Goal: Task Accomplishment & Management: Complete application form

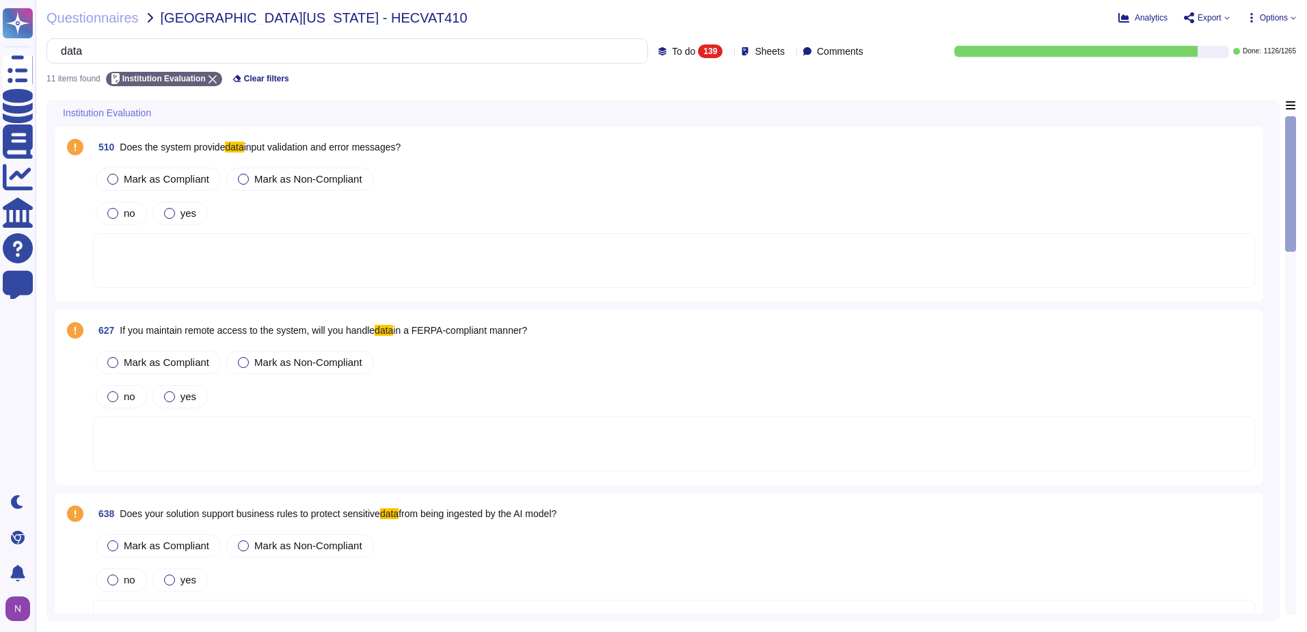
click at [728, 52] on icon at bounding box center [728, 52] width 0 height 0
click at [226, 18] on span "[GEOGRAPHIC_DATA][US_STATE] - HECVAT410" at bounding box center [314, 18] width 307 height 14
click at [728, 52] on icon at bounding box center [728, 52] width 0 height 0
click at [704, 15] on div "Questionnaires University of Utah - HECVAT410" at bounding box center [461, 18] width 830 height 14
click at [698, 53] on div "139" at bounding box center [710, 51] width 25 height 14
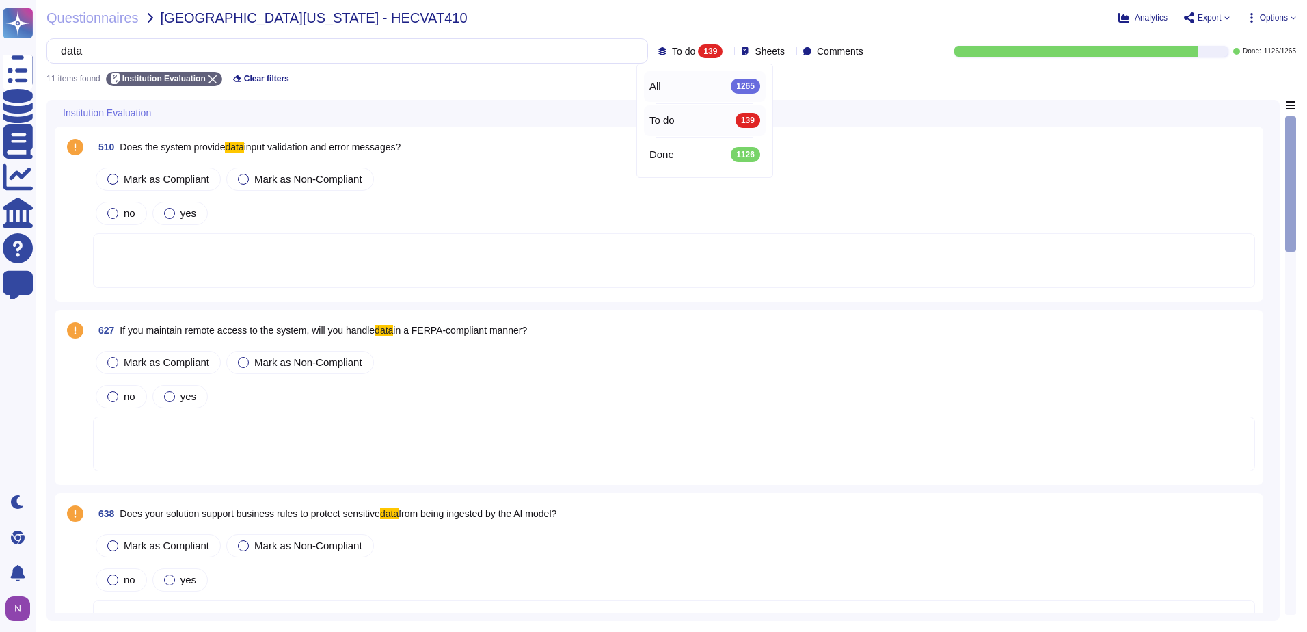
click at [692, 83] on div "All 1265" at bounding box center [705, 86] width 111 height 15
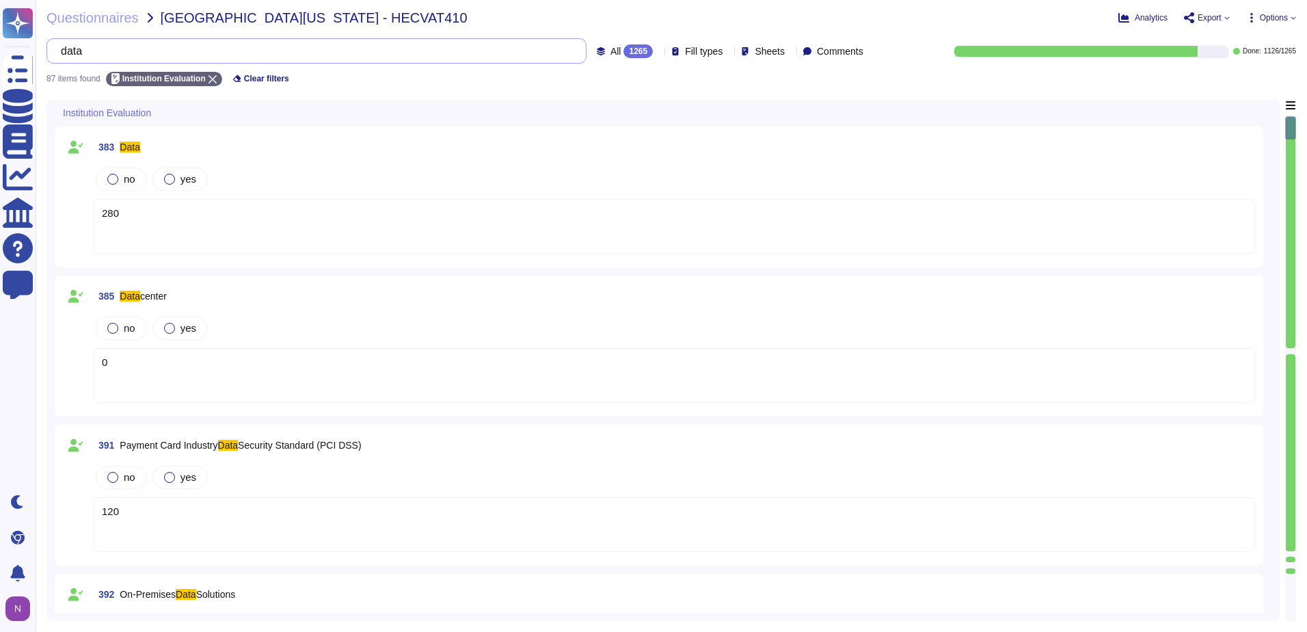
click at [356, 55] on input "data" at bounding box center [313, 51] width 518 height 24
drag, startPoint x: 282, startPoint y: 62, endPoint x: 57, endPoint y: 53, distance: 225.1
click at [57, 53] on div "data" at bounding box center [316, 50] width 540 height 25
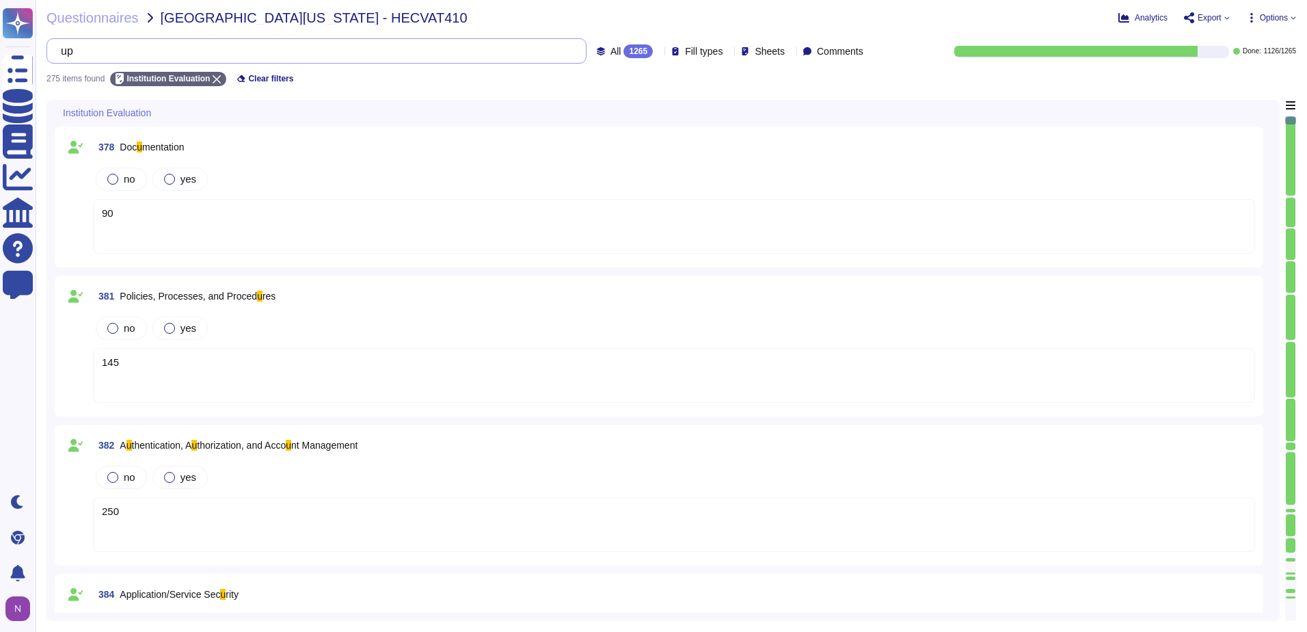
type input "u"
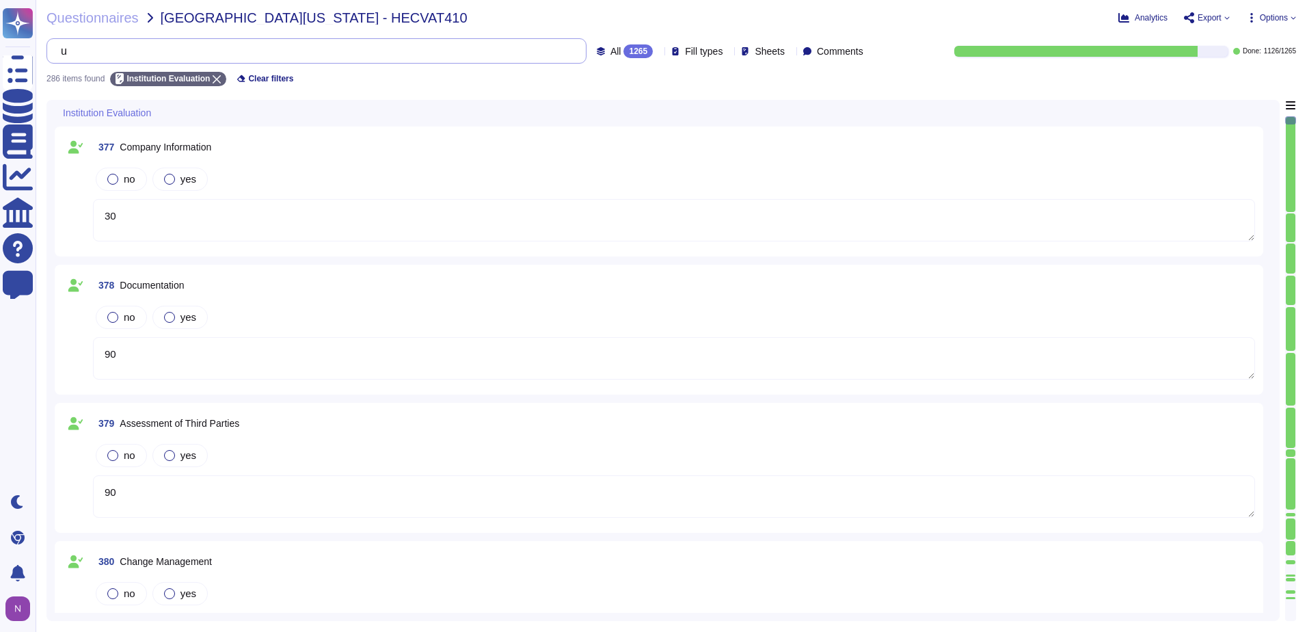
type textarea "30"
type textarea "90"
type textarea "150"
type textarea "145"
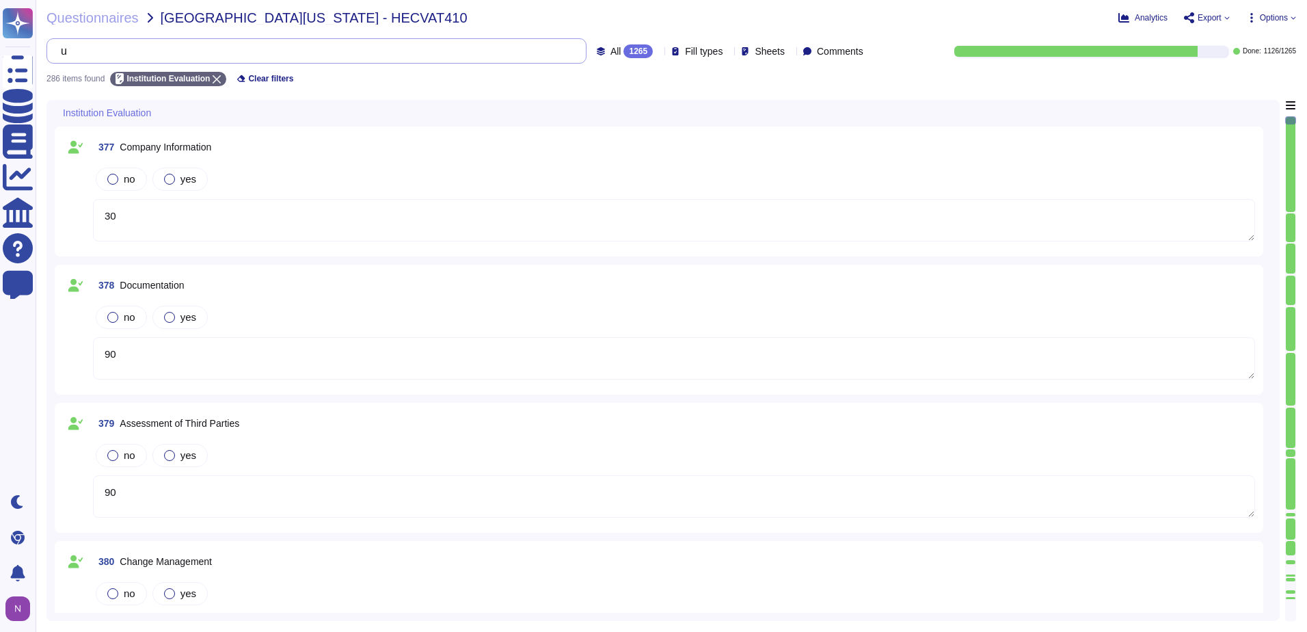
type textarea "250"
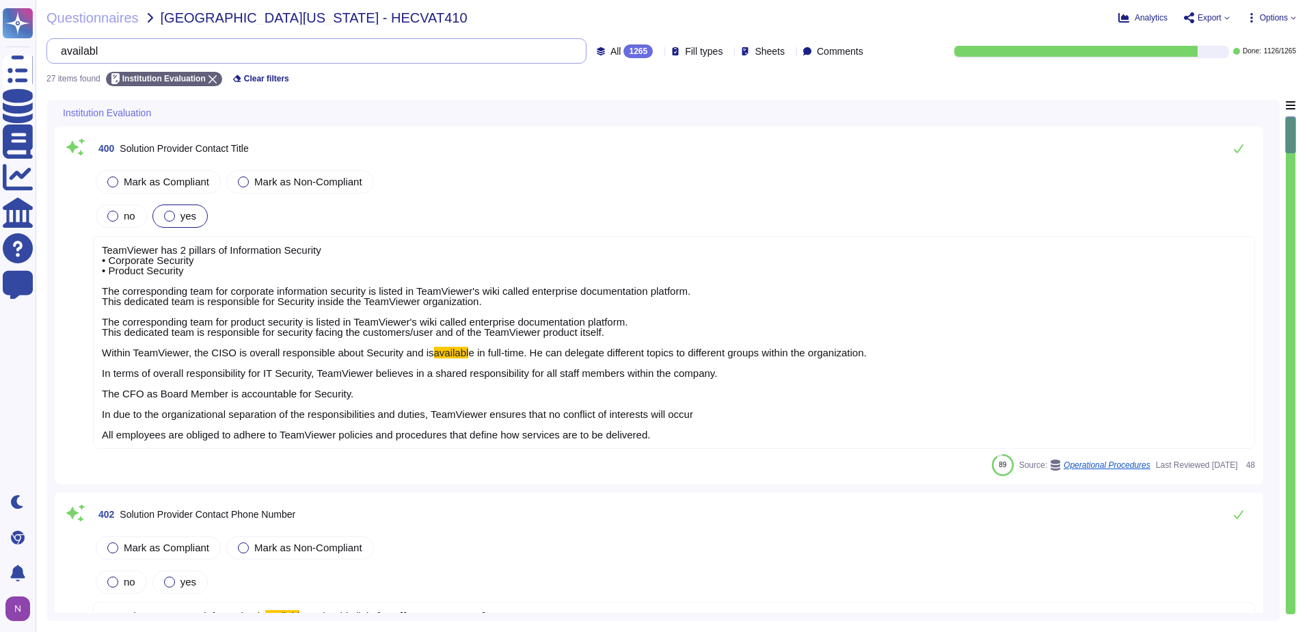
type input "available"
drag, startPoint x: 157, startPoint y: 46, endPoint x: 49, endPoint y: 57, distance: 108.6
click at [49, 57] on div "available" at bounding box center [316, 50] width 540 height 25
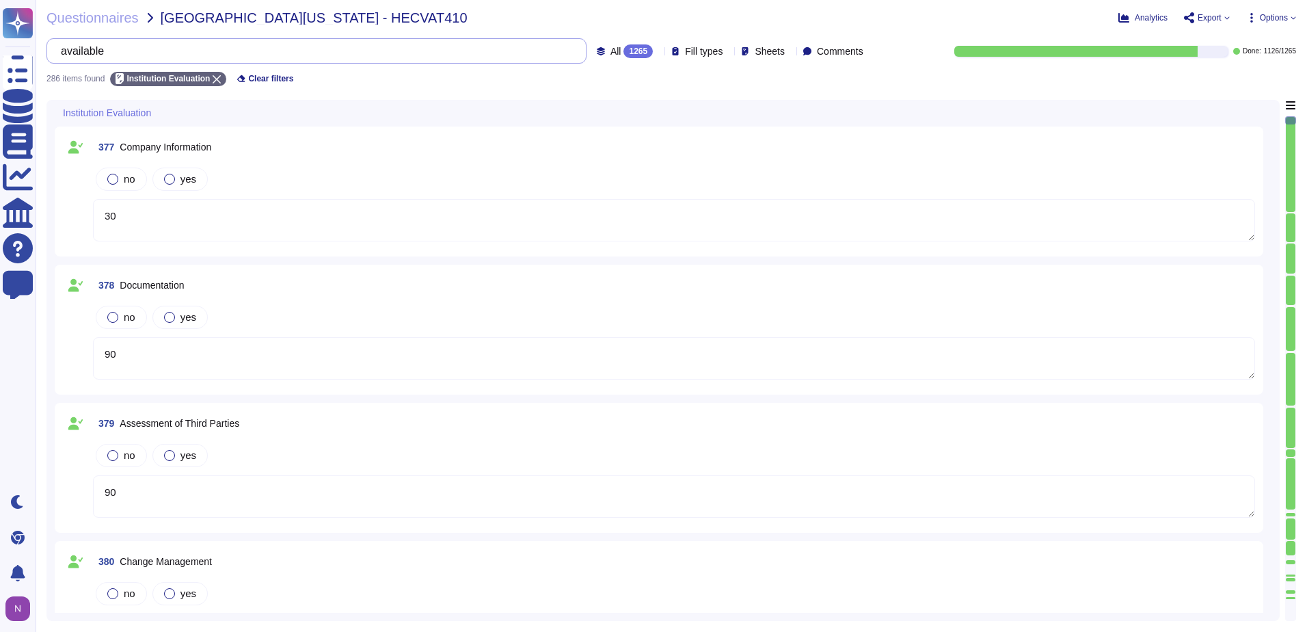
type textarea "150"
type textarea "145"
type textarea "90"
type textarea "30"
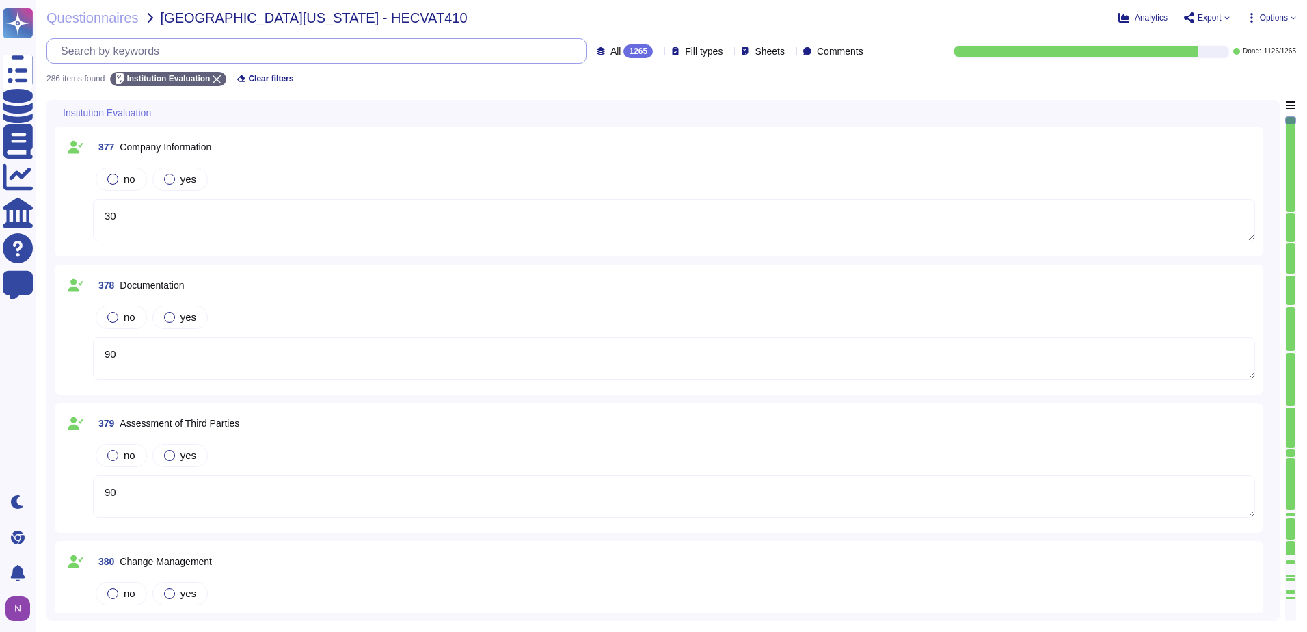
type textarea "250"
click at [624, 49] on div "All 1265" at bounding box center [628, 51] width 62 height 14
click at [606, 122] on div "To do 139" at bounding box center [636, 120] width 111 height 15
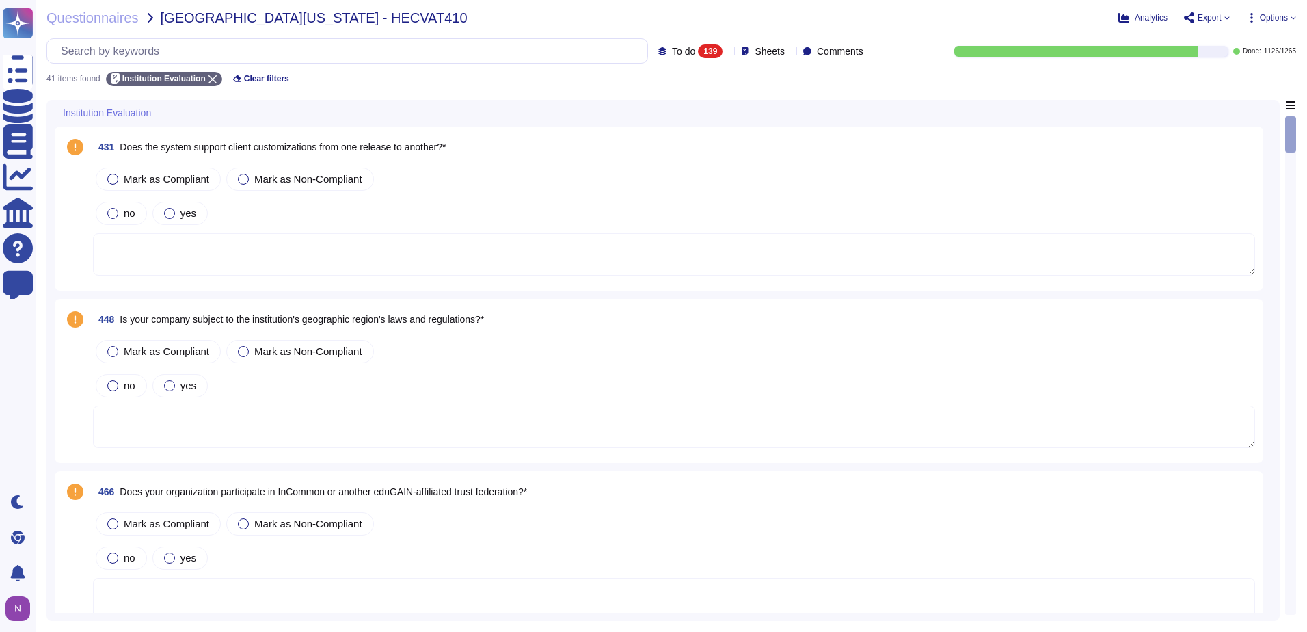
click at [249, 247] on textarea at bounding box center [674, 254] width 1162 height 42
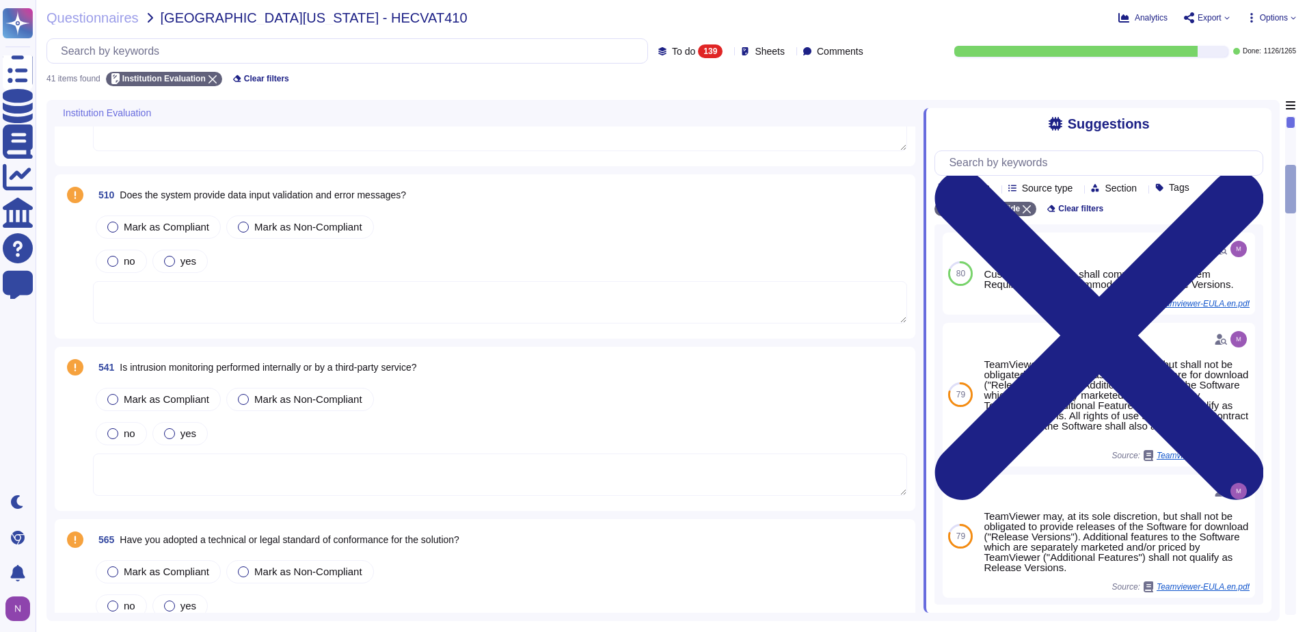
scroll to position [957, 0]
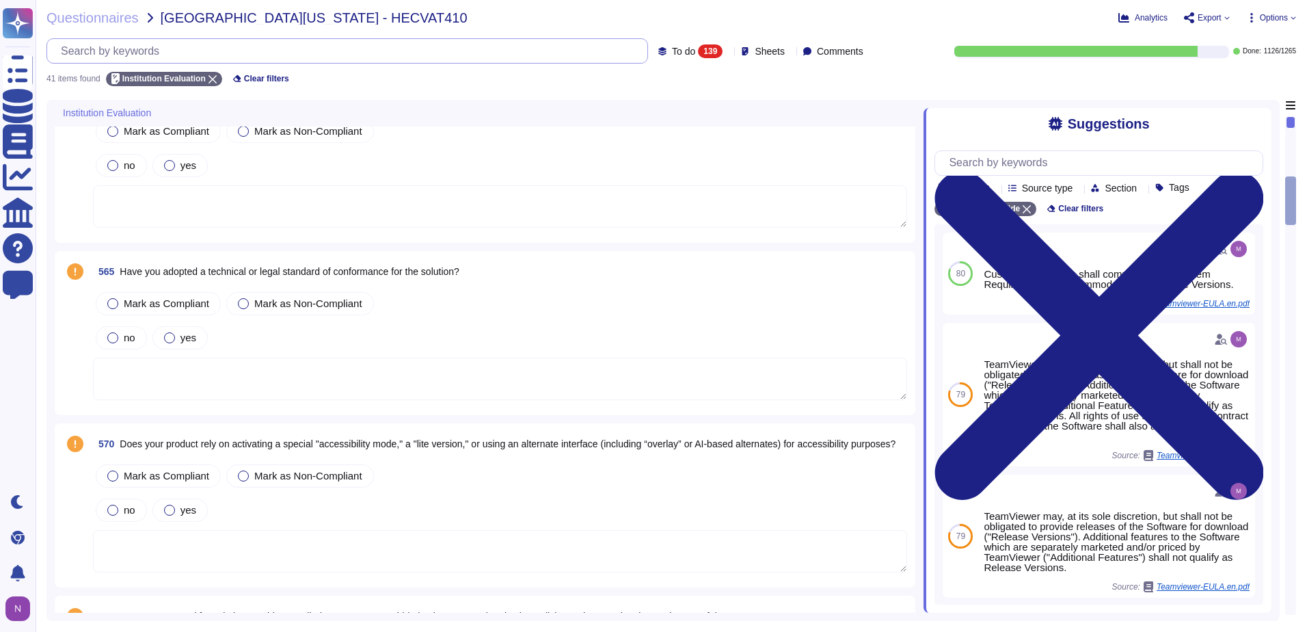
click at [172, 54] on input "text" at bounding box center [351, 51] width 594 height 24
paste input "Does the system provide data input validation and error messages"
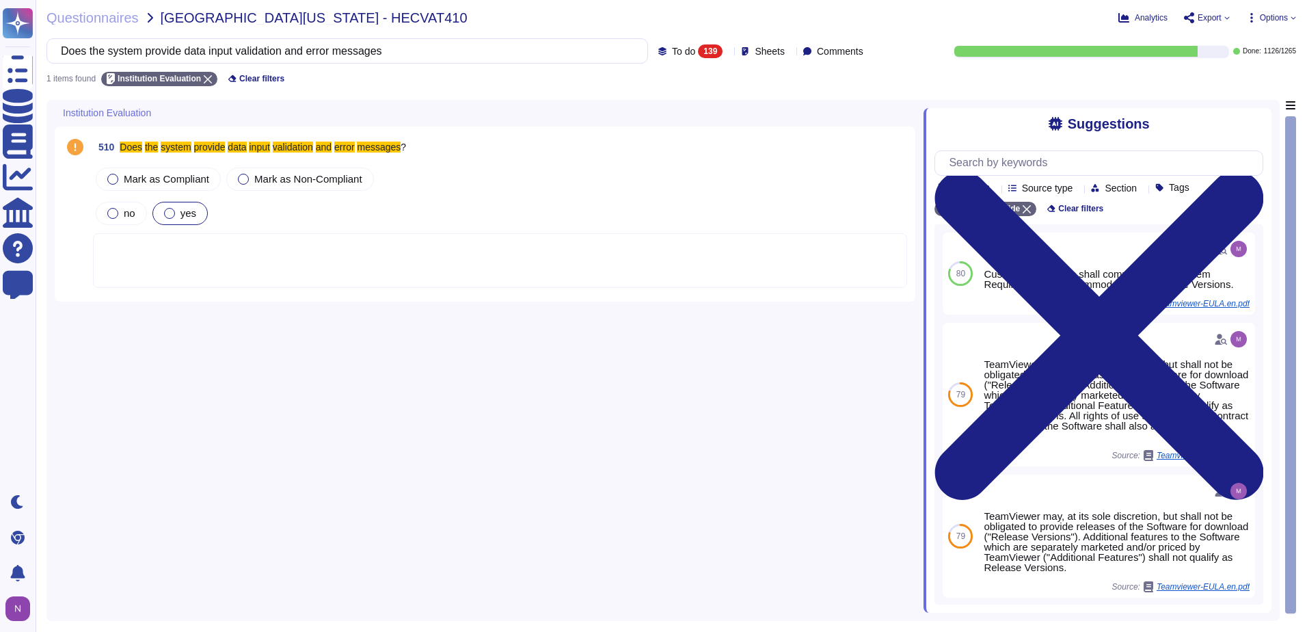
click at [170, 211] on div at bounding box center [169, 213] width 11 height 11
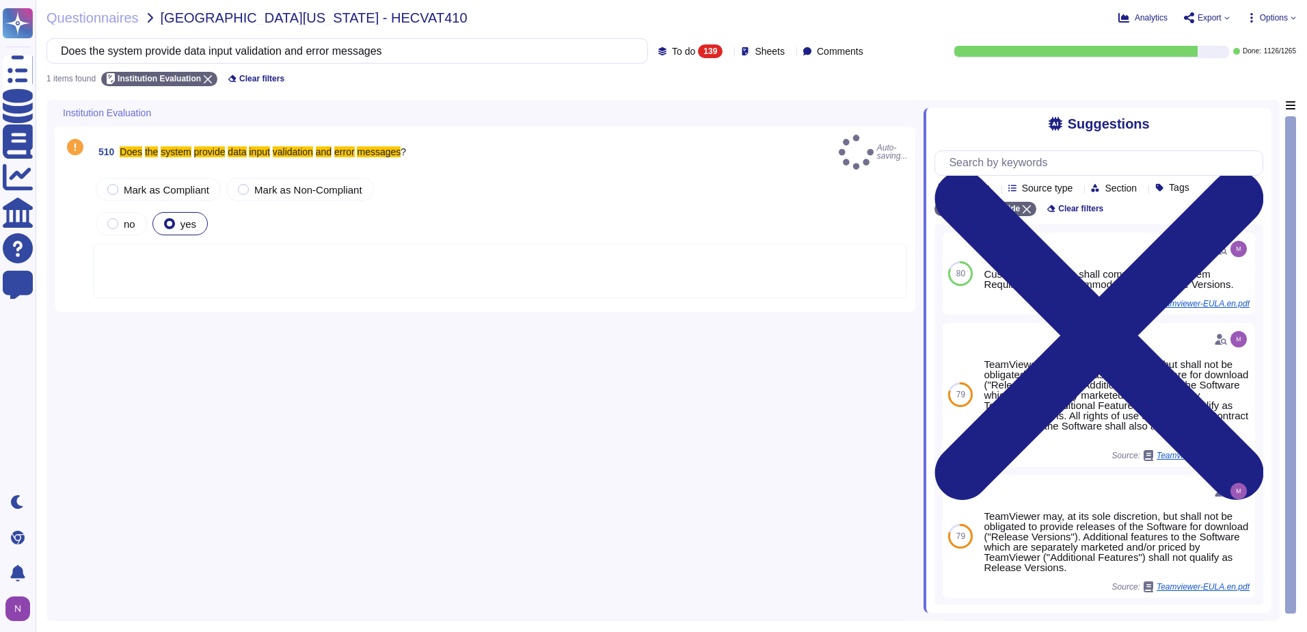
click at [162, 258] on div at bounding box center [500, 270] width 814 height 55
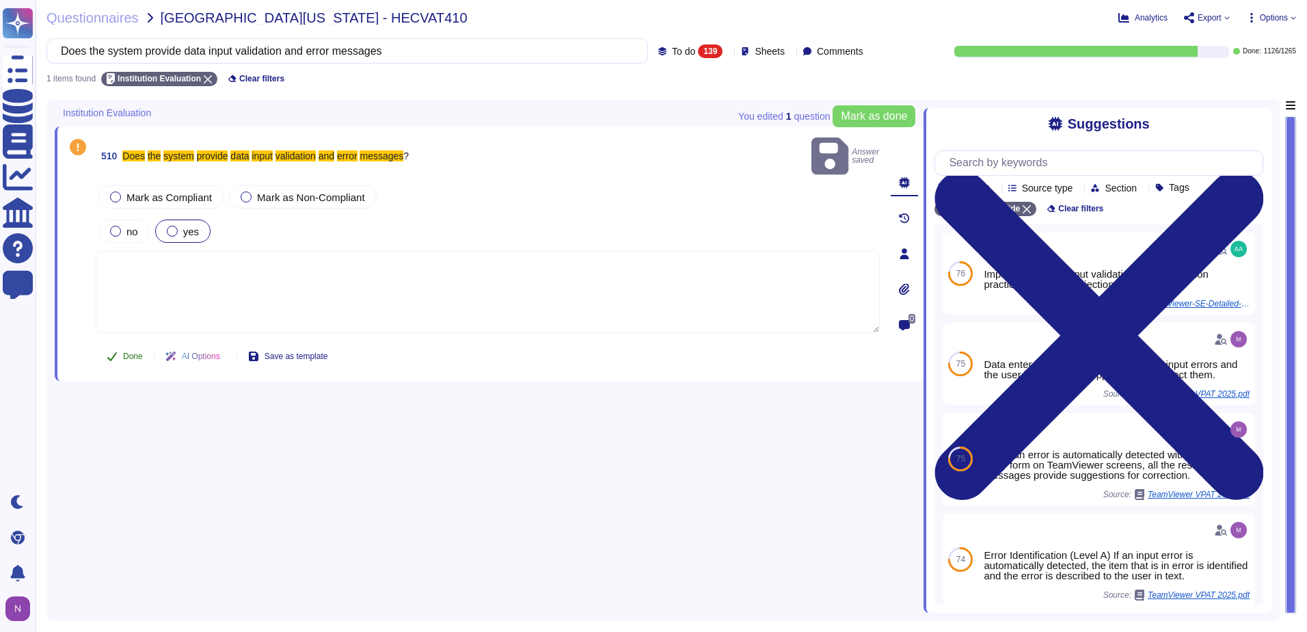
click at [133, 352] on span "Done" at bounding box center [133, 356] width 20 height 8
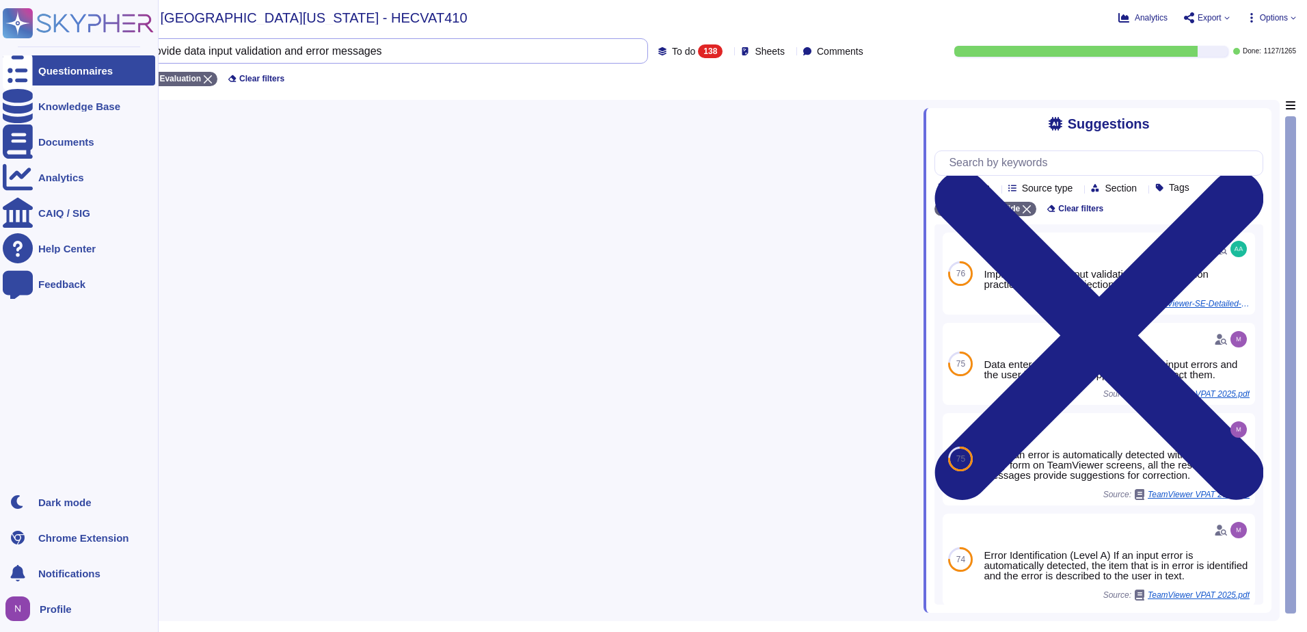
drag, startPoint x: 414, startPoint y: 54, endPoint x: 18, endPoint y: 62, distance: 396.7
click at [18, 62] on div "Questionnaires Knowledge Base Documents Analytics CAIQ / SIG Help Center Feedba…" at bounding box center [653, 316] width 1307 height 632
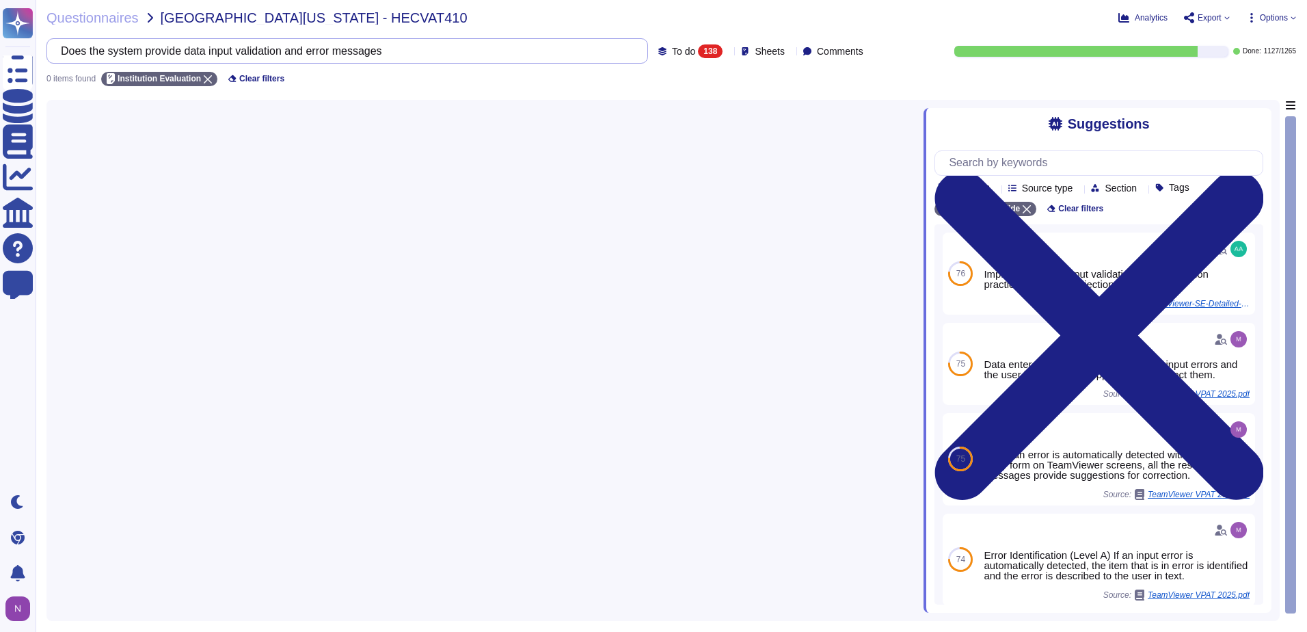
paste input "Are only currently supported operating system(s), software, and libraries lever…"
type input "Are only currently supported operating system(s), software, and libraries lever…"
click at [698, 49] on div "138" at bounding box center [710, 51] width 25 height 14
click at [672, 118] on span "To do" at bounding box center [662, 120] width 25 height 12
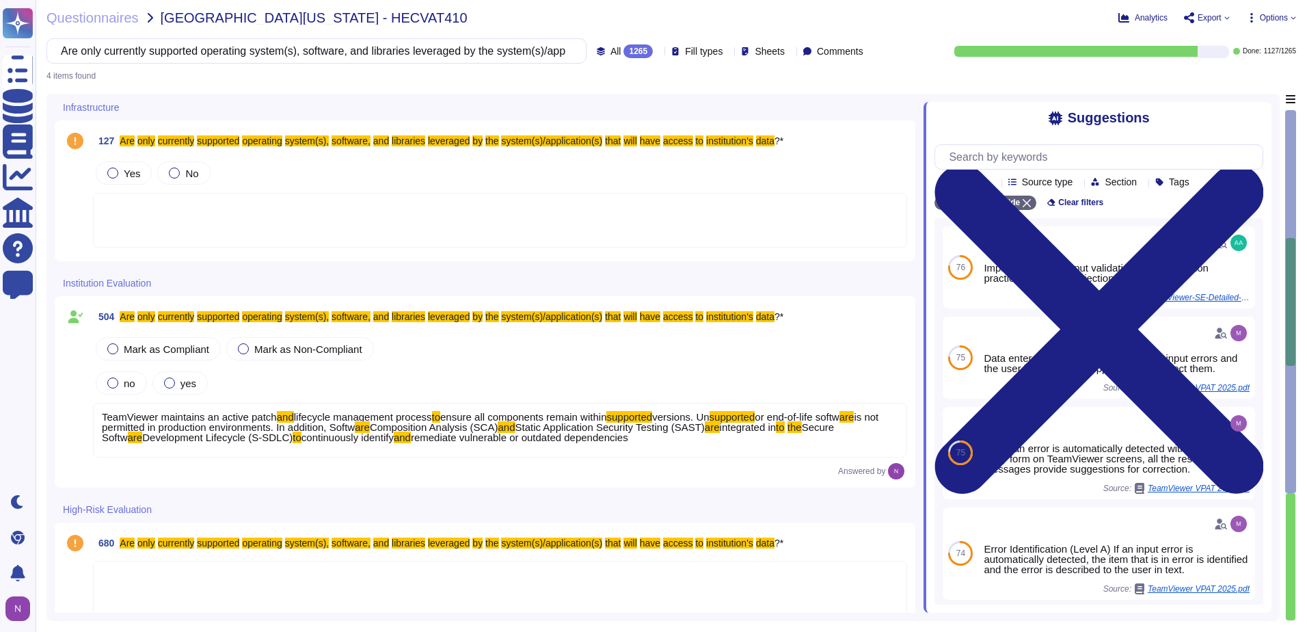
click at [755, 48] on span "Sheets" at bounding box center [770, 51] width 30 height 10
click at [217, 85] on div "Questionnaires University of Utah - HECVAT410 Analytics Export Options Are only…" at bounding box center [672, 316] width 1272 height 632
click at [111, 170] on div at bounding box center [112, 173] width 11 height 11
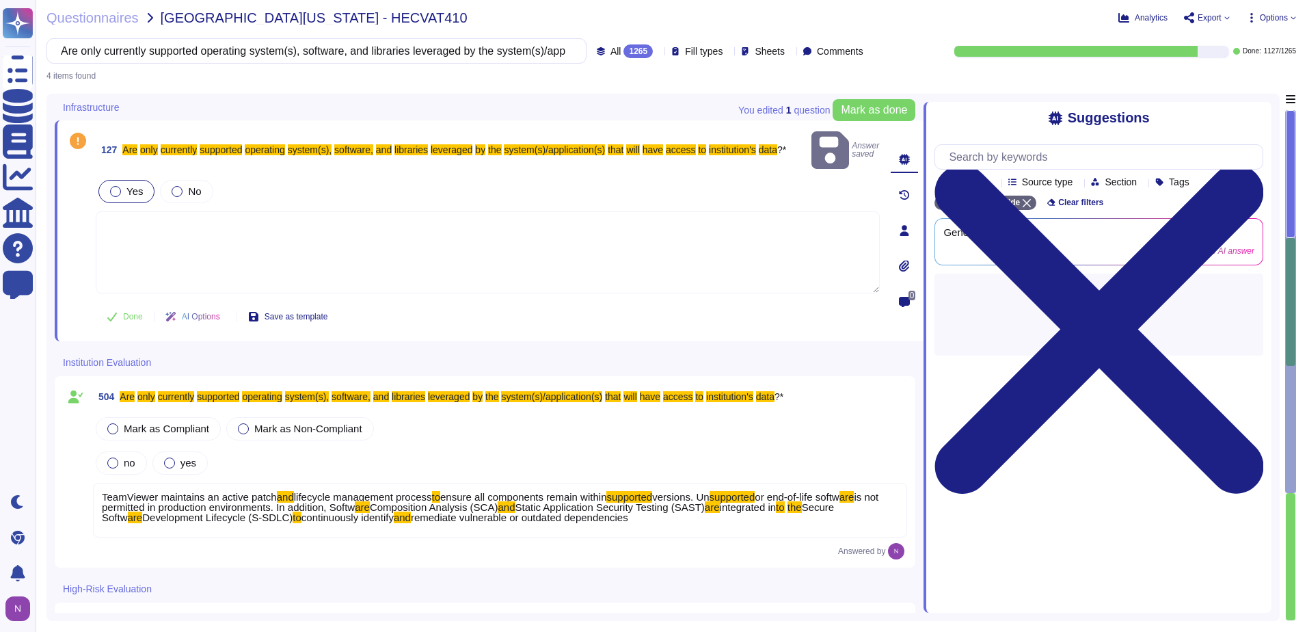
click at [111, 211] on textarea at bounding box center [488, 252] width 784 height 82
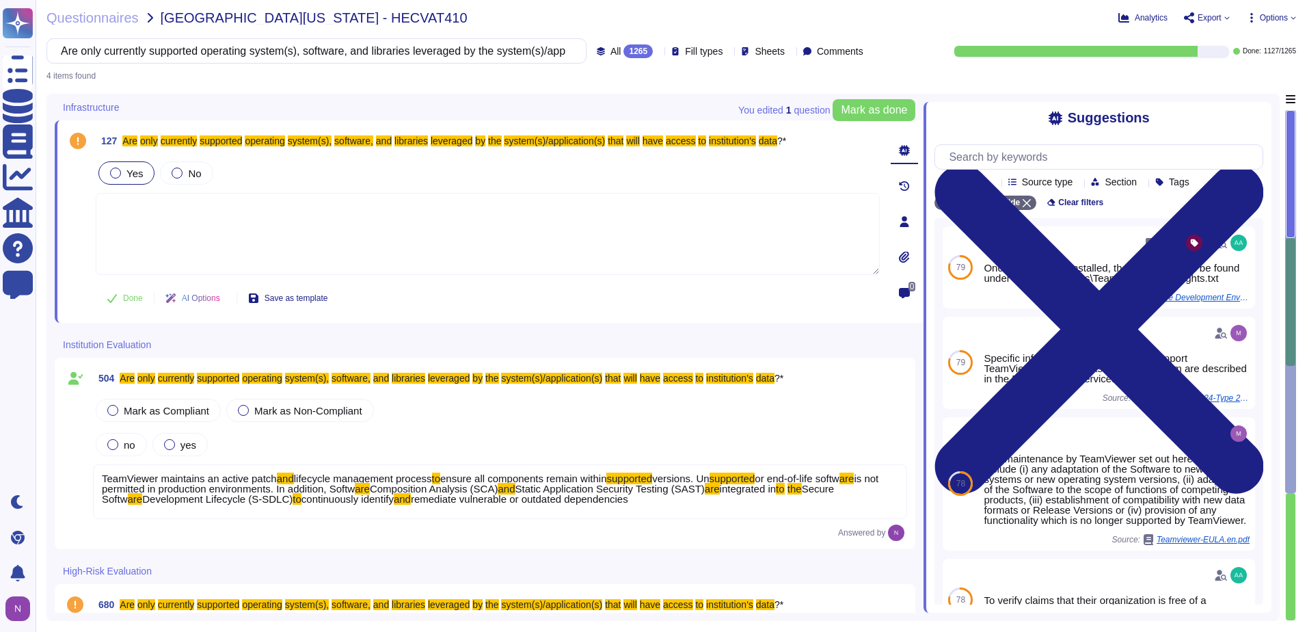
click at [122, 207] on textarea at bounding box center [488, 234] width 784 height 82
paste textarea "TeamViewer maintains an active patch and lifecycle management process to ensure…"
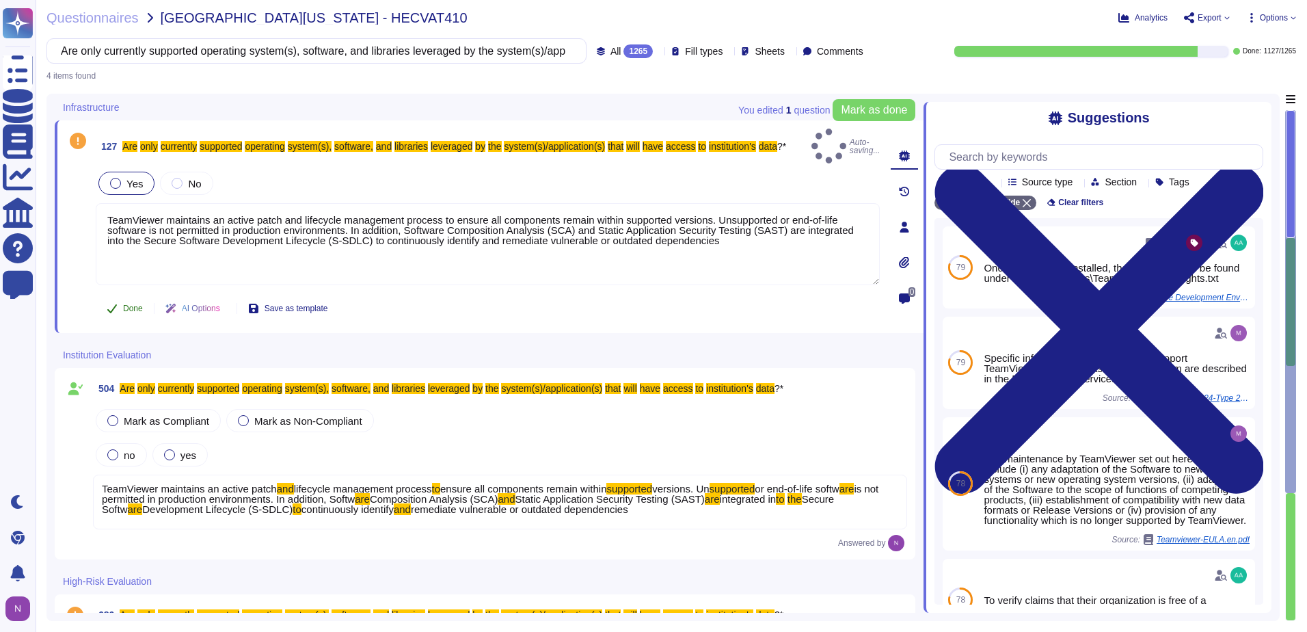
type textarea "TeamViewer maintains an active patch and lifecycle management process to ensure…"
click at [131, 304] on span "Done" at bounding box center [133, 308] width 20 height 8
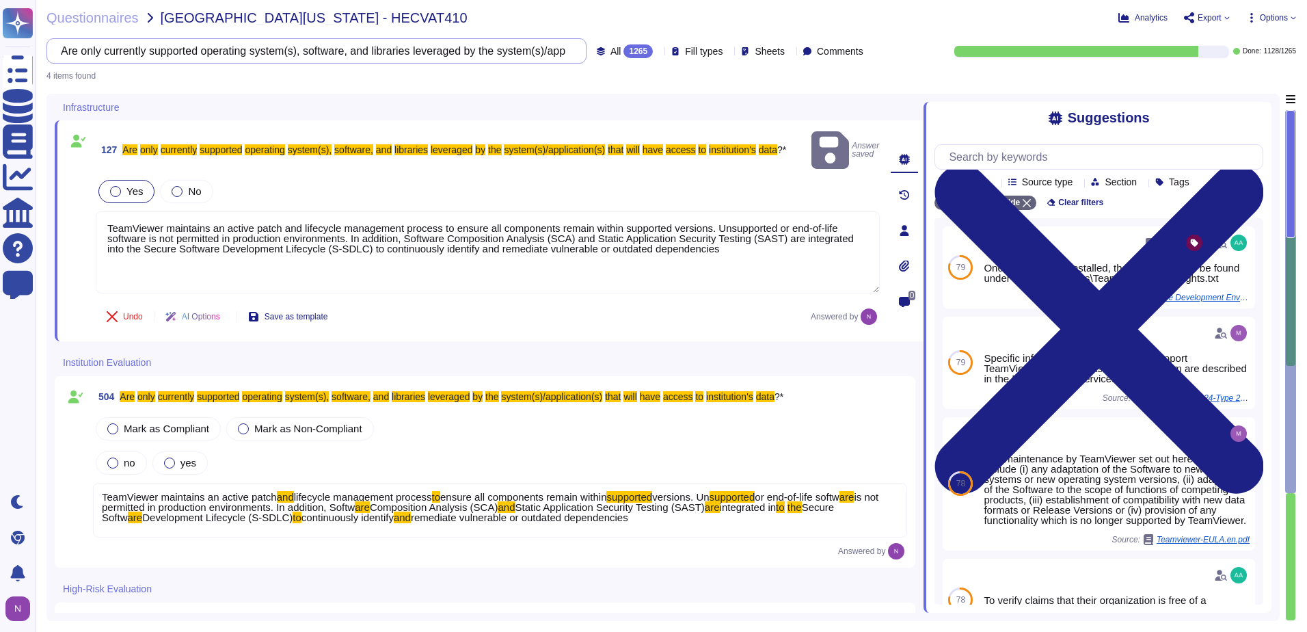
click at [483, 54] on input "Are only currently supported operating system(s), software, and libraries lever…" at bounding box center [313, 51] width 518 height 24
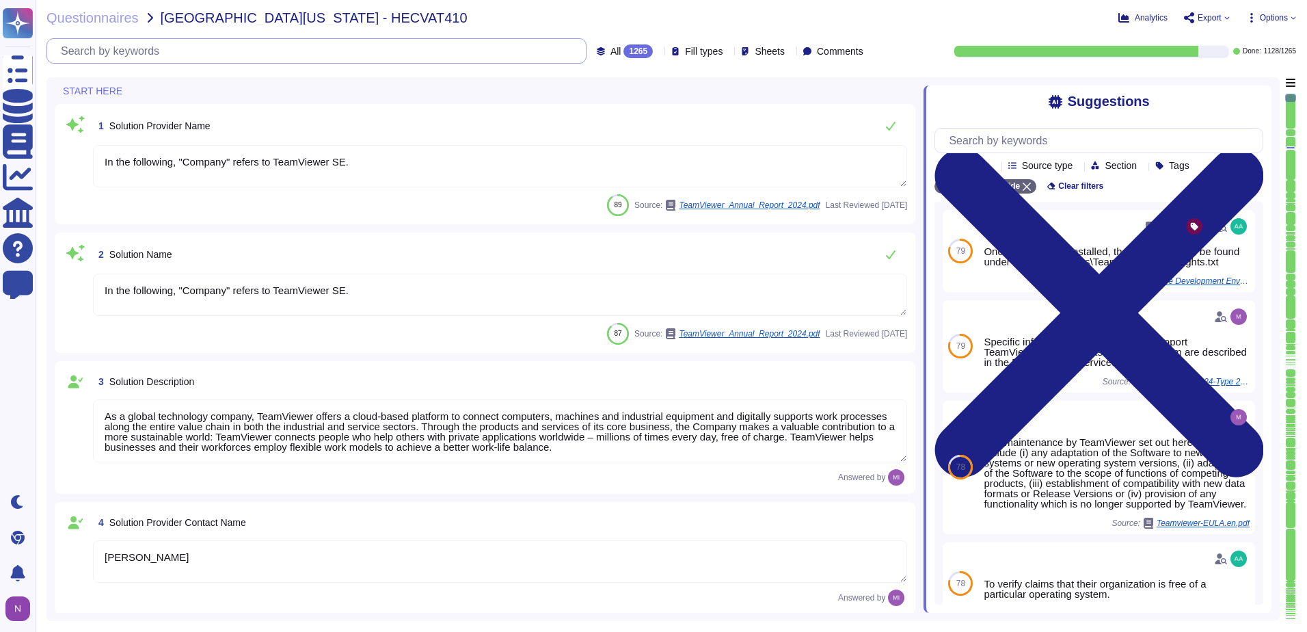
type textarea "In the following, "Company" refers to TeamViewer SE."
type textarea "As a global technology company, TeamViewer offers a cloud-based platform to con…"
type textarea "Mark Bacon"
type textarea "Account Executive"
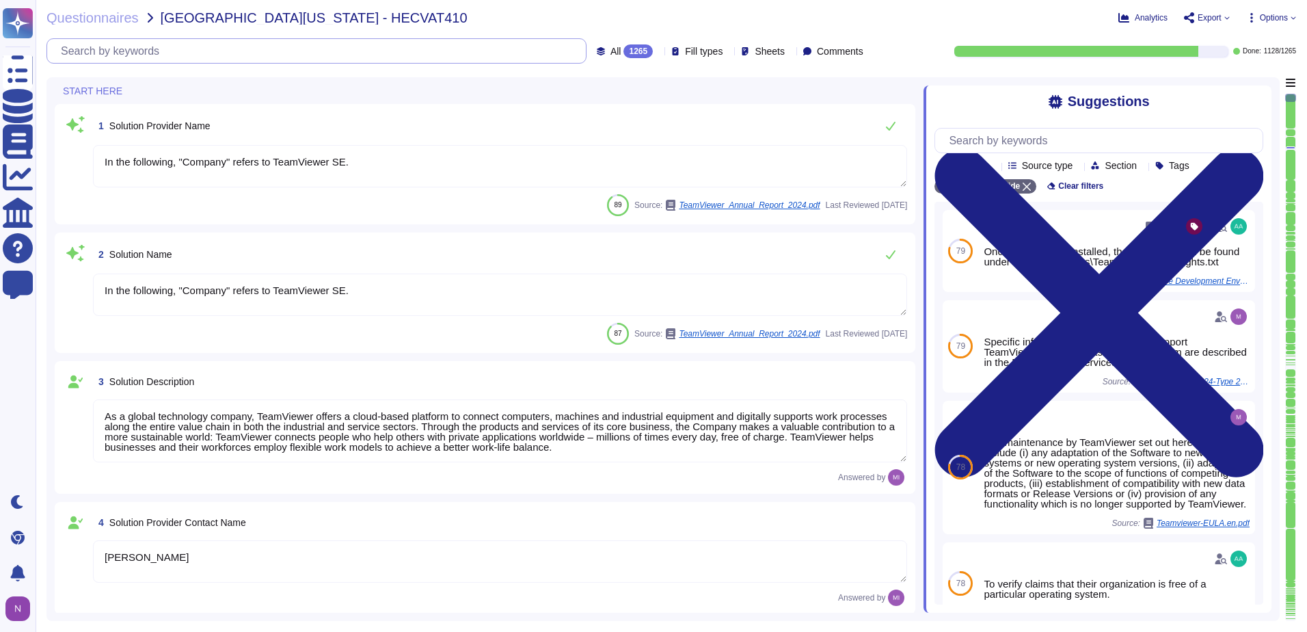
type textarea "mark.bacon@teamviewer.com"
type textarea "1 727 647 3589"
click at [185, 52] on input "text" at bounding box center [320, 51] width 532 height 24
paste input "Do you have documented technical and procedural processes to address potential …"
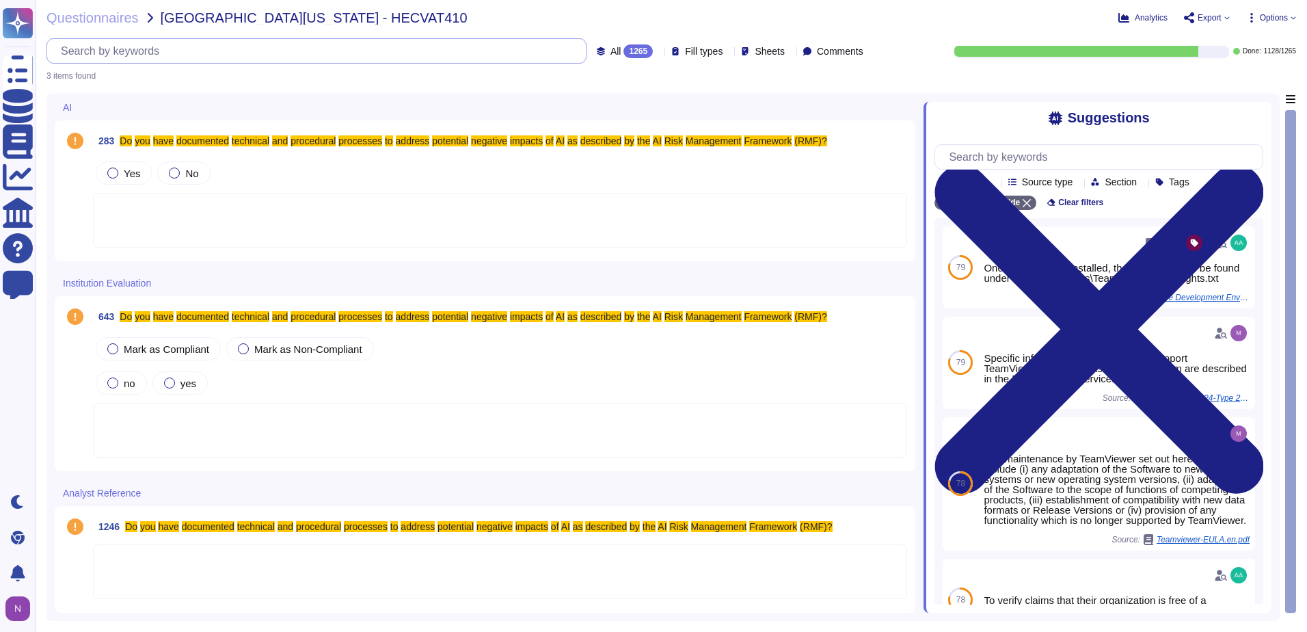
scroll to position [0, 336]
type input "Do you have documented technical and procedural processes to address potential …"
click at [624, 52] on div "1265" at bounding box center [638, 51] width 29 height 14
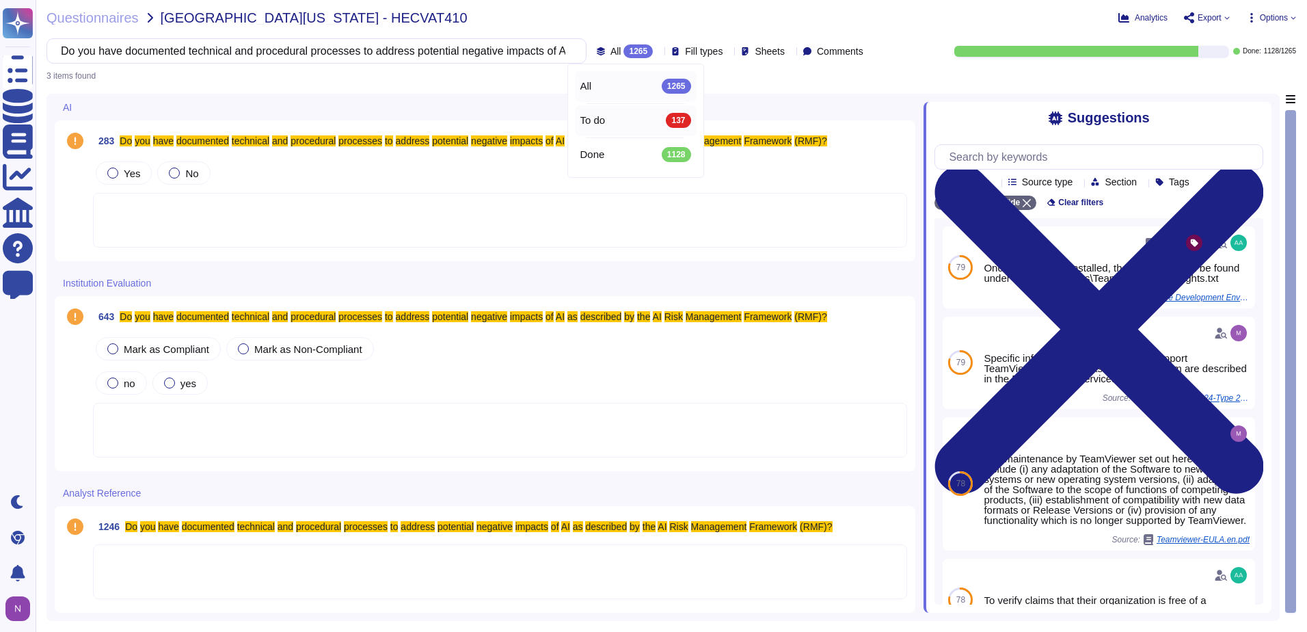
click at [596, 124] on span "To do" at bounding box center [593, 120] width 25 height 12
click at [567, 53] on input "Do you have documented technical and procedural processes to address potential …" at bounding box center [344, 51] width 580 height 24
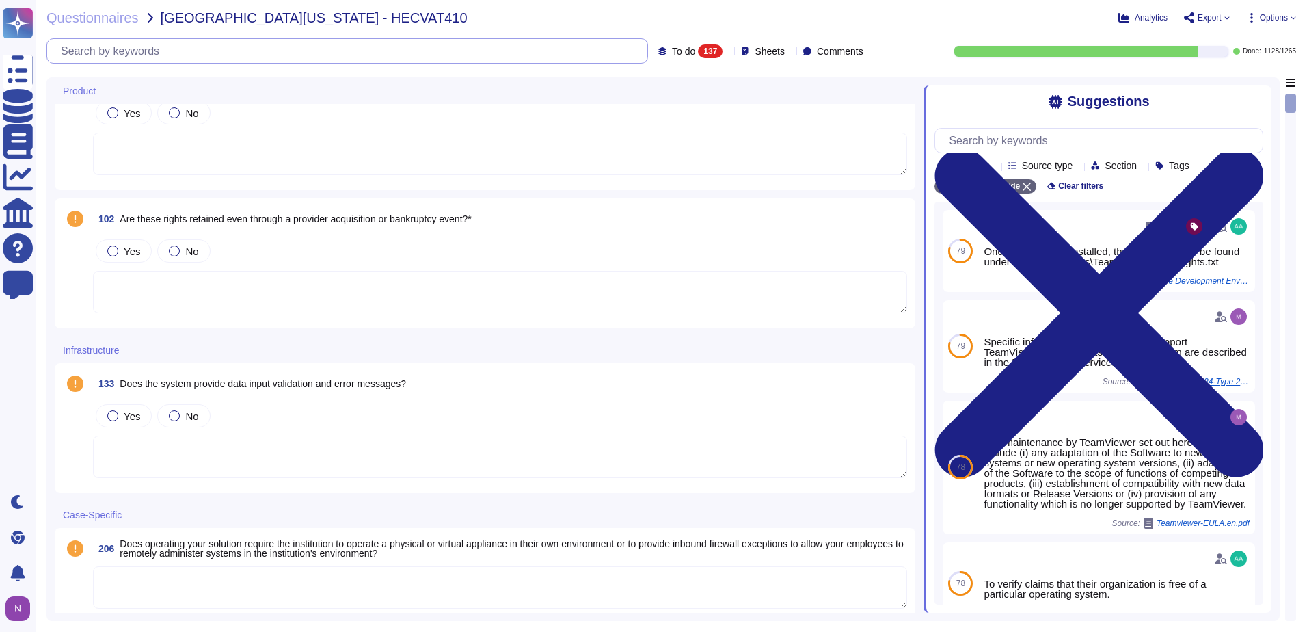
scroll to position [68, 0]
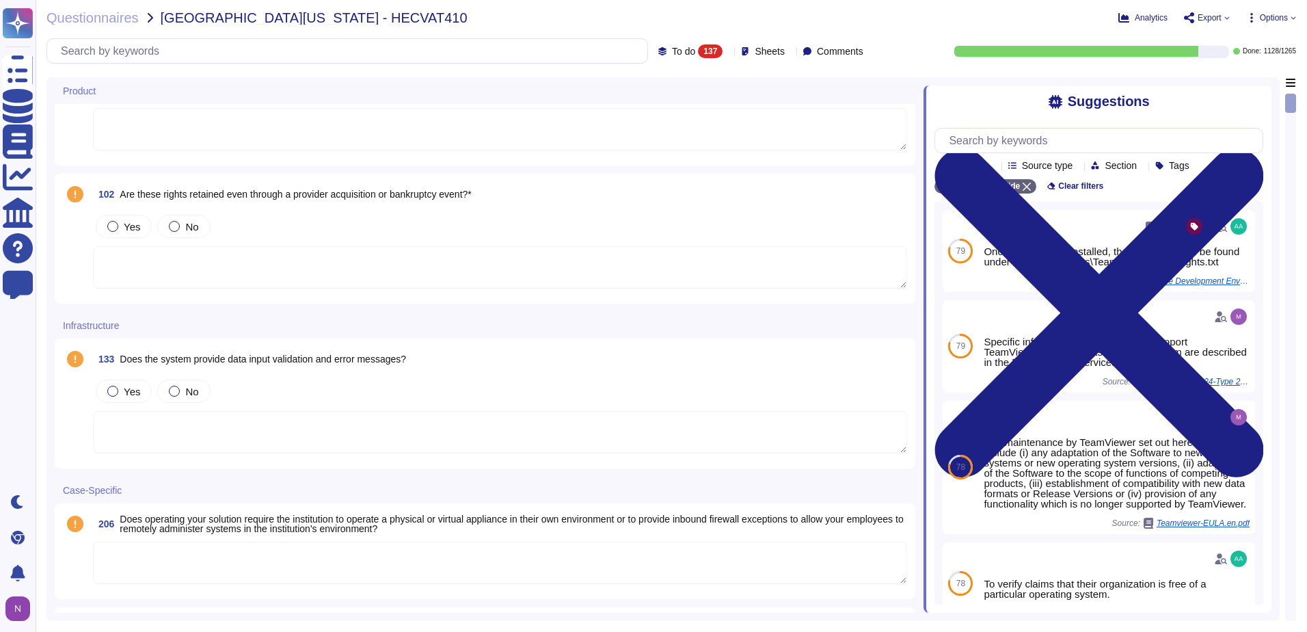
click at [289, 360] on span "Does the system provide data input validation and error messages?" at bounding box center [263, 359] width 287 height 11
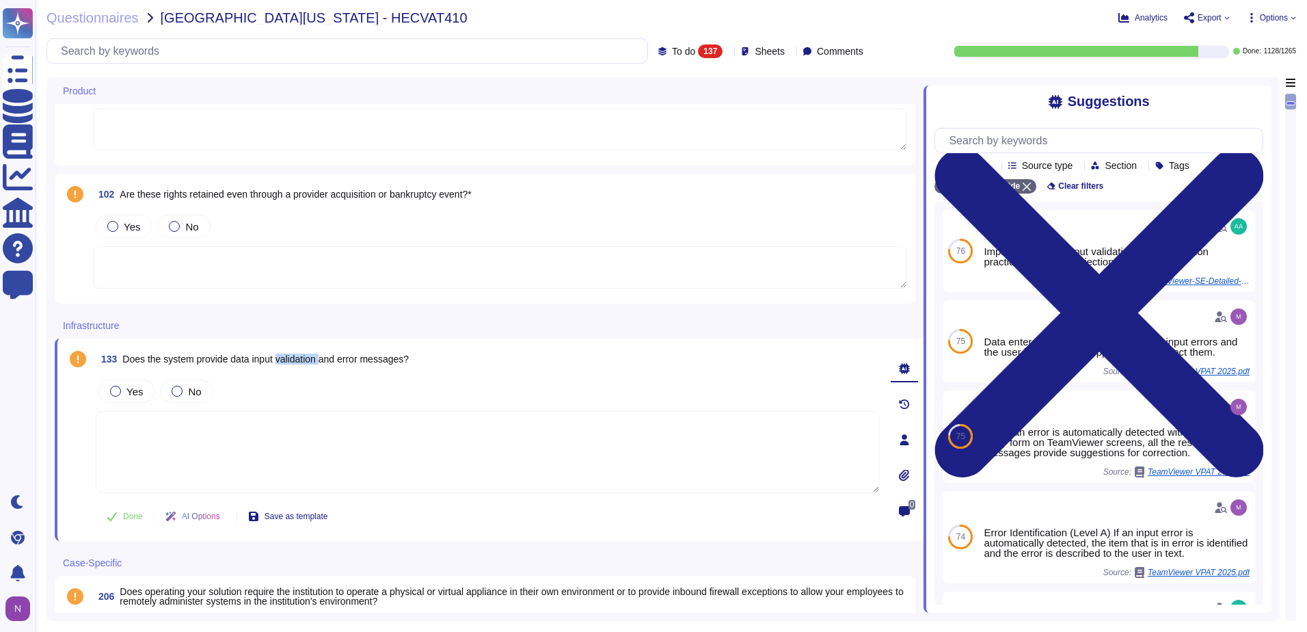
click at [289, 360] on span "Does the system provide data input validation and error messages?" at bounding box center [265, 359] width 287 height 11
click at [118, 390] on div at bounding box center [115, 391] width 11 height 11
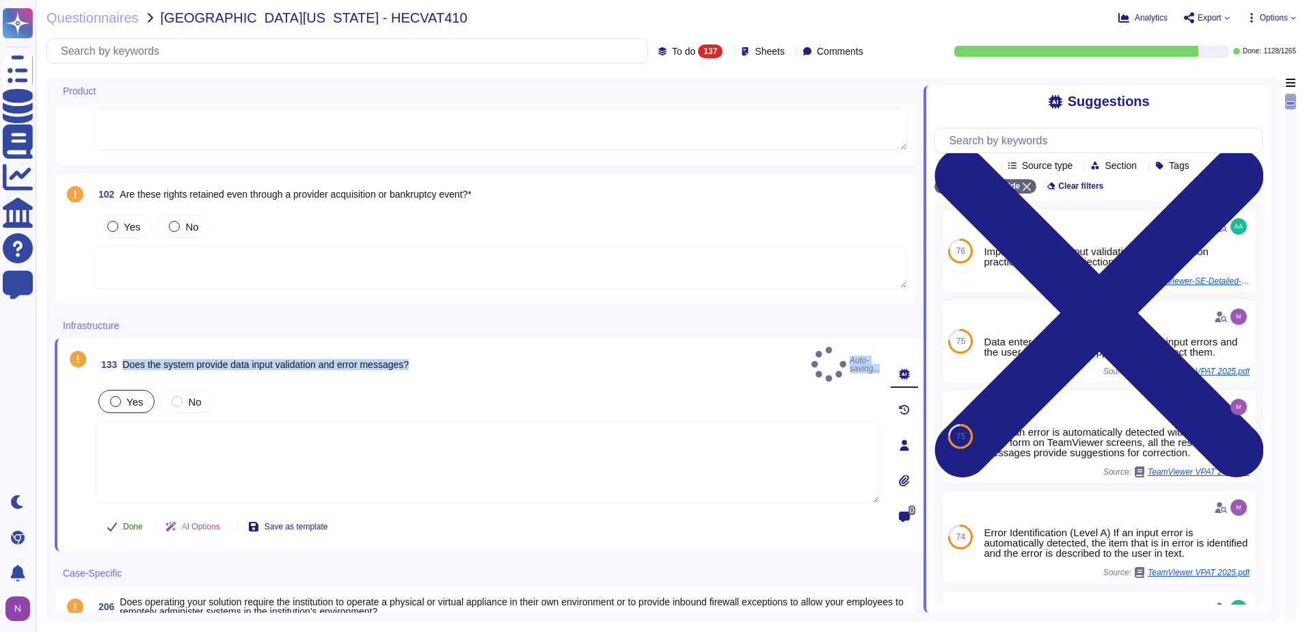
click at [123, 522] on span "Done" at bounding box center [133, 526] width 20 height 8
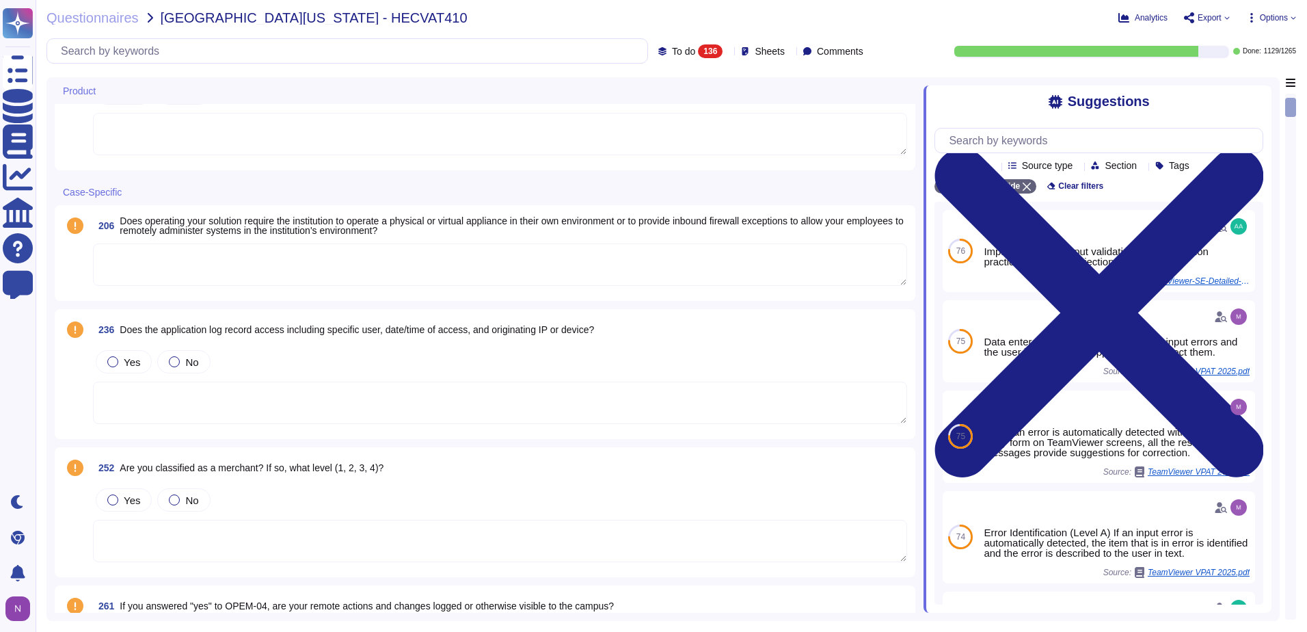
scroll to position [205, 0]
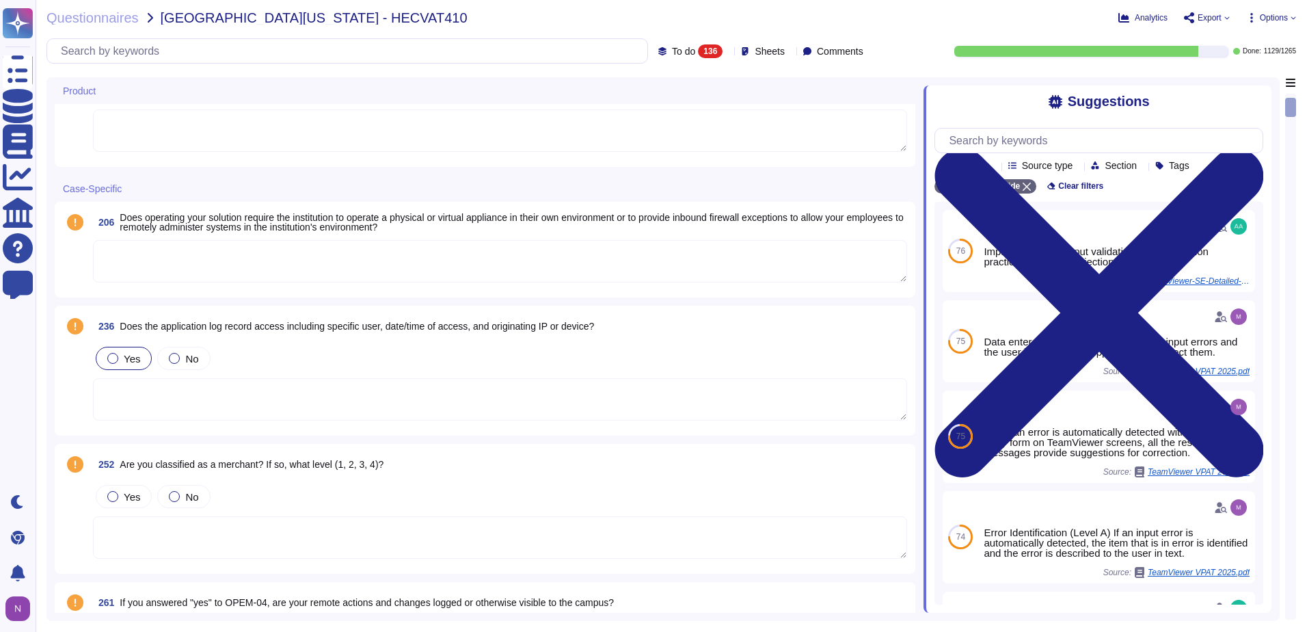
click at [115, 358] on div at bounding box center [112, 358] width 11 height 11
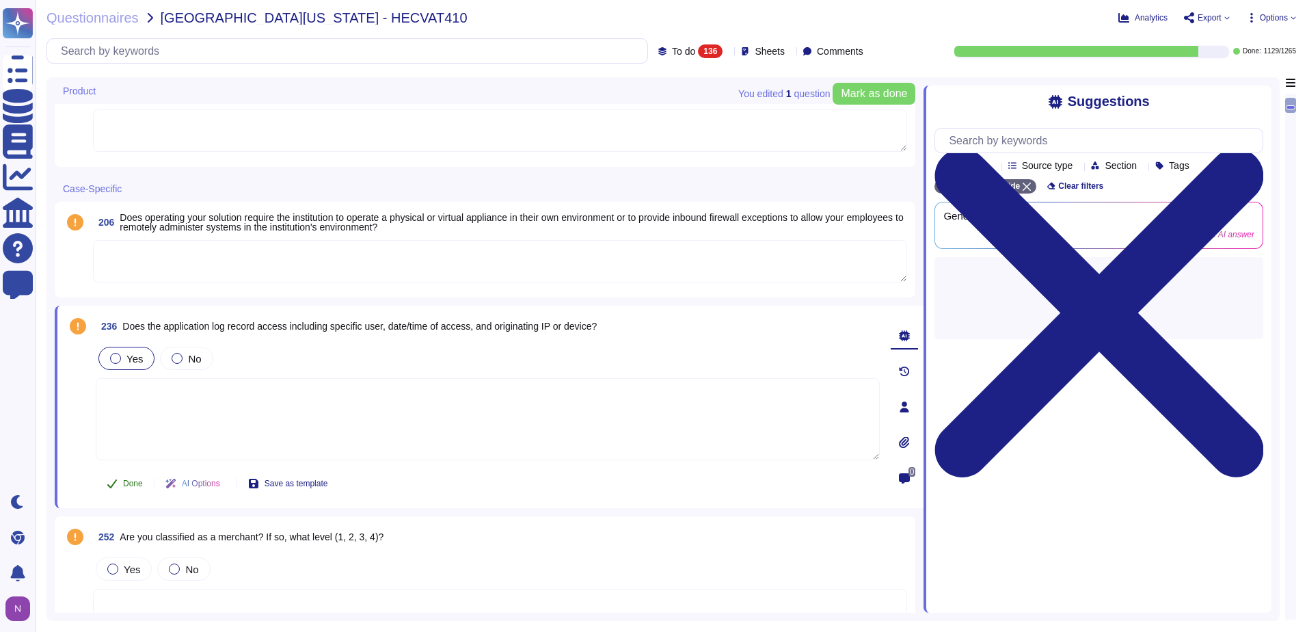
click at [131, 484] on span "Done" at bounding box center [133, 483] width 20 height 8
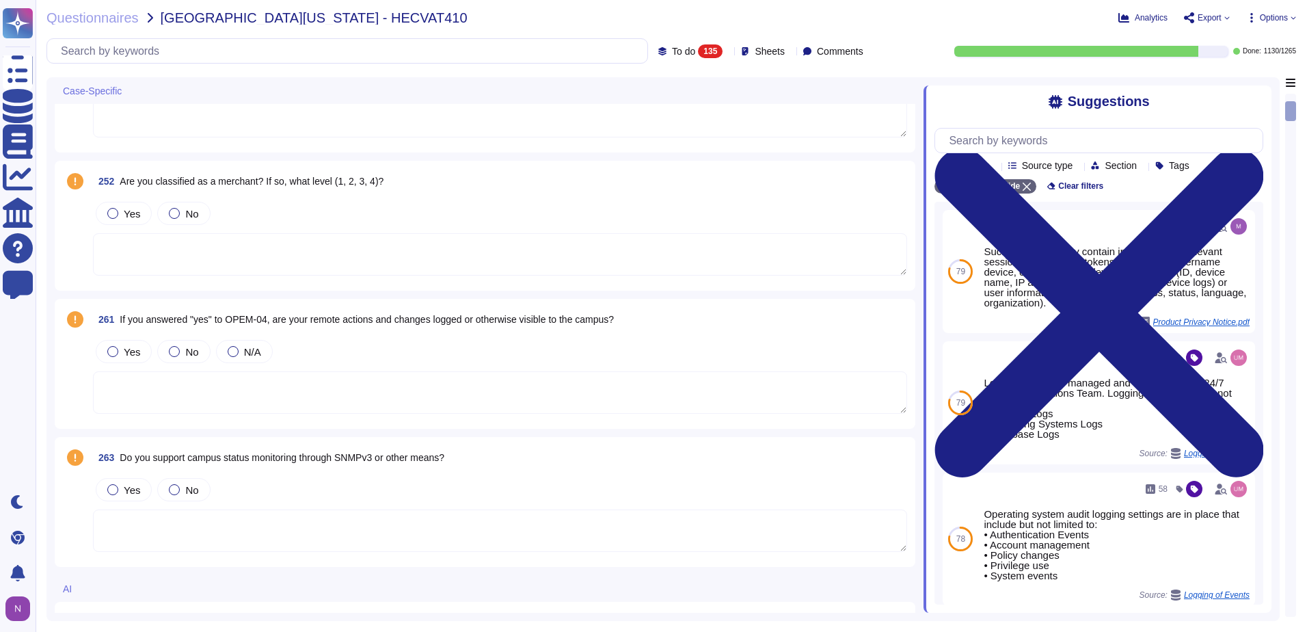
scroll to position [342, 0]
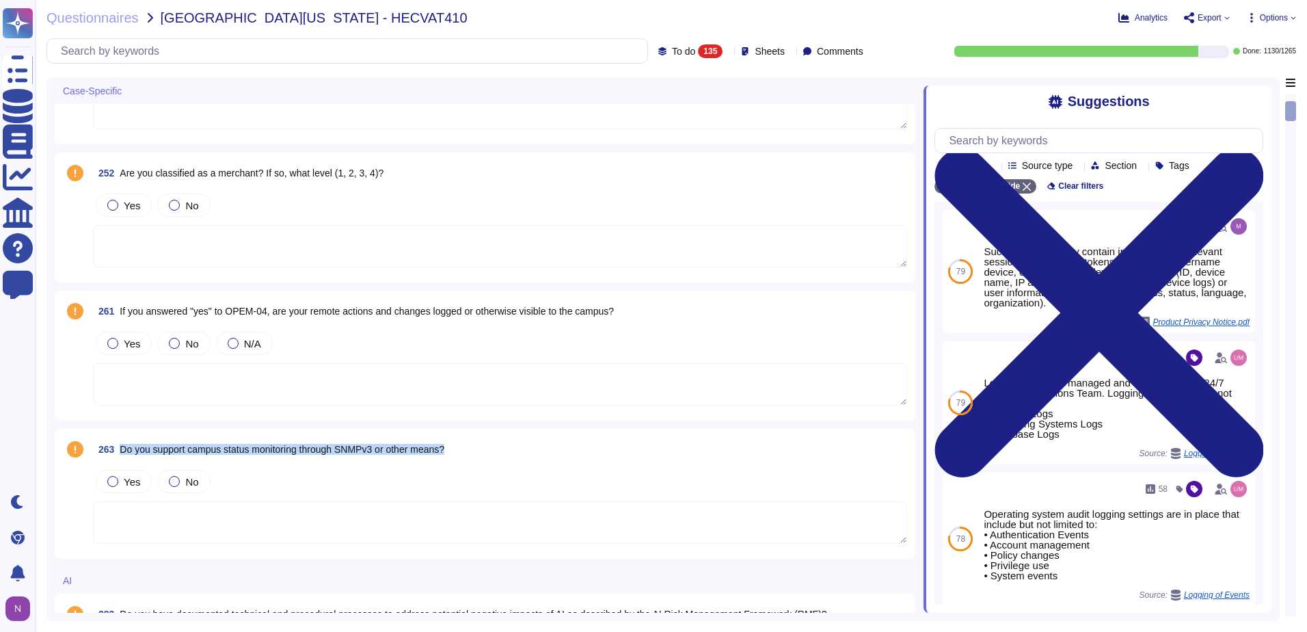
drag, startPoint x: 457, startPoint y: 450, endPoint x: 122, endPoint y: 452, distance: 335.1
click at [122, 452] on div "263 Do you support campus status monitoring through SNMPv3 or other means?" at bounding box center [500, 449] width 814 height 25
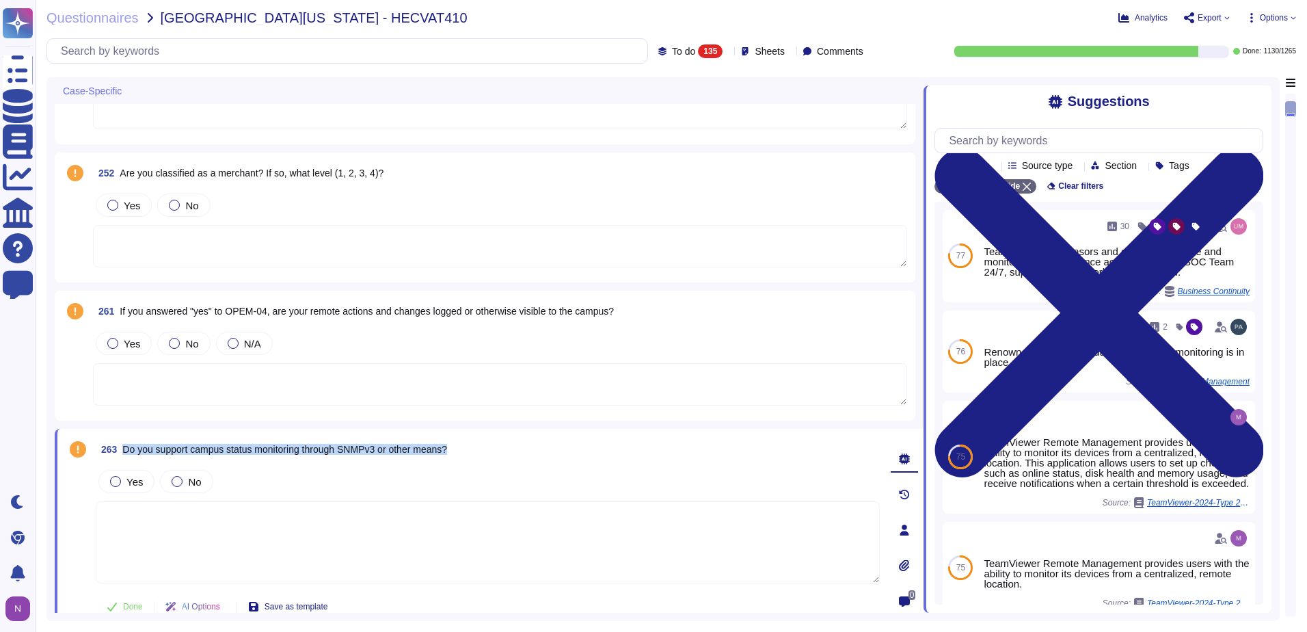
drag, startPoint x: 465, startPoint y: 449, endPoint x: 125, endPoint y: 454, distance: 339.9
click at [125, 454] on div "263 Do you support campus status monitoring through SNMPv3 or other means?" at bounding box center [488, 449] width 784 height 25
copy span "Do you support campus status monitoring through SNMPv3 or other means?"
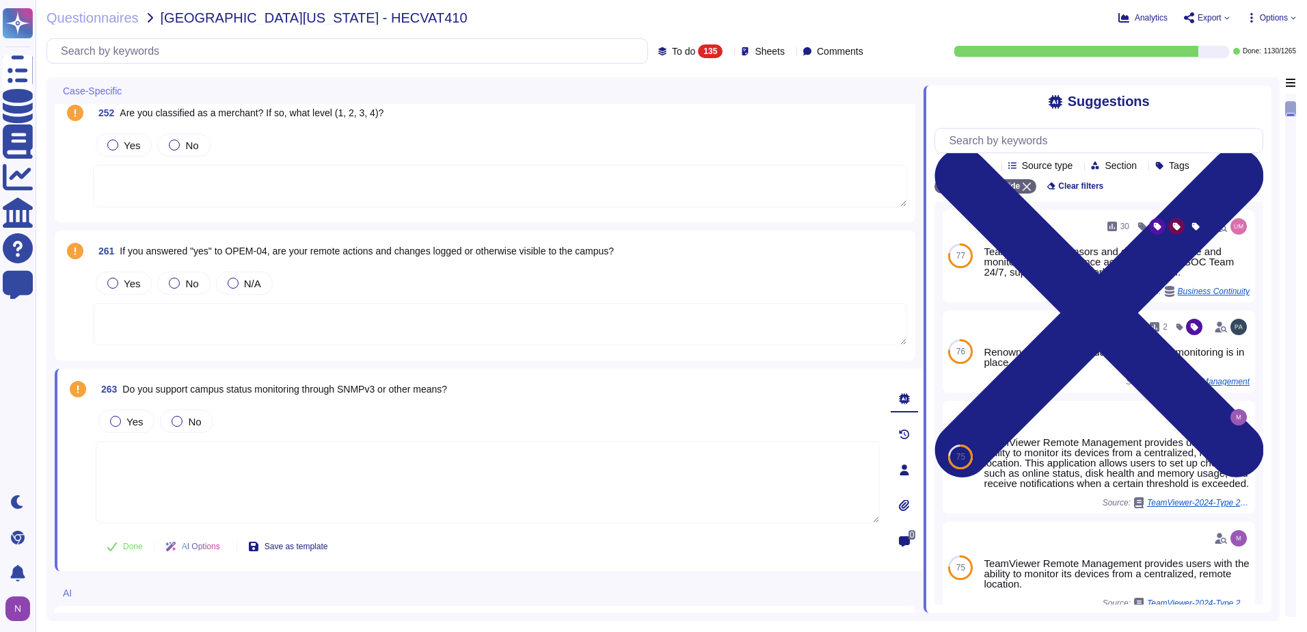
scroll to position [386, 0]
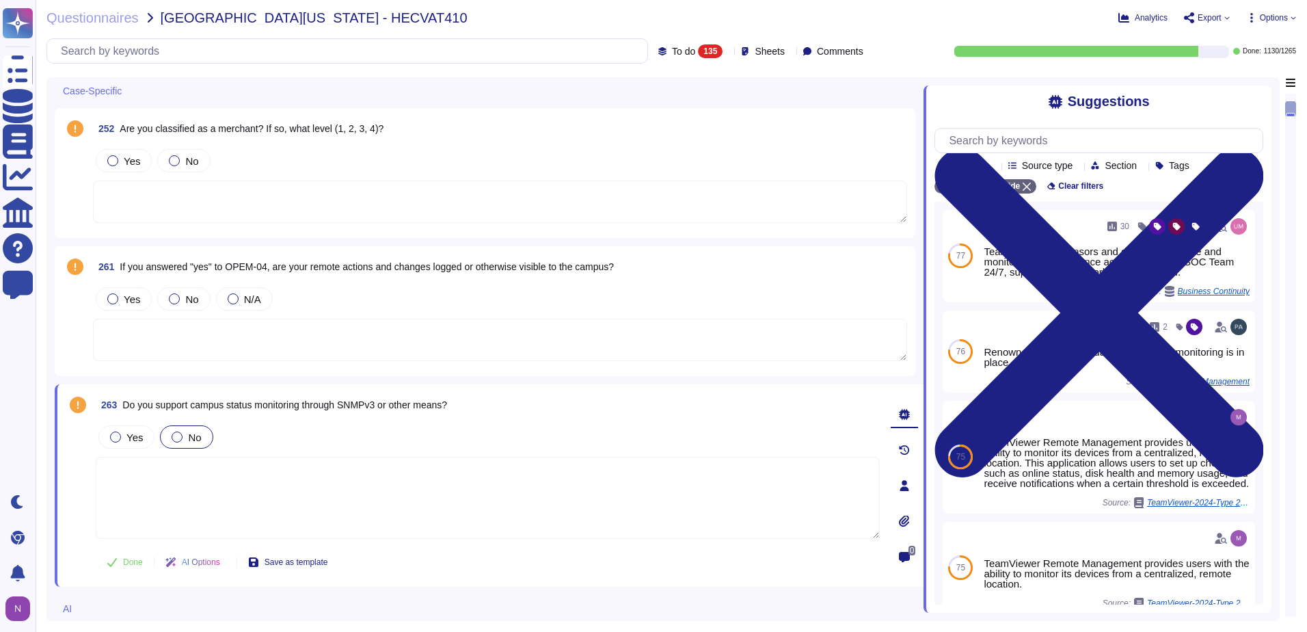
click at [176, 437] on div at bounding box center [177, 436] width 11 height 11
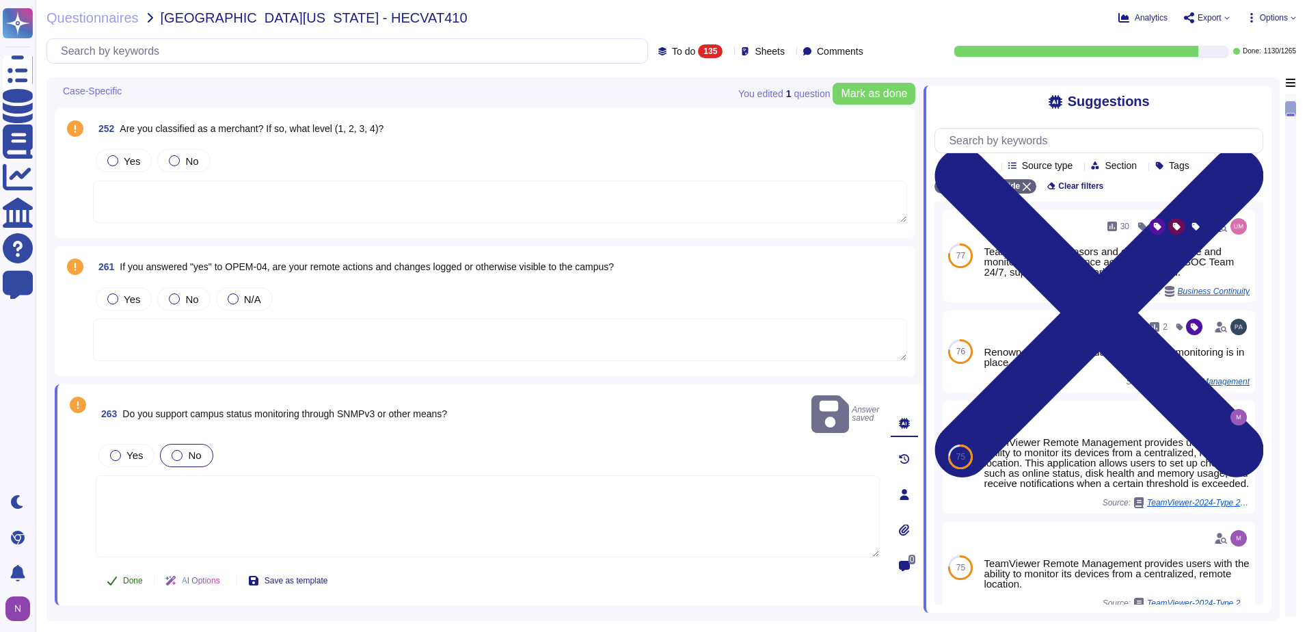
click at [123, 576] on span "Done" at bounding box center [133, 580] width 20 height 8
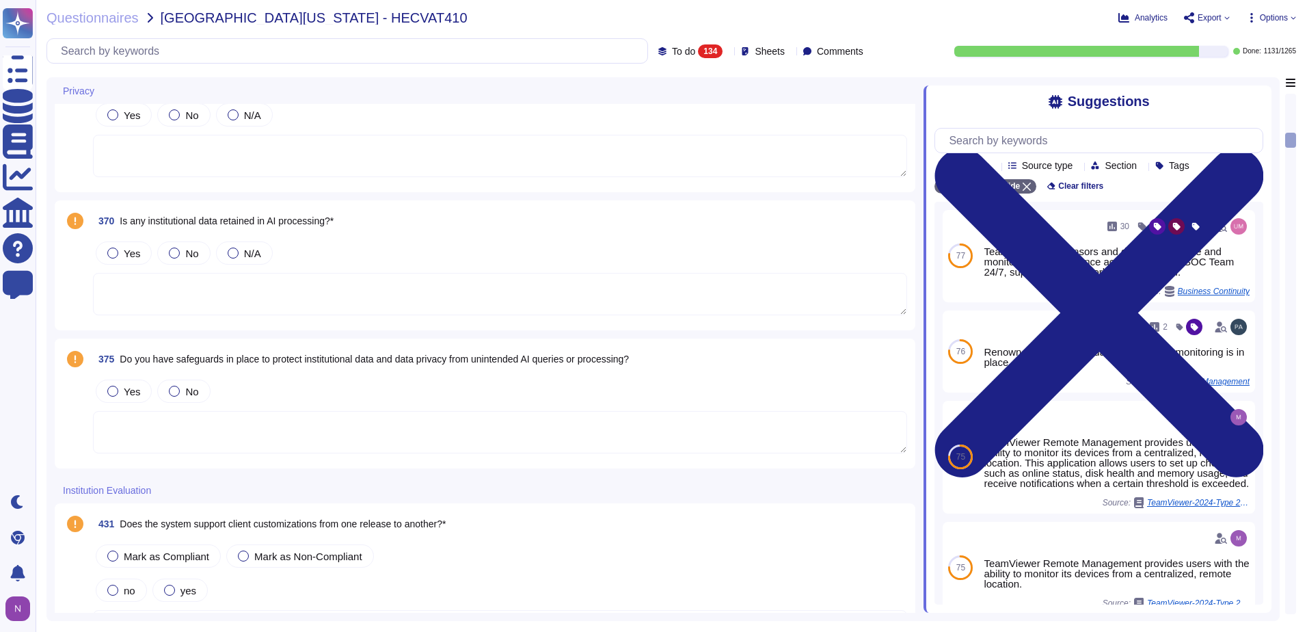
scroll to position [1412, 0]
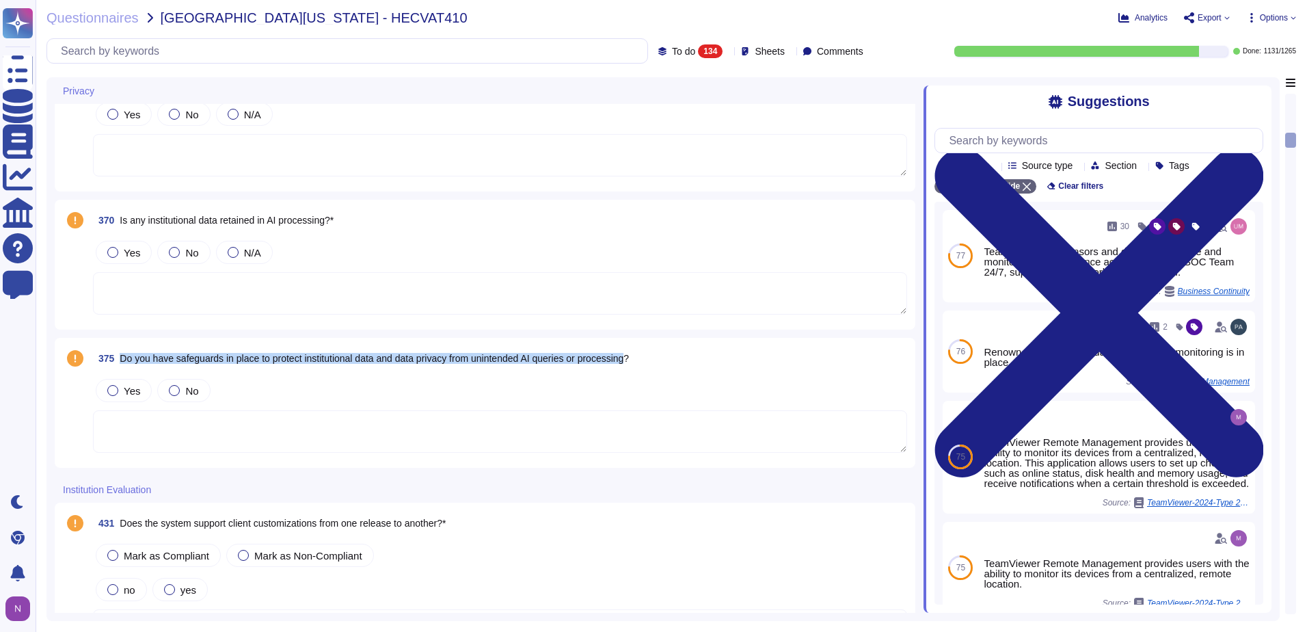
drag, startPoint x: 641, startPoint y: 360, endPoint x: 120, endPoint y: 359, distance: 521.7
click at [120, 359] on span "375 Do you have safeguards in place to protect institutional data and data priv…" at bounding box center [361, 358] width 536 height 25
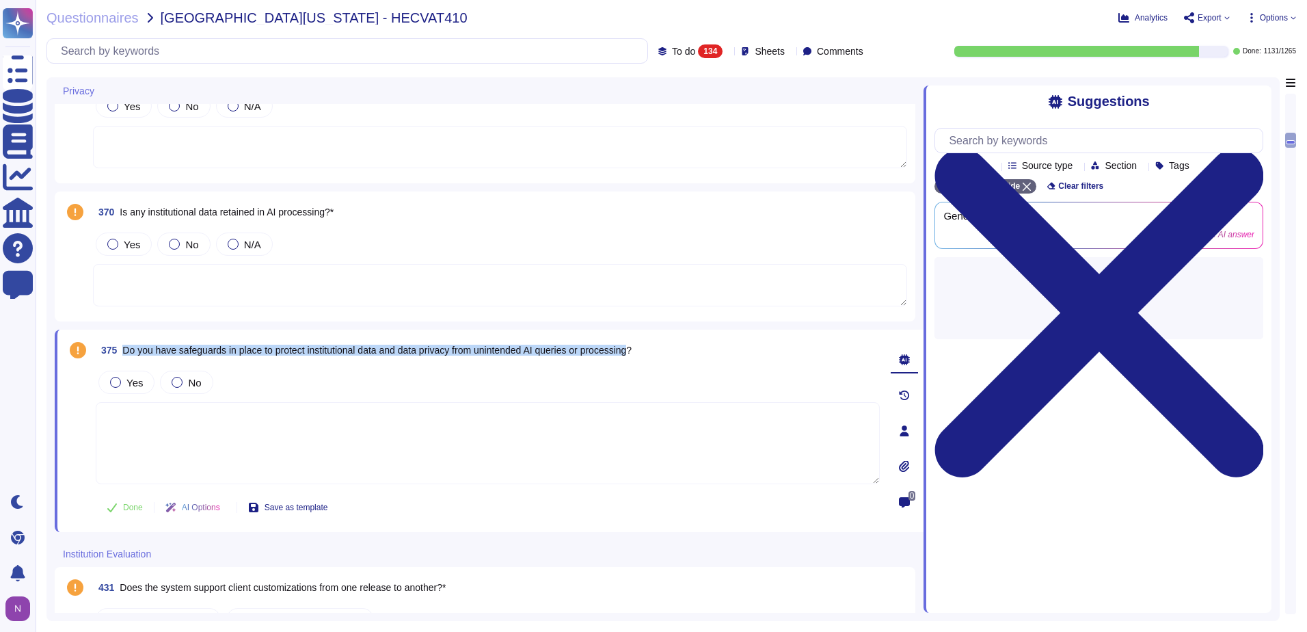
drag, startPoint x: 643, startPoint y: 353, endPoint x: 124, endPoint y: 355, distance: 518.3
click at [124, 355] on span "Do you have safeguards in place to protect institutional data and data privacy …" at bounding box center [376, 350] width 509 height 11
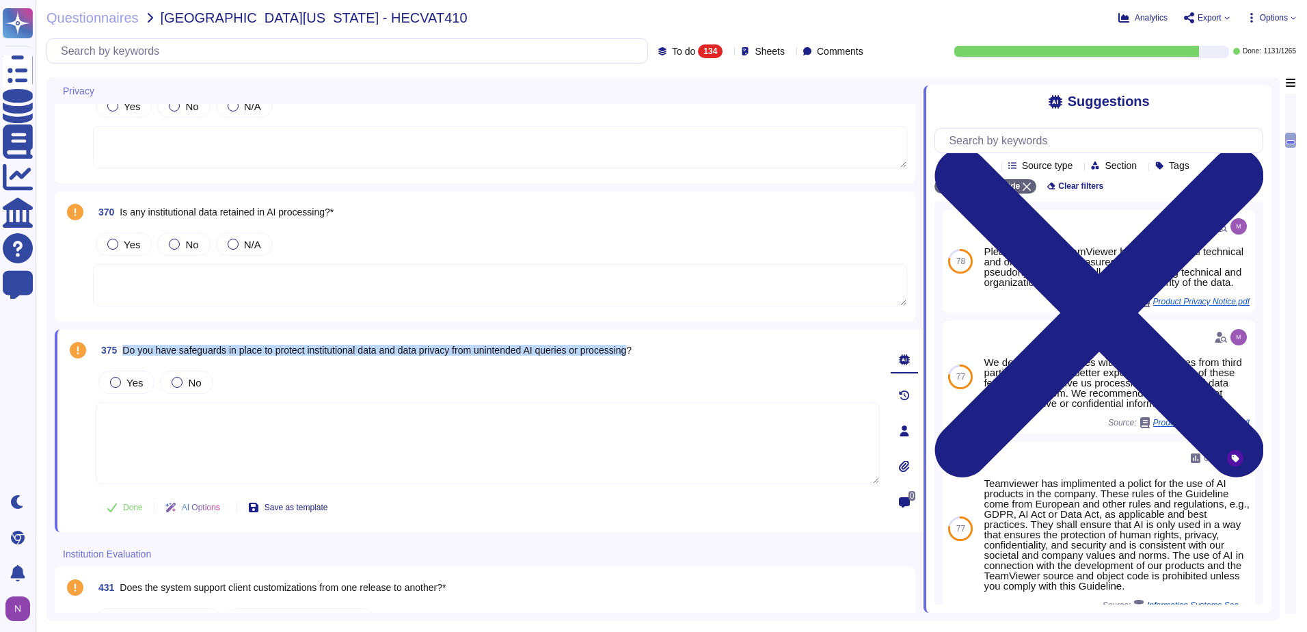
copy span "Do you have safeguards in place to protect institutional data and data privacy …"
click at [341, 49] on input "text" at bounding box center [351, 51] width 594 height 24
paste input "Do you have safeguards in place to protect institutional data and data privacy …"
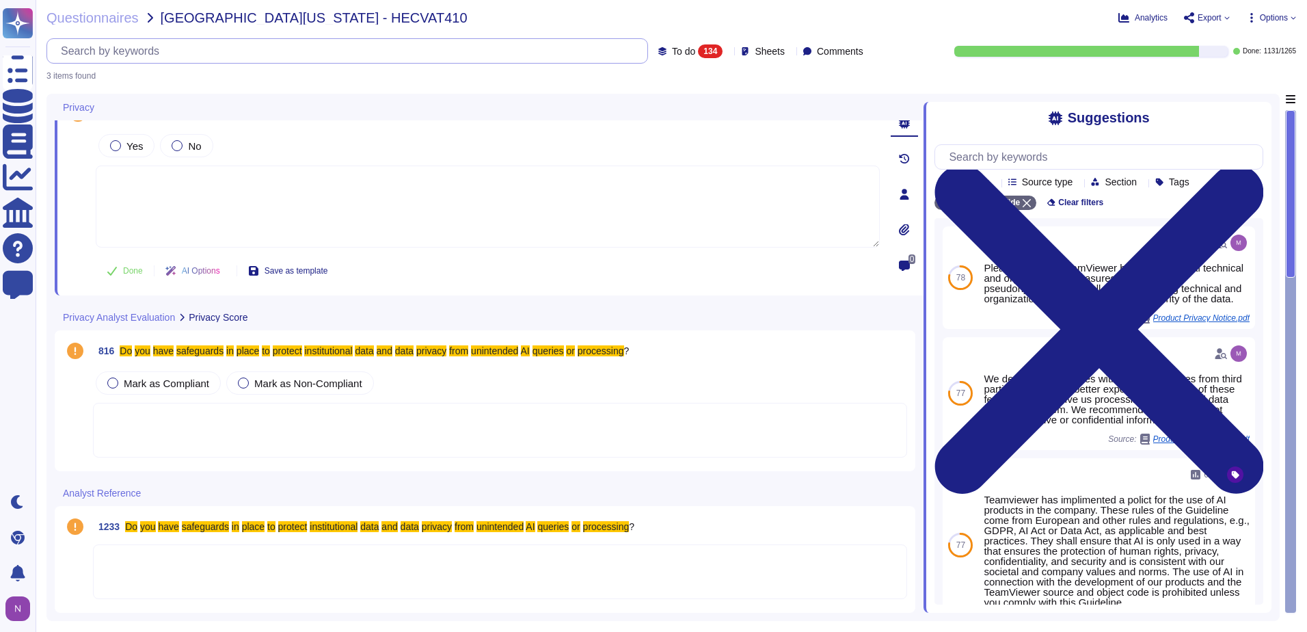
scroll to position [11, 0]
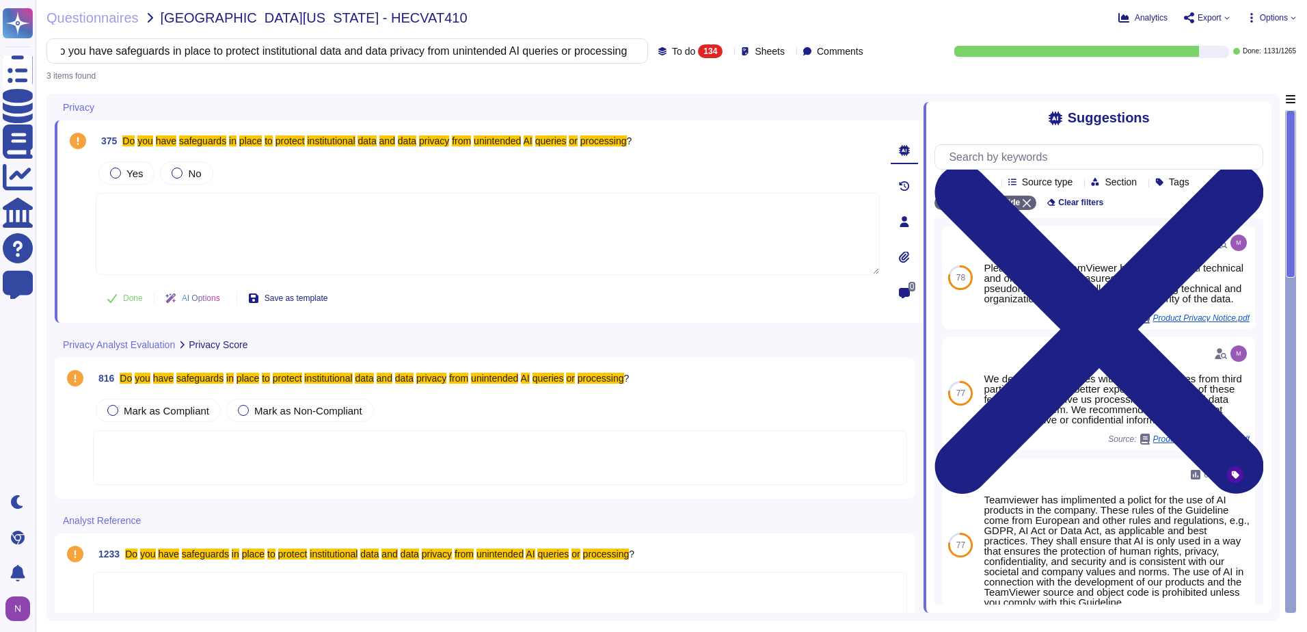
type input "Do you have safeguards in place to protect institutional data and data privacy …"
click at [704, 53] on div "To do 134" at bounding box center [693, 51] width 70 height 14
click at [668, 86] on div "All 1265" at bounding box center [705, 86] width 111 height 15
click at [118, 172] on div at bounding box center [115, 173] width 11 height 11
click at [248, 228] on textarea at bounding box center [488, 234] width 784 height 82
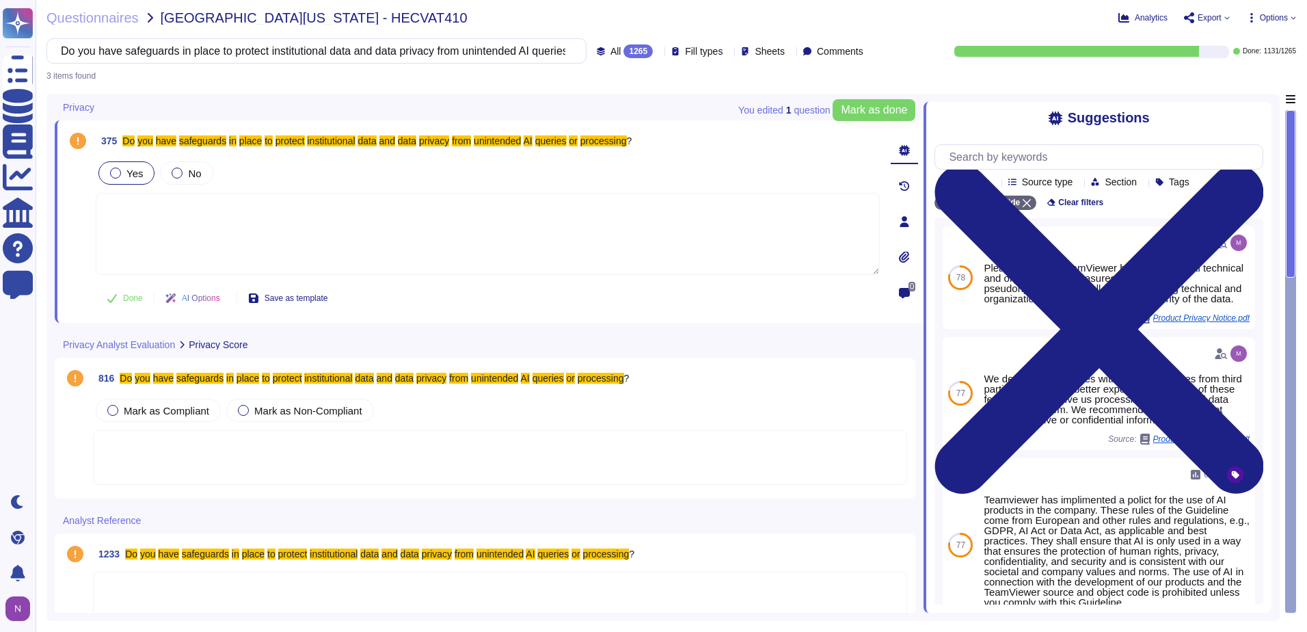
paste textarea "there is the parameterized queries as well as a list of filters that we look fo…"
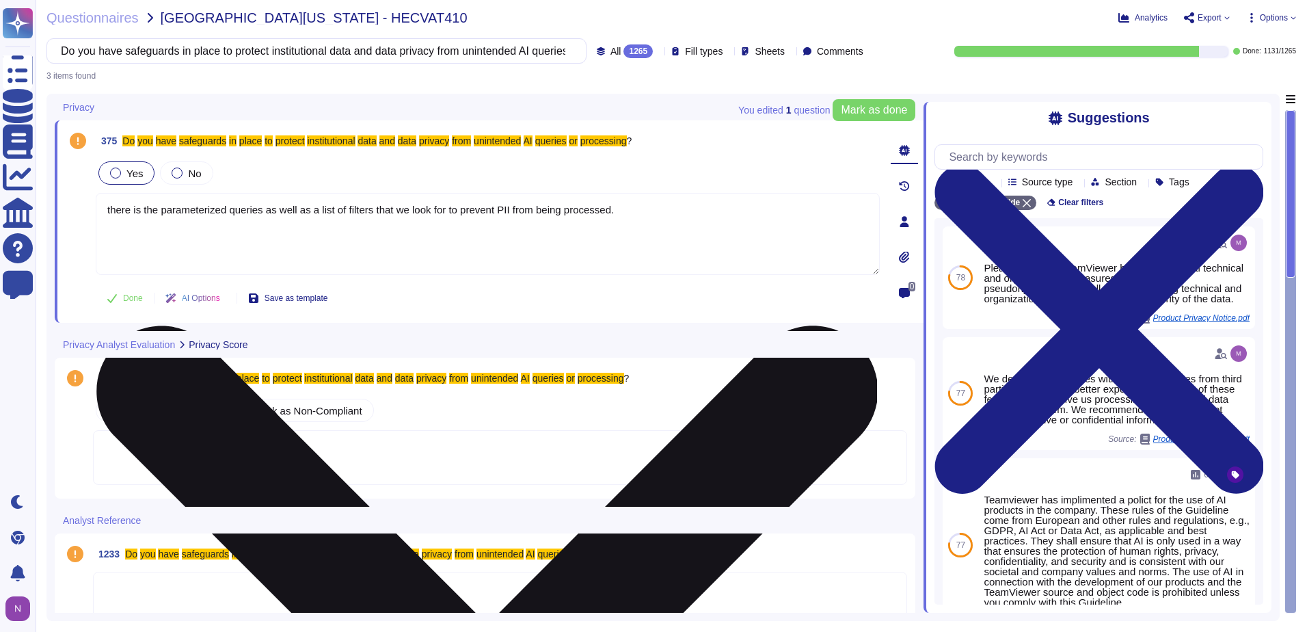
click at [111, 211] on textarea "there is the parameterized queries as well as a list of filters that we look fo…" at bounding box center [488, 234] width 784 height 82
click at [631, 212] on textarea "There is the parameterized queries as well as a list of filters that we look fo…" at bounding box center [488, 234] width 784 height 82
drag, startPoint x: 629, startPoint y: 209, endPoint x: 109, endPoint y: 208, distance: 519.7
click at [109, 208] on textarea "There are the parameterized queries as well as a list of filters that we look f…" at bounding box center [488, 234] width 784 height 82
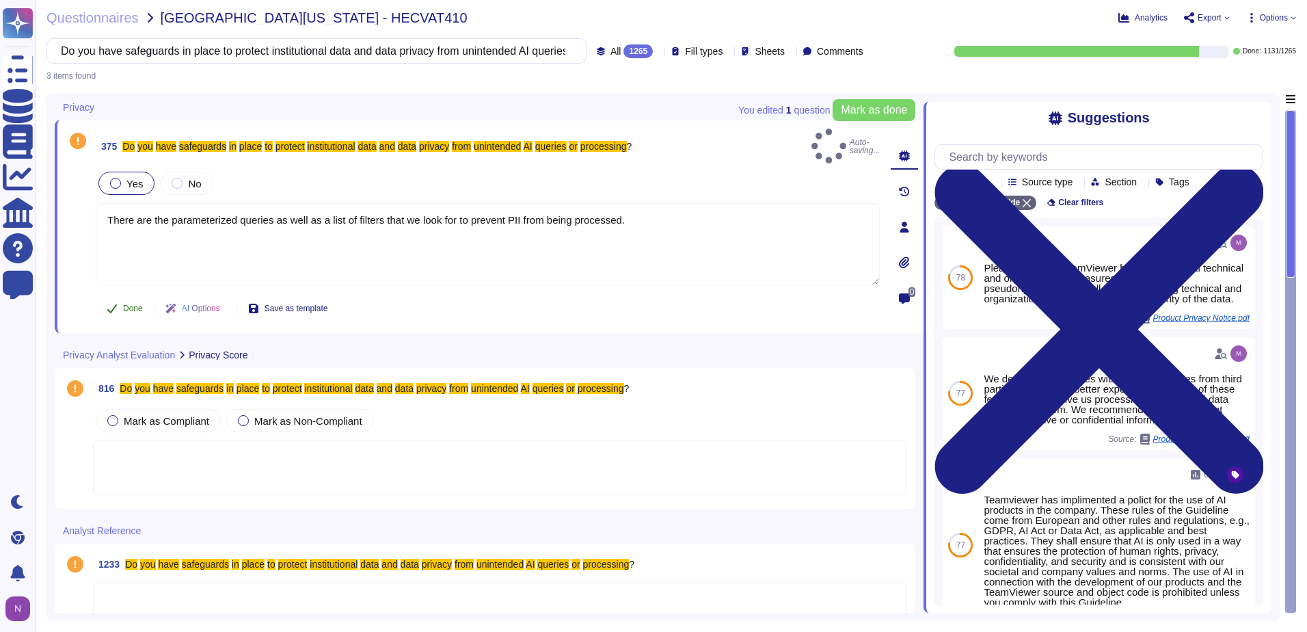
type textarea "There are the parameterized queries as well as a list of filters that we look f…"
click at [131, 304] on span "Done" at bounding box center [133, 308] width 20 height 8
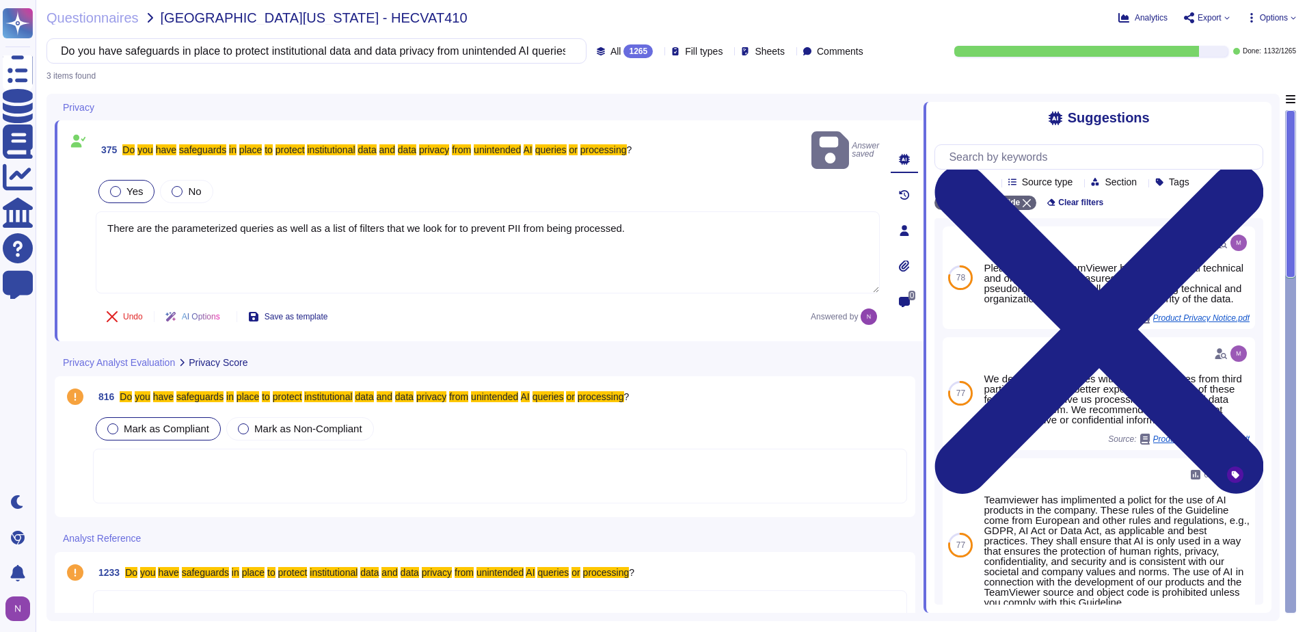
click at [116, 423] on div at bounding box center [112, 428] width 11 height 11
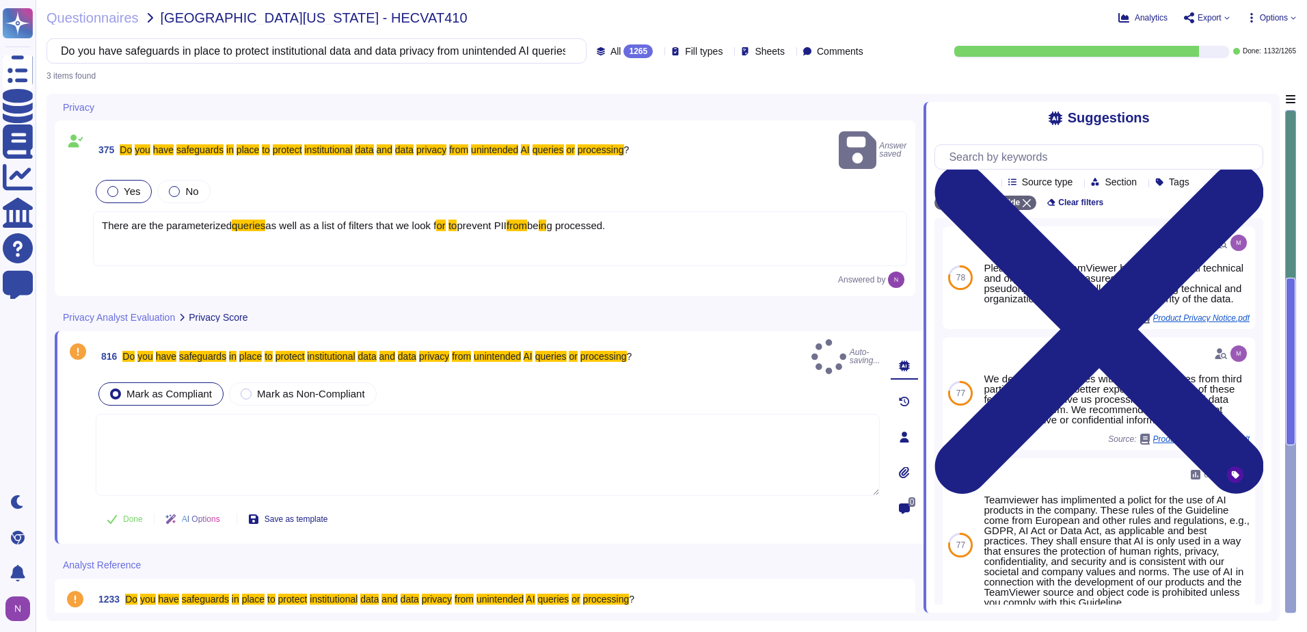
click at [154, 414] on textarea at bounding box center [488, 455] width 784 height 82
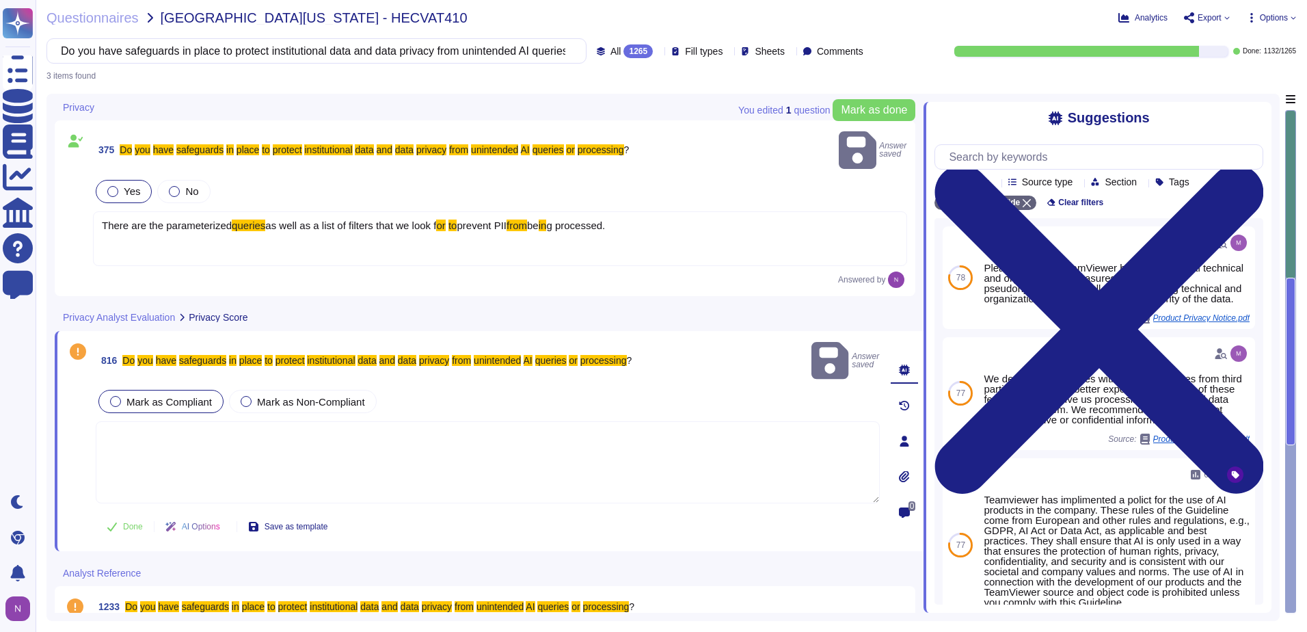
paste textarea "There are the parameterized queries as well as a list of filters that we look f…"
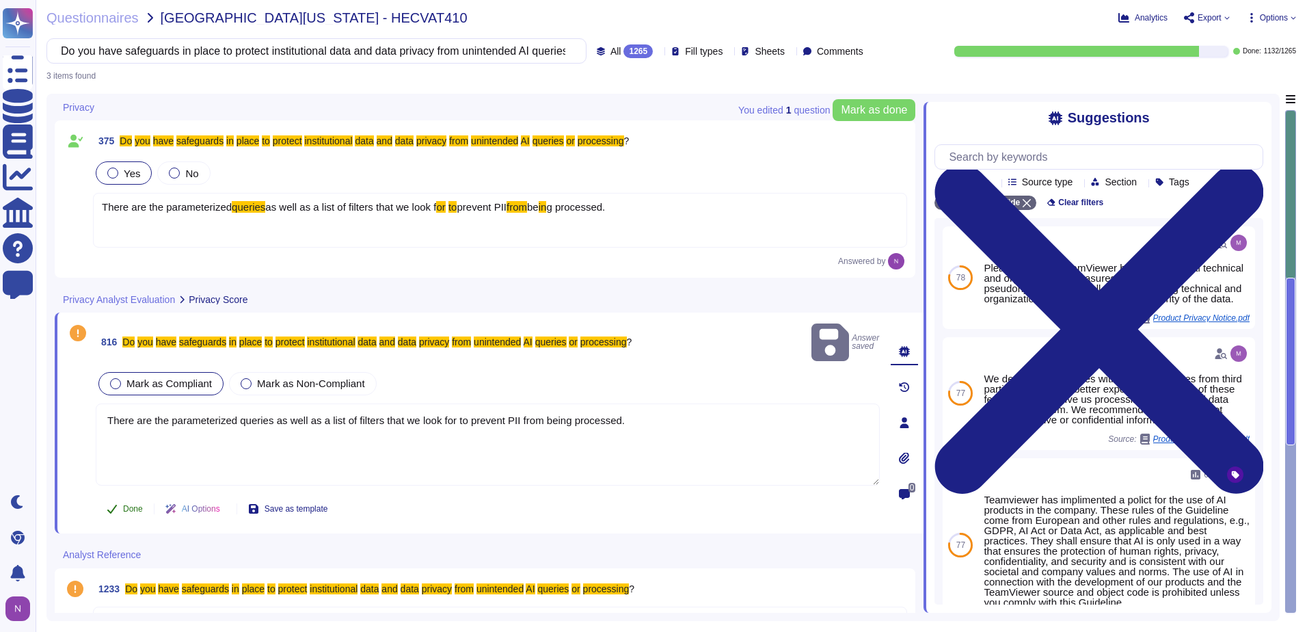
type textarea "There are the parameterized queries as well as a list of filters that we look f…"
click at [131, 505] on span "Done" at bounding box center [133, 509] width 20 height 8
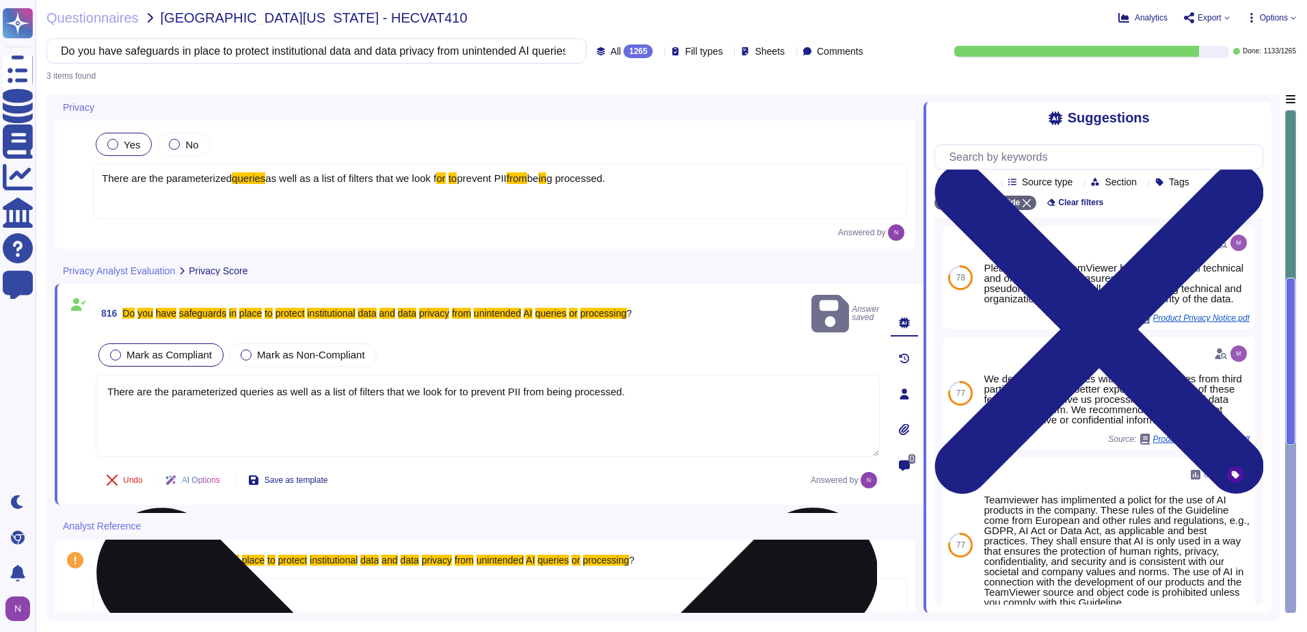
scroll to position [44, 0]
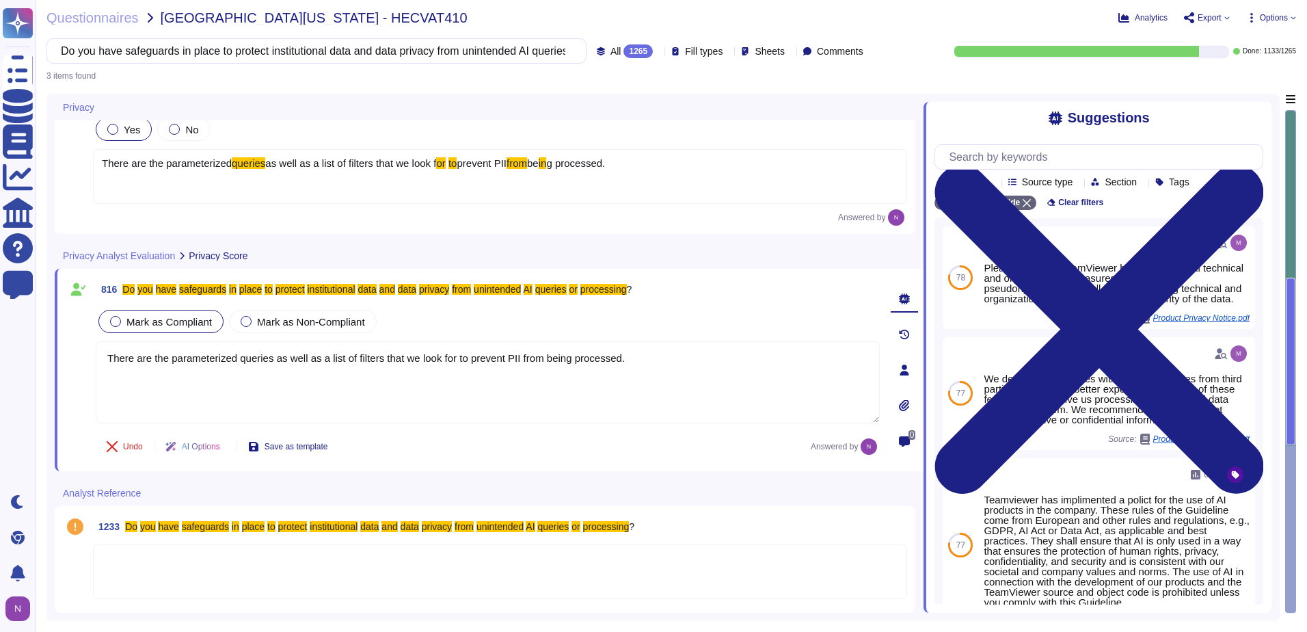
click at [124, 565] on div at bounding box center [500, 571] width 814 height 55
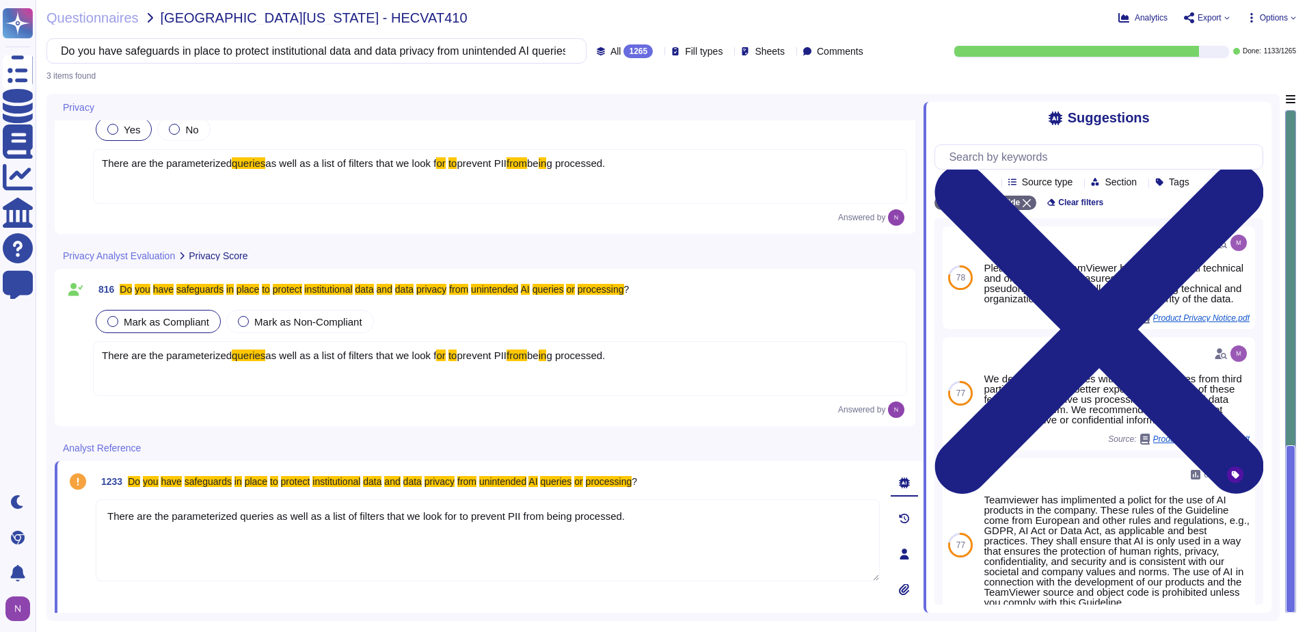
click at [499, 546] on textarea "There are the parameterized queries as well as a list of filters that we look f…" at bounding box center [488, 540] width 784 height 82
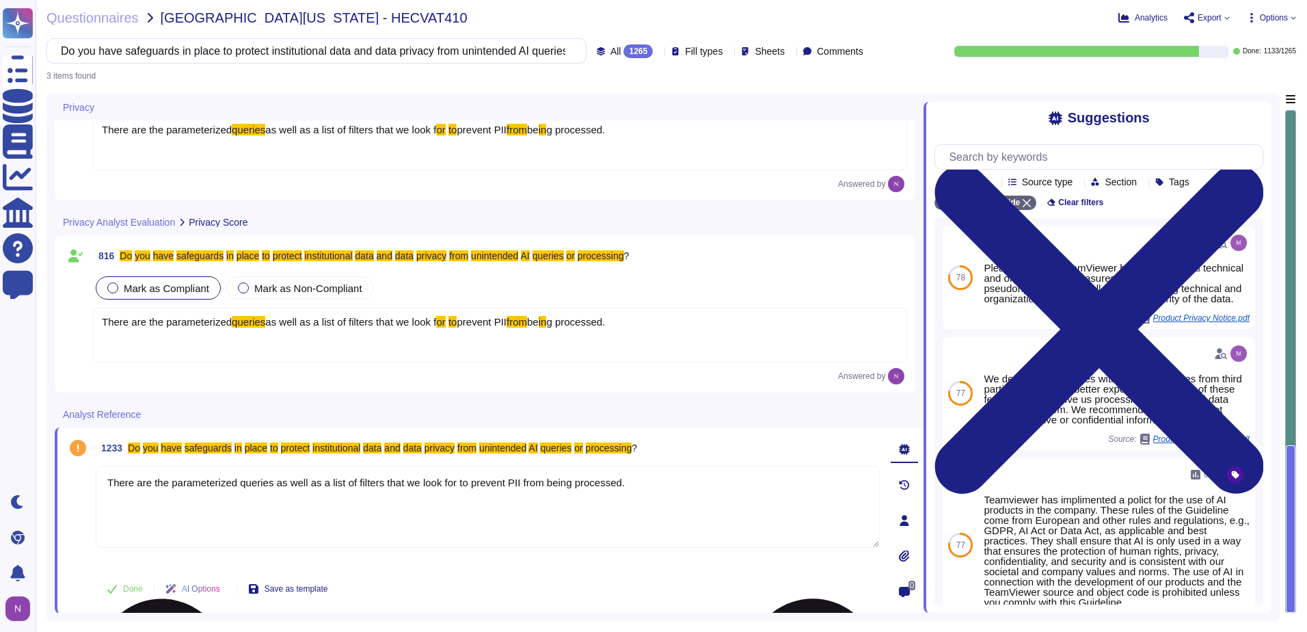
scroll to position [78, 0]
type textarea "There are the parameterized queries as well as a list of filters that we look f…"
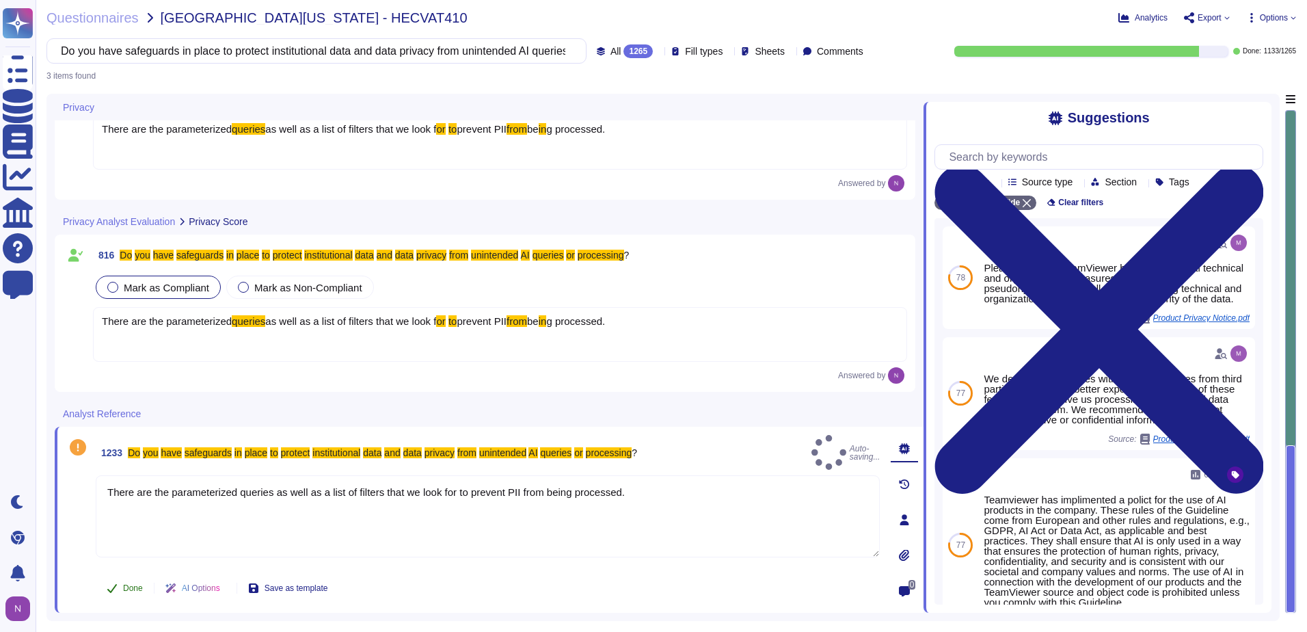
click at [133, 587] on span "Done" at bounding box center [133, 588] width 20 height 8
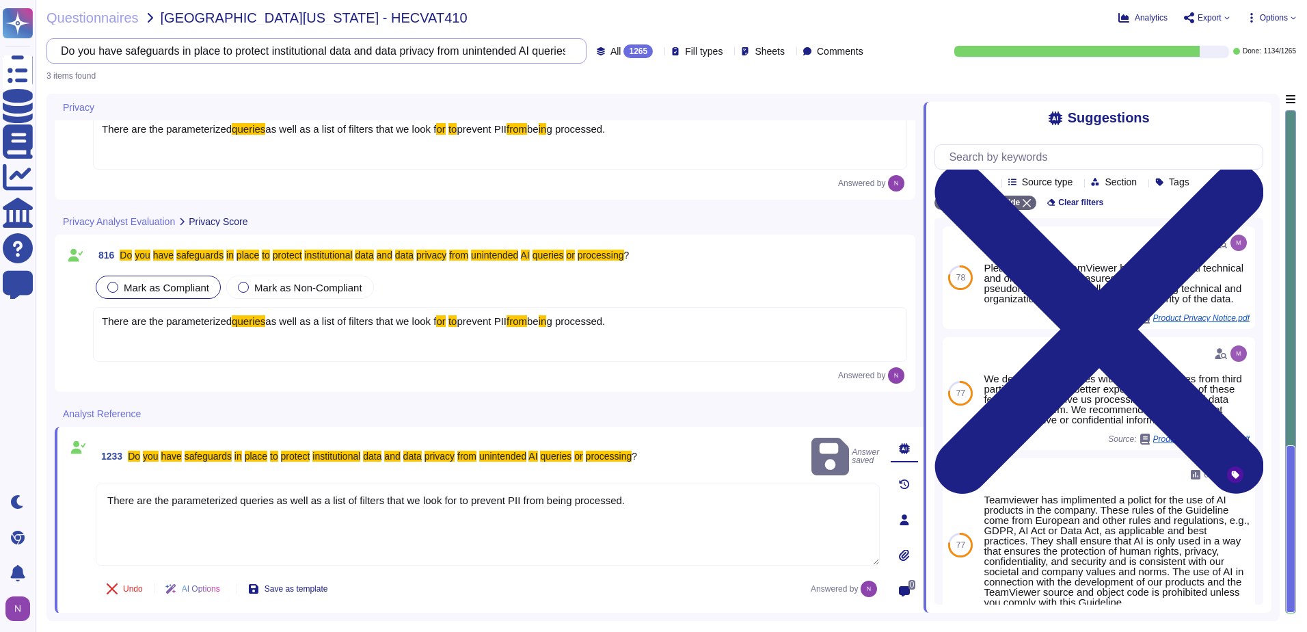
click at [508, 48] on input "Do you have safeguards in place to protect institutional data and data privacy …" at bounding box center [313, 51] width 518 height 24
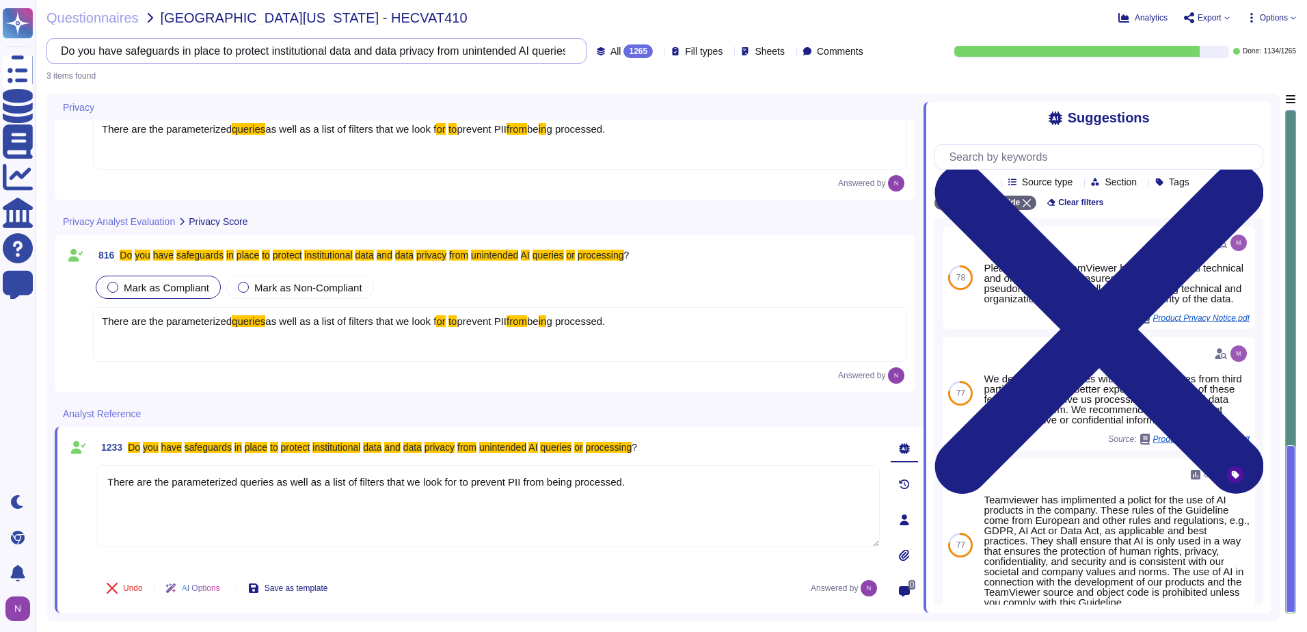
scroll to position [0, 0]
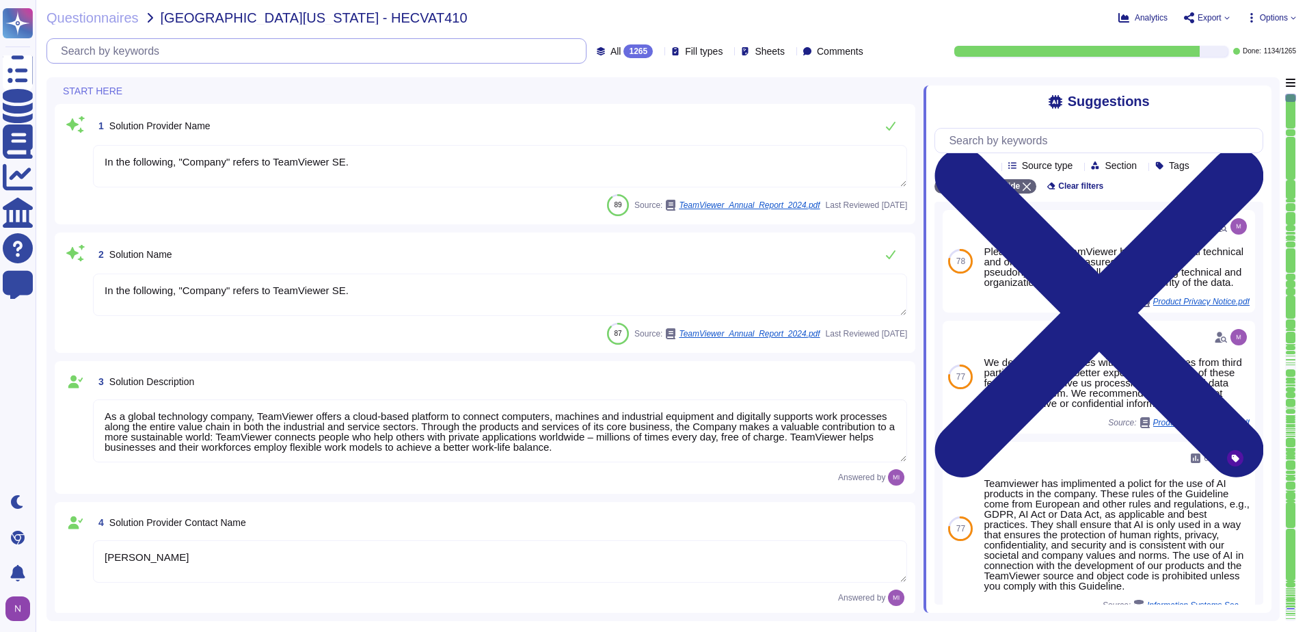
type textarea "mark.bacon@teamviewer.com"
type textarea "1 727 647 3589"
type textarea "In the following, "Company" refers to TeamViewer SE."
type textarea "As a global technology company, TeamViewer offers a cloud-based platform to con…"
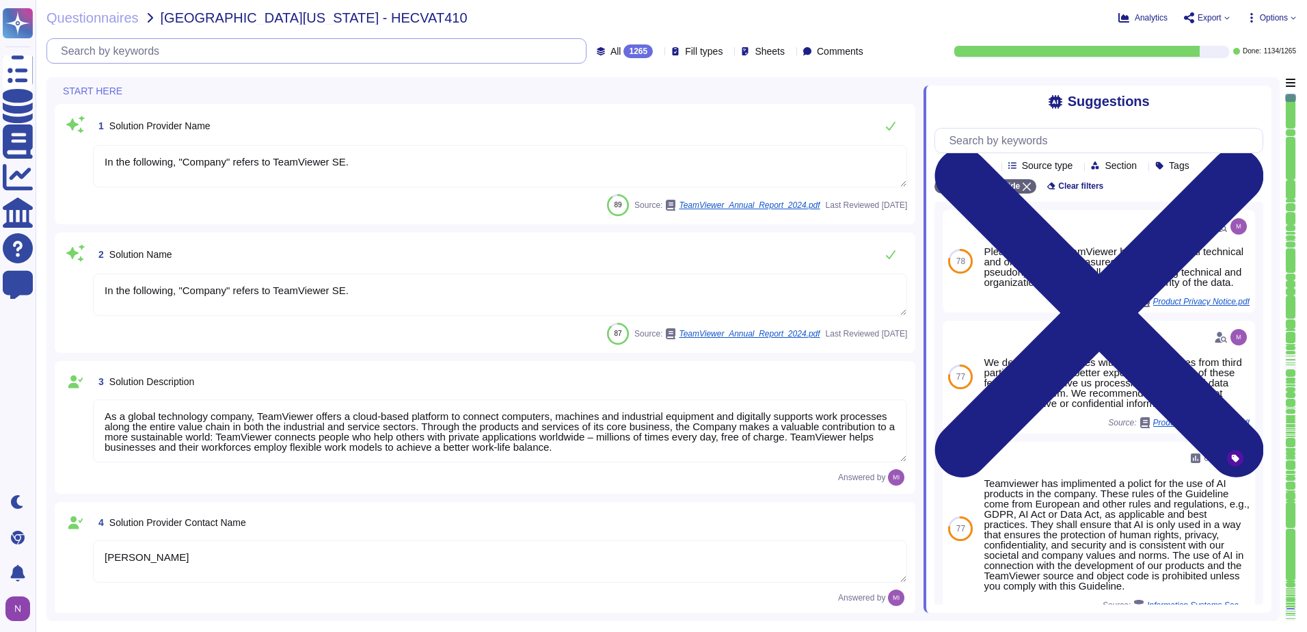
type textarea "Mark Bacon"
type textarea "Account Executive"
click at [624, 54] on div "1265" at bounding box center [638, 51] width 29 height 14
click at [622, 127] on div "To do 131" at bounding box center [636, 120] width 111 height 15
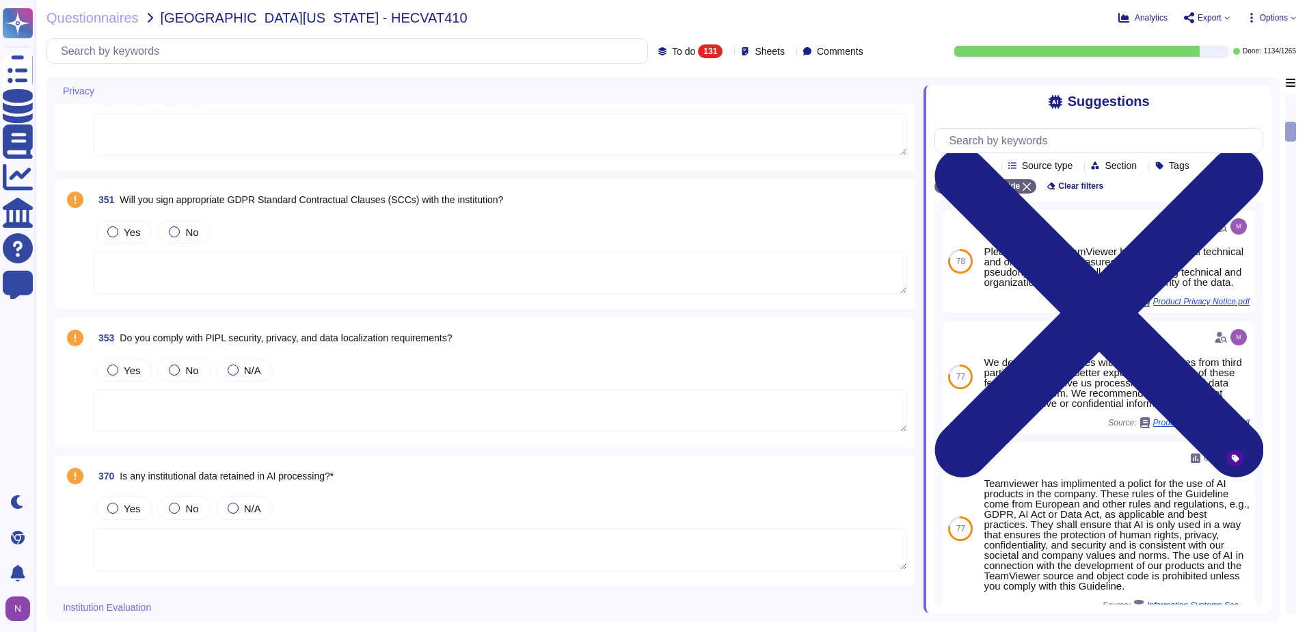
scroll to position [1231, 0]
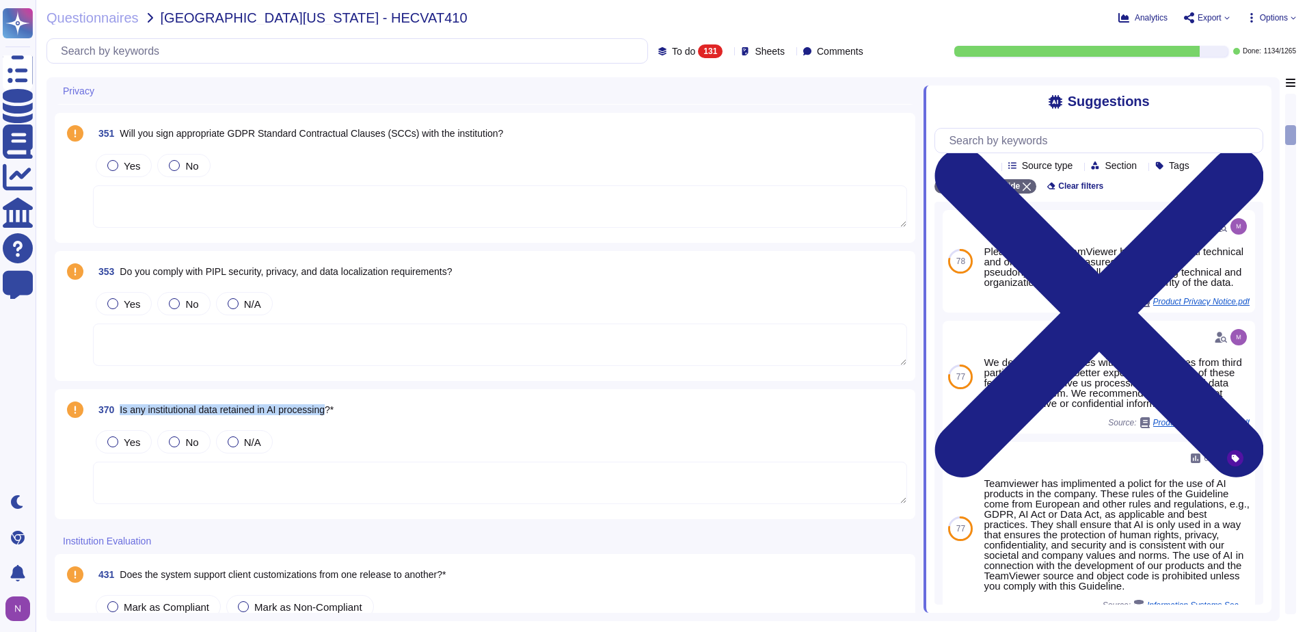
drag, startPoint x: 332, startPoint y: 411, endPoint x: 121, endPoint y: 413, distance: 210.6
click at [121, 413] on span "Is any institutional data retained in AI processing?*" at bounding box center [227, 409] width 214 height 11
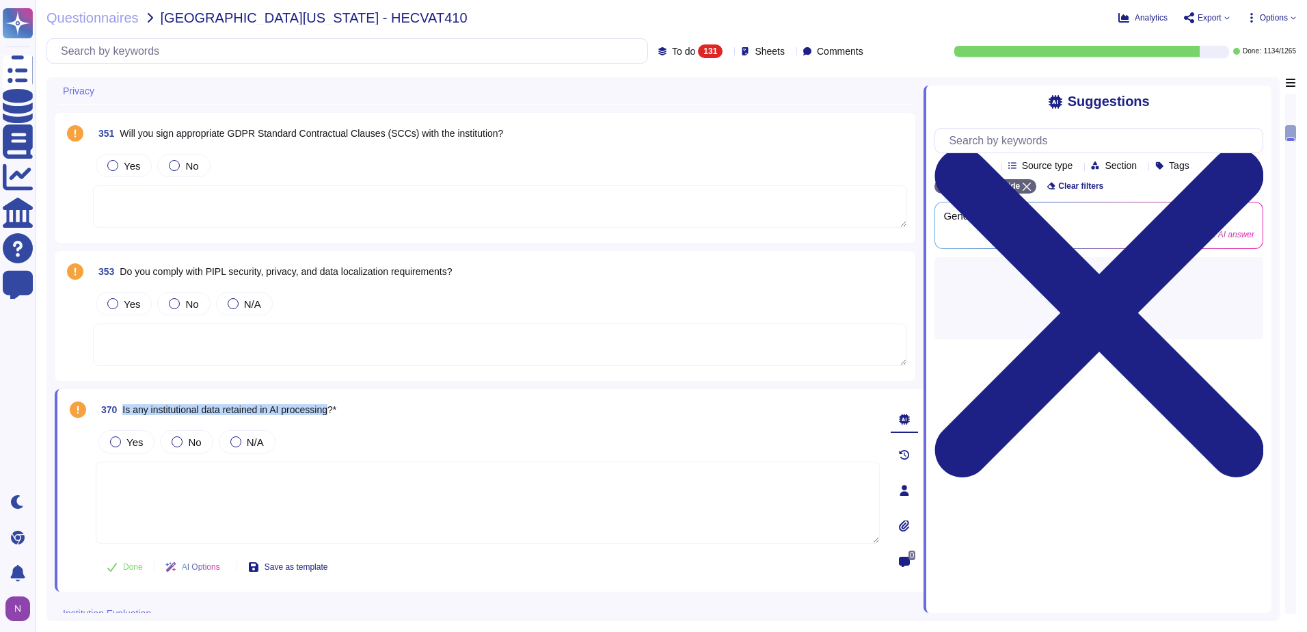
drag, startPoint x: 334, startPoint y: 411, endPoint x: 124, endPoint y: 414, distance: 209.3
click at [124, 414] on span "Is any institutional data retained in AI processing?*" at bounding box center [229, 409] width 214 height 11
copy span "Is any institutional data retained in AI processing"
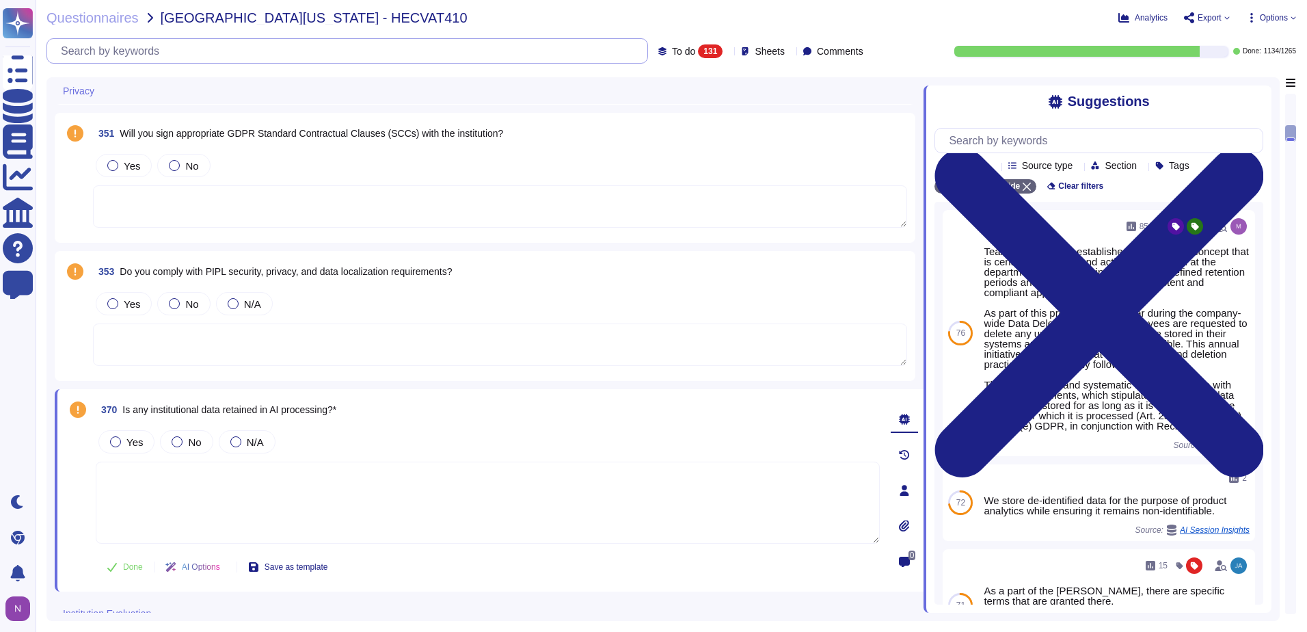
click at [350, 55] on input "text" at bounding box center [351, 51] width 594 height 24
paste input "Is any institutional data retained in AI processing"
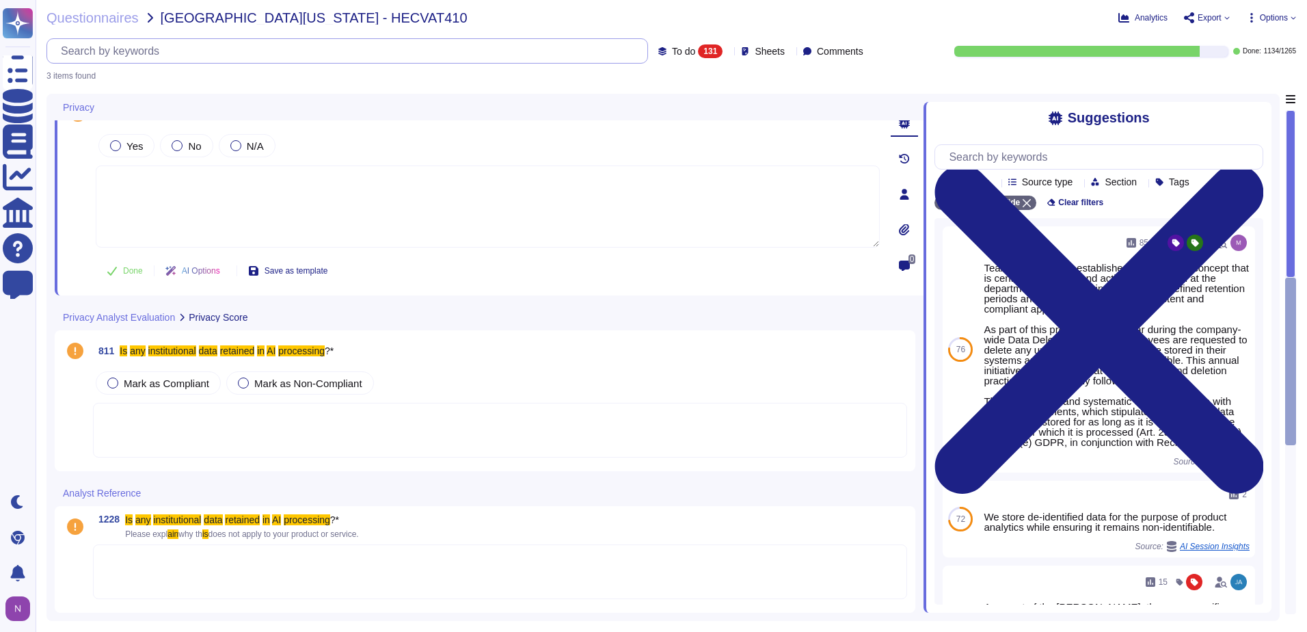
scroll to position [11, 0]
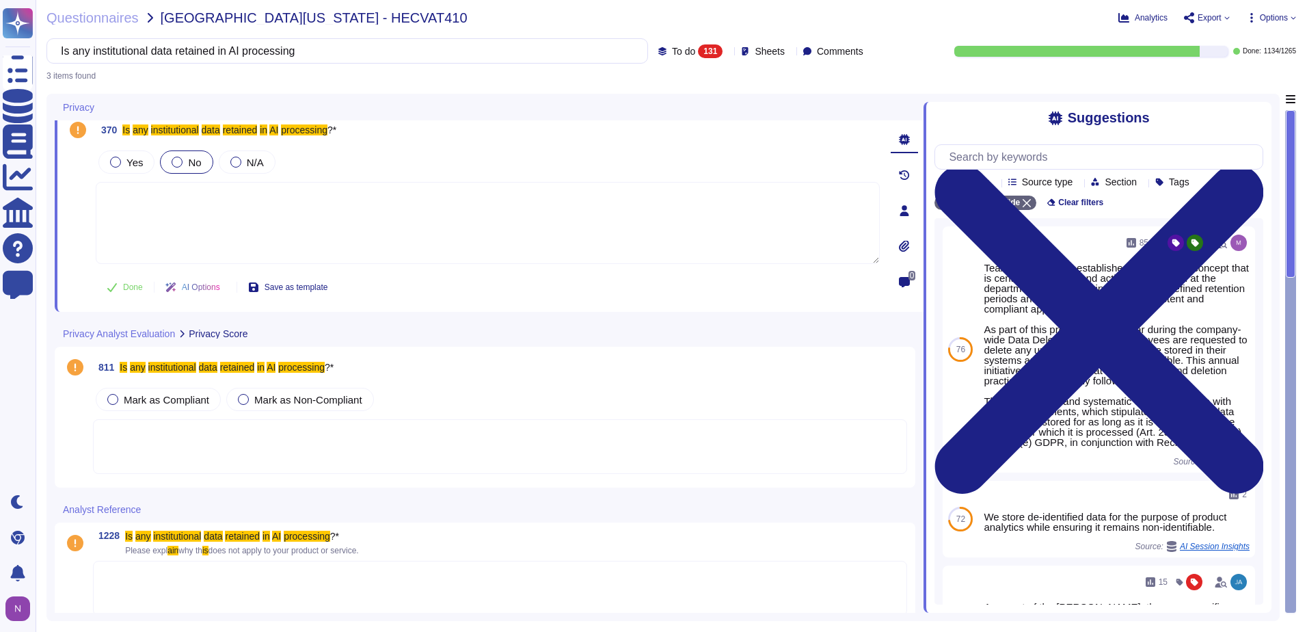
type input "Is any institutional data retained in AI processing"
click at [175, 162] on div at bounding box center [177, 162] width 11 height 11
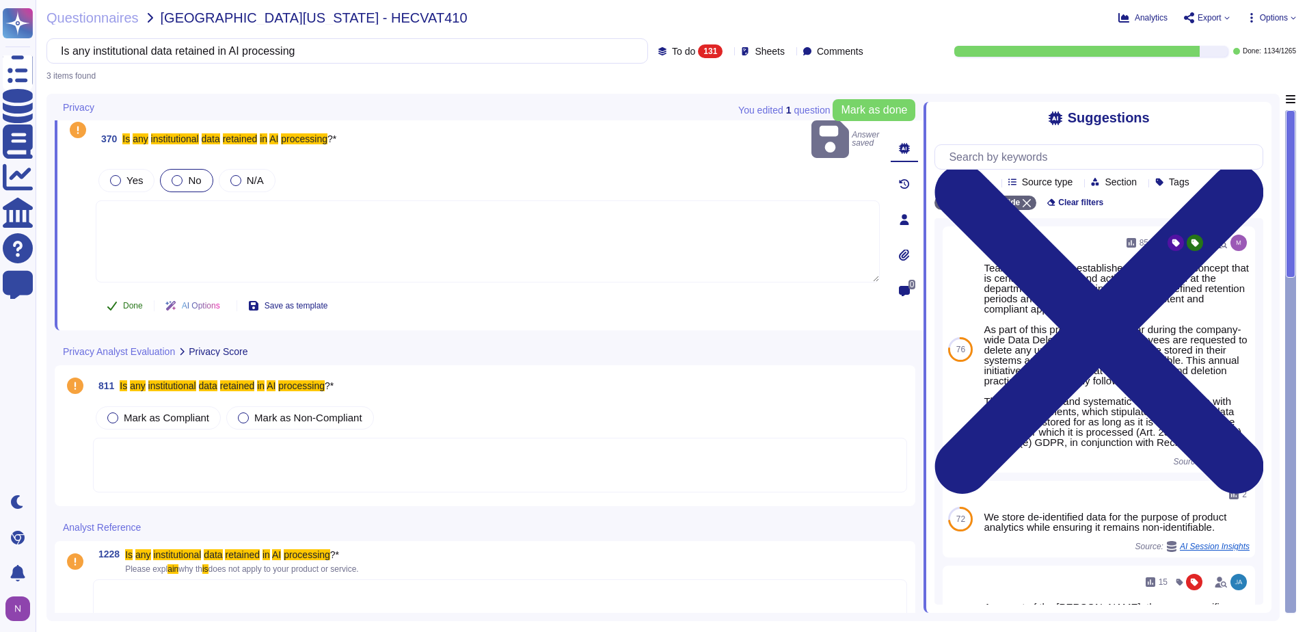
click at [133, 302] on span "Done" at bounding box center [133, 306] width 20 height 8
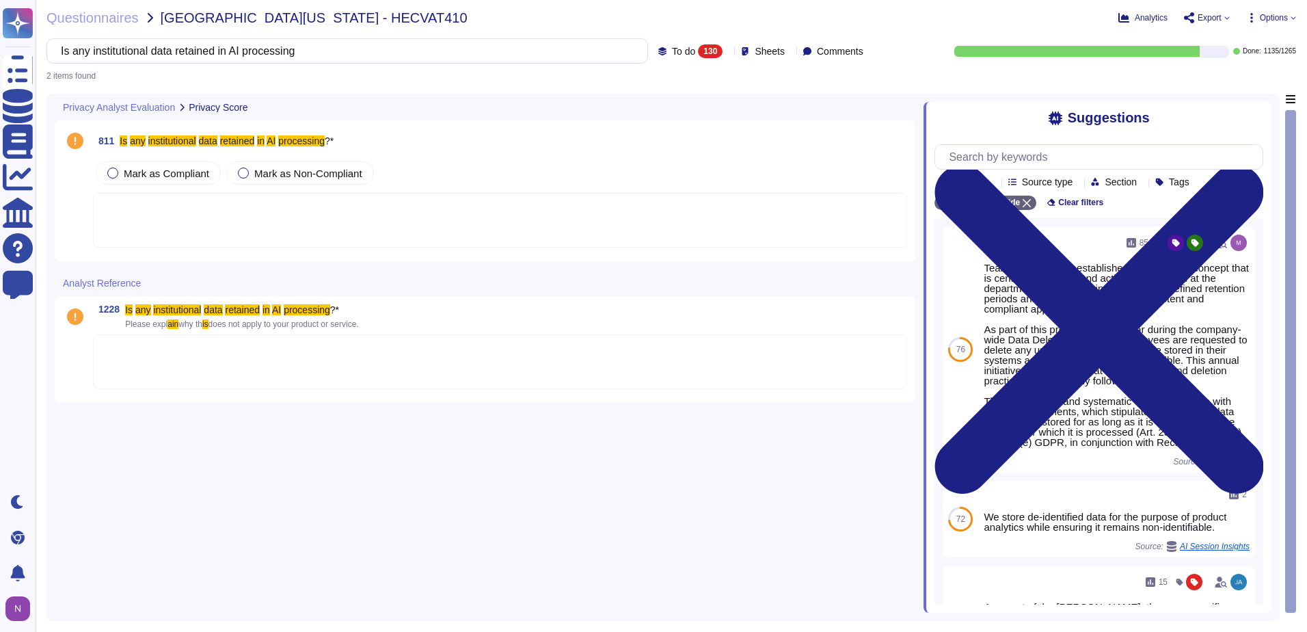
click at [170, 202] on div at bounding box center [500, 220] width 814 height 55
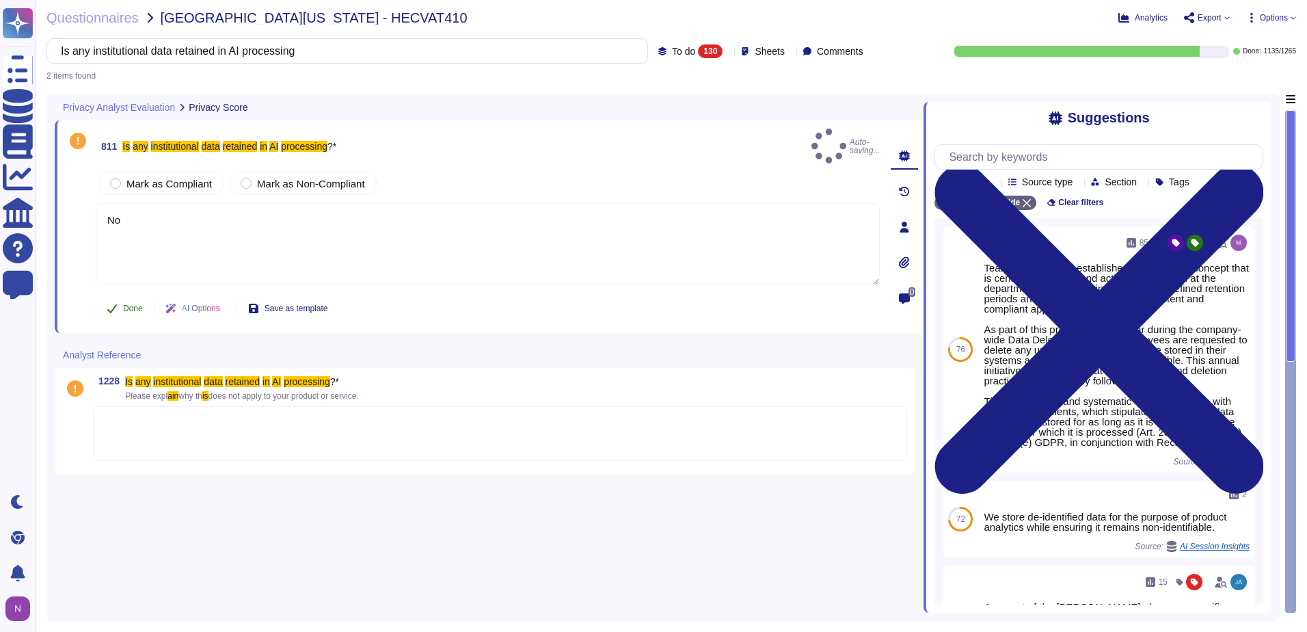
type textarea "No"
click at [129, 304] on span "Done" at bounding box center [133, 308] width 20 height 8
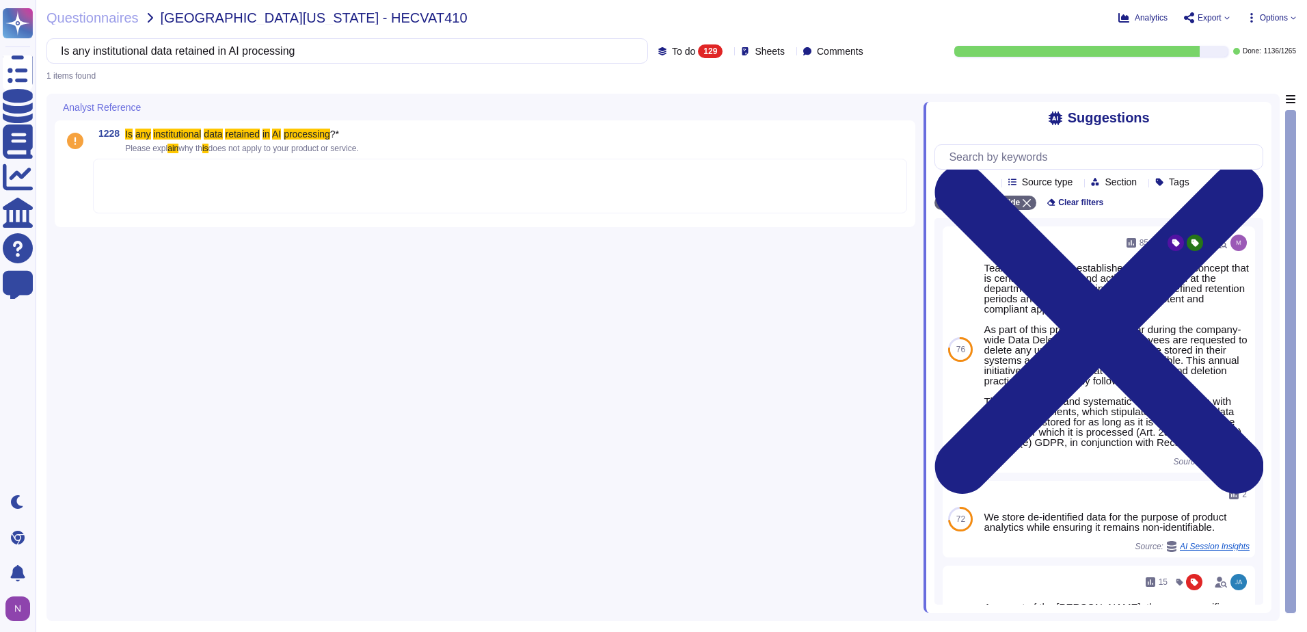
click at [165, 179] on div at bounding box center [500, 186] width 814 height 55
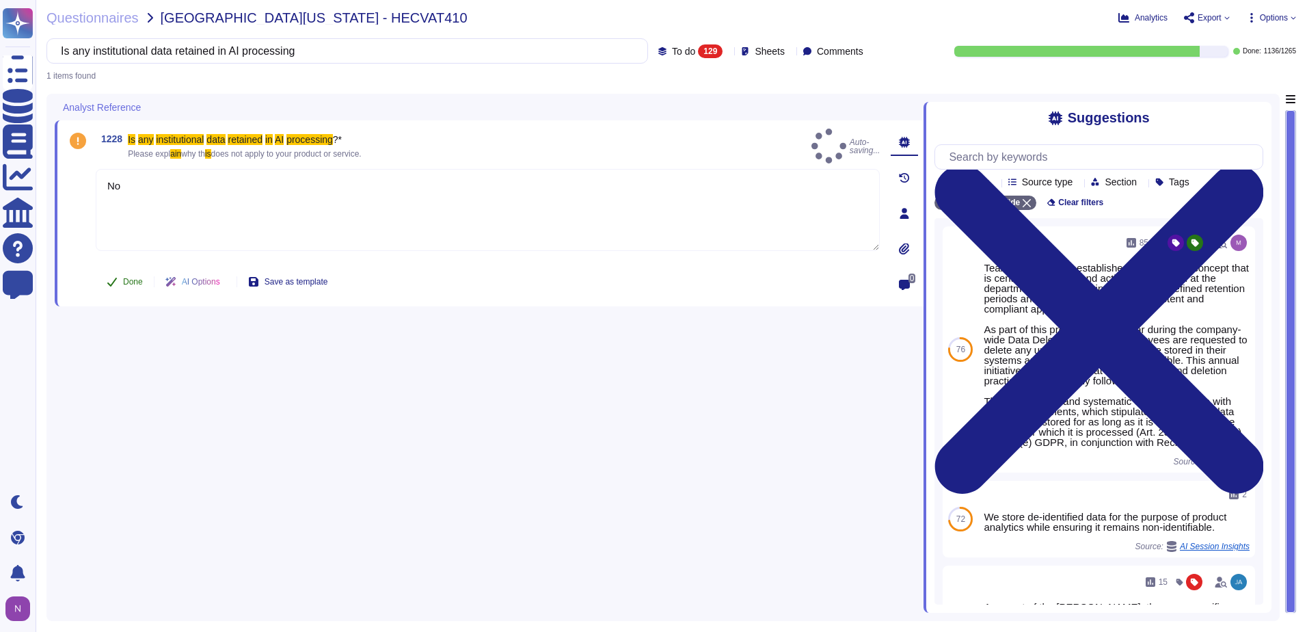
type textarea "No"
click at [127, 280] on span "Done" at bounding box center [133, 282] width 20 height 8
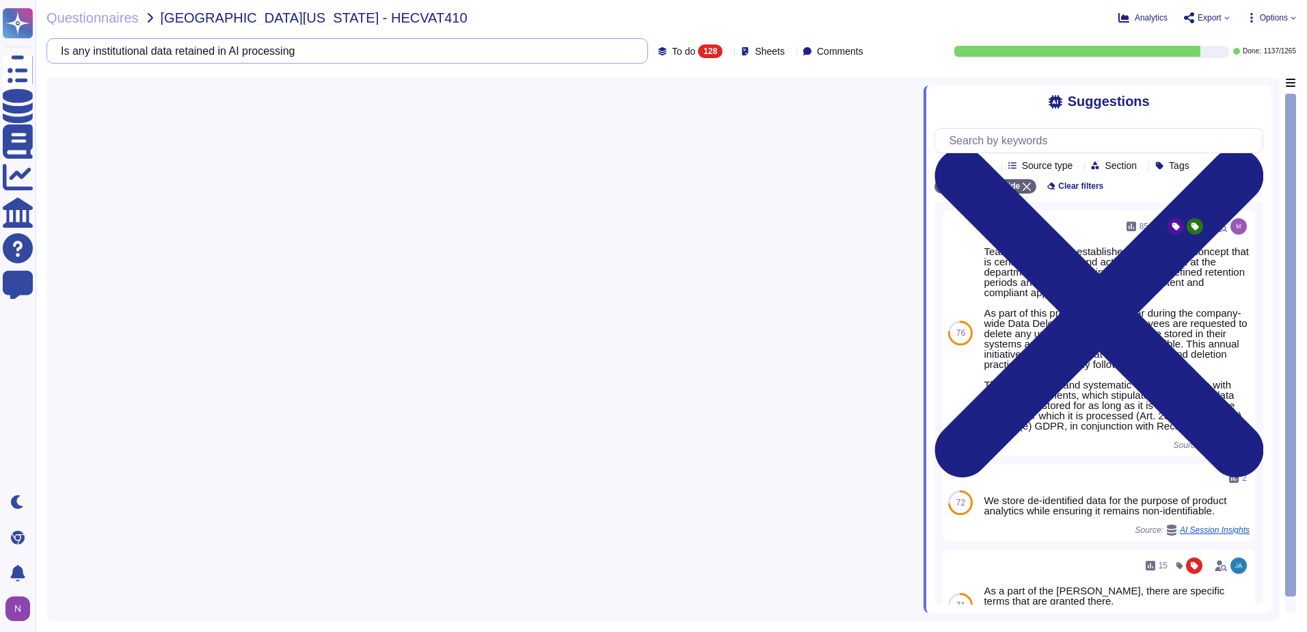
click at [401, 49] on input "Is any institutional data retained in AI processing" at bounding box center [344, 51] width 580 height 24
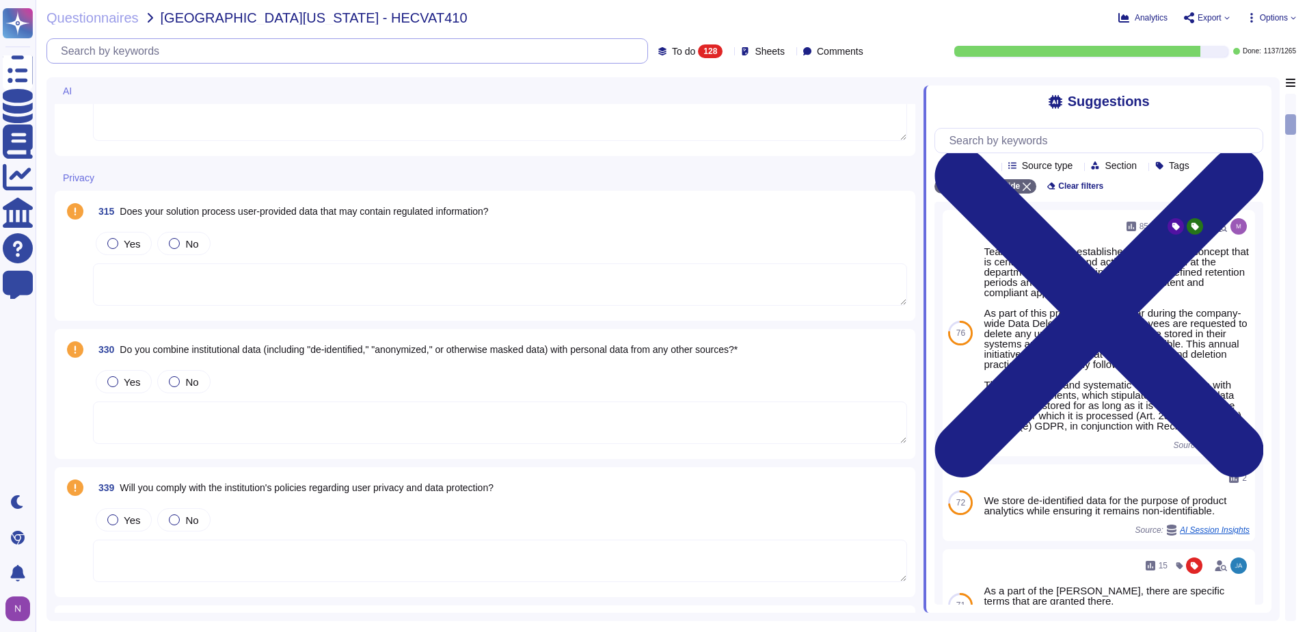
scroll to position [752, 0]
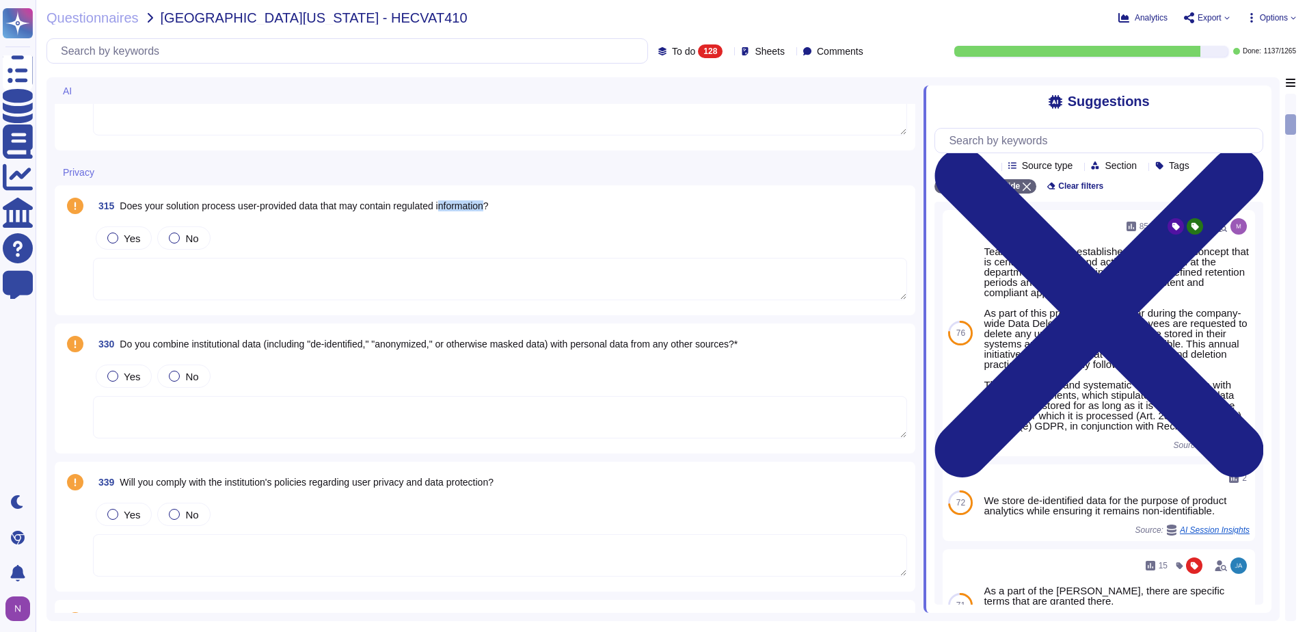
drag, startPoint x: 497, startPoint y: 203, endPoint x: 447, endPoint y: 207, distance: 50.1
click at [447, 207] on span "Does your solution process user-provided data that may contain regulated inform…" at bounding box center [304, 205] width 369 height 11
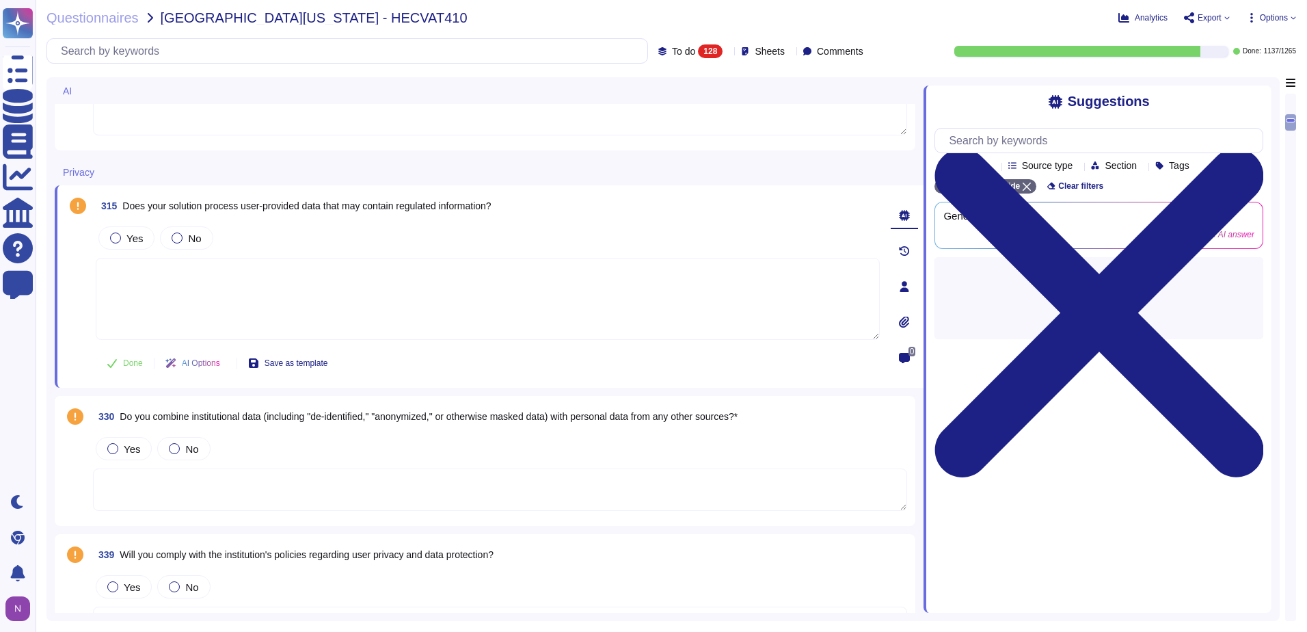
click at [507, 208] on div "315 Does your solution process user-provided data that may contain regulated in…" at bounding box center [488, 206] width 784 height 25
drag, startPoint x: 505, startPoint y: 205, endPoint x: 122, endPoint y: 204, distance: 382.9
click at [122, 204] on div "315 Does your solution process user-provided data that may contain regulated in…" at bounding box center [488, 206] width 784 height 25
copy span "Does your solution process user-provided data that may contain regulated inform…"
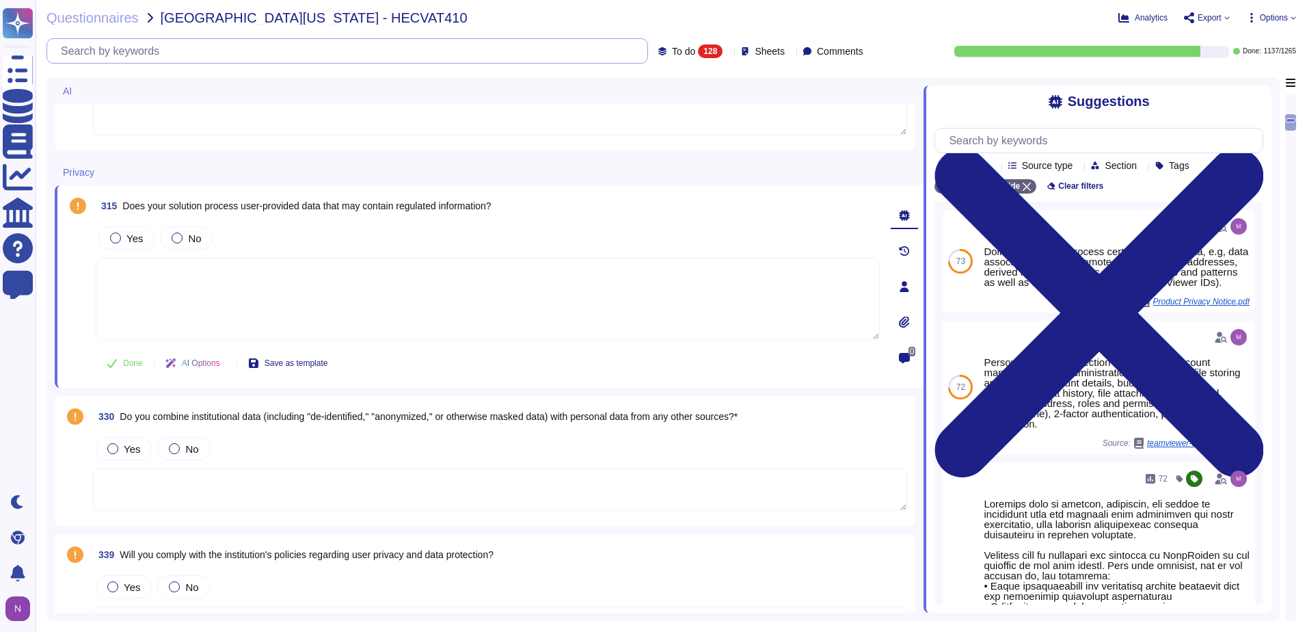
click at [178, 50] on input "text" at bounding box center [351, 51] width 594 height 24
paste input "Does your solution process user-provided data that may contain regulated inform…"
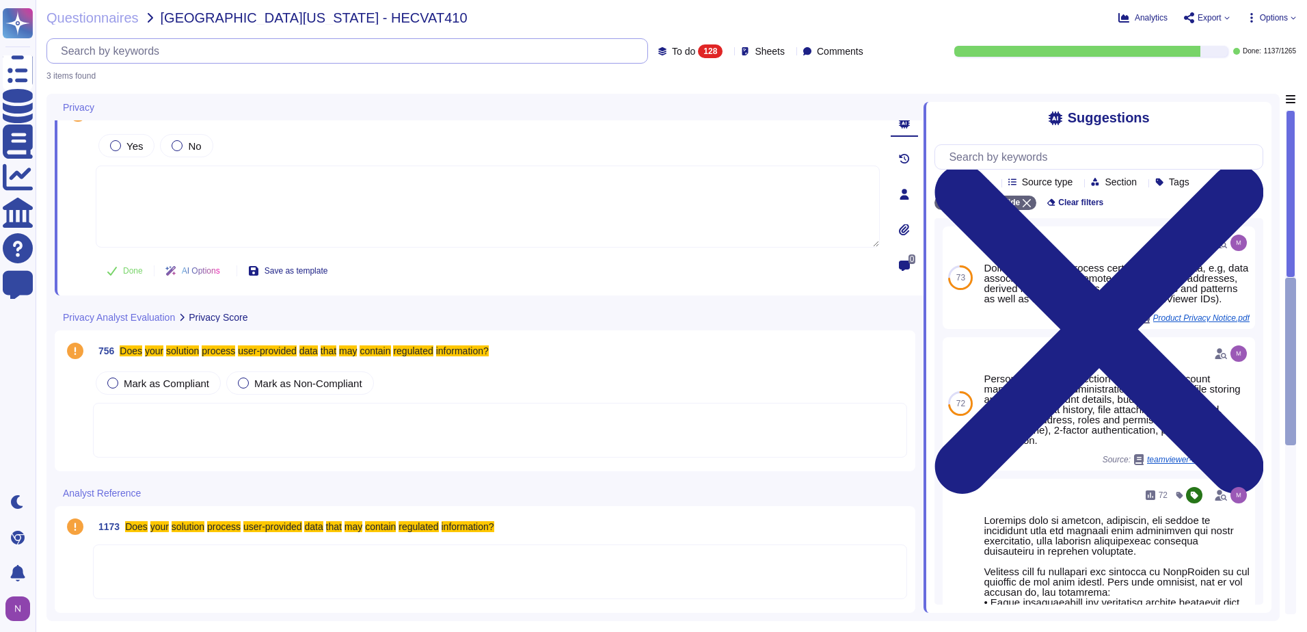
scroll to position [0, 0]
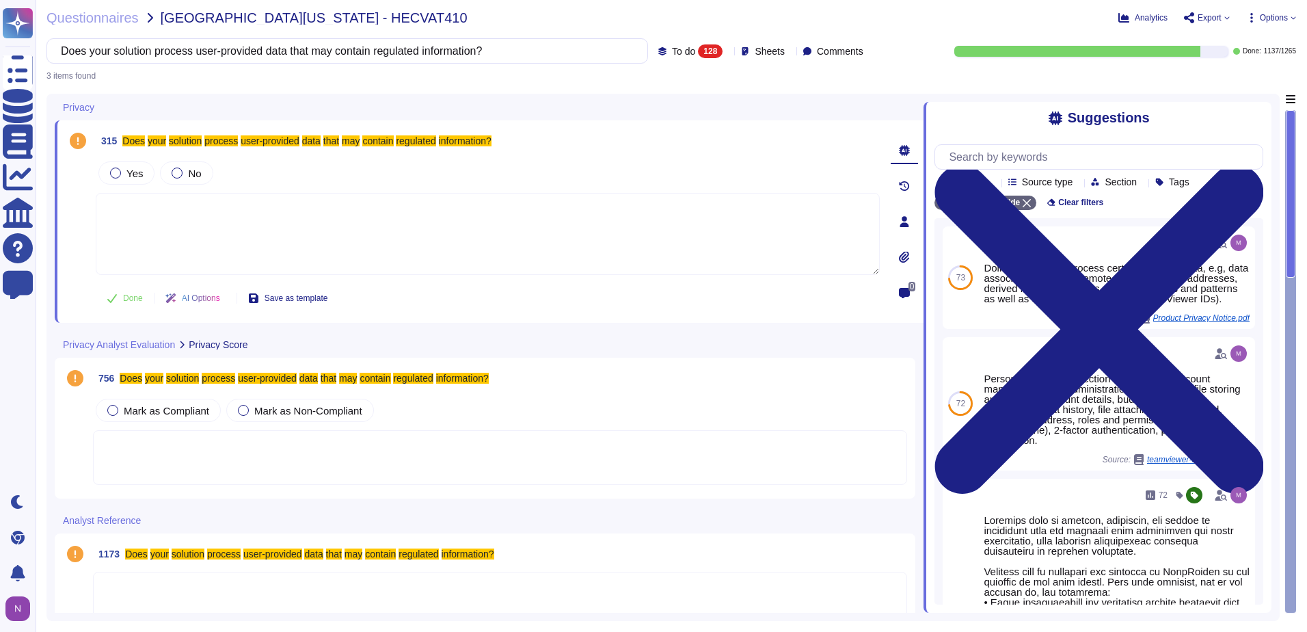
type input "Does your solution process user-provided data that may contain regulated inform…"
click at [300, 198] on textarea at bounding box center [488, 234] width 784 height 82
click at [173, 174] on div at bounding box center [177, 173] width 11 height 11
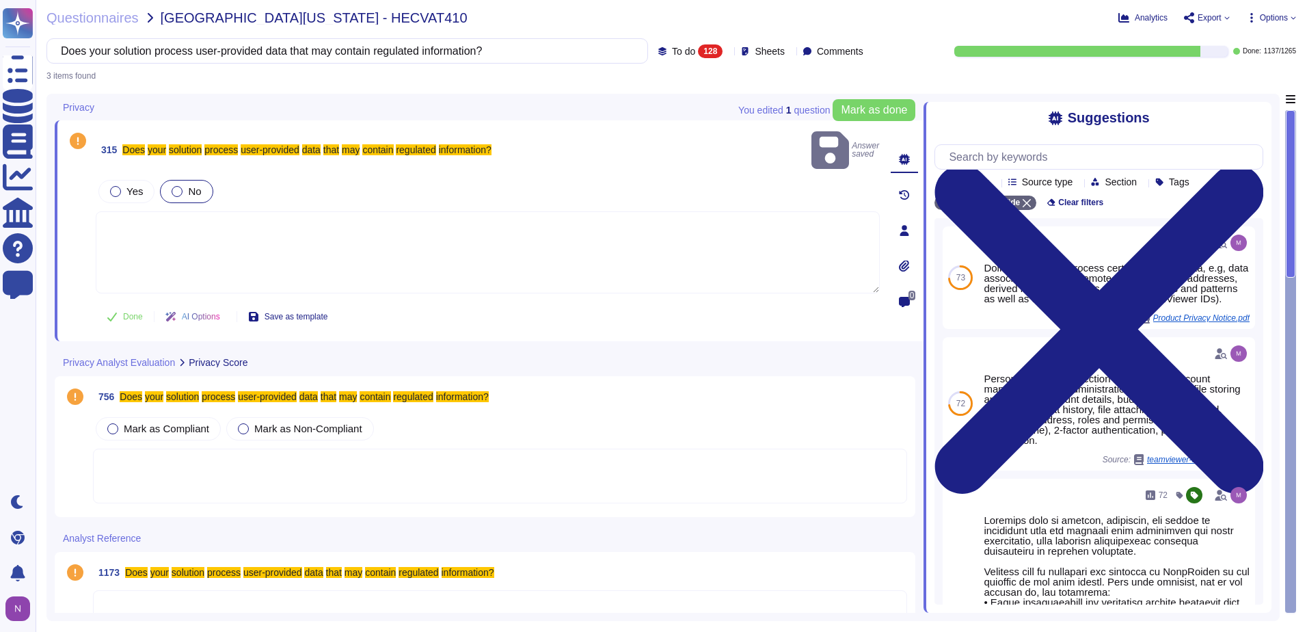
click at [196, 215] on textarea at bounding box center [488, 252] width 784 height 82
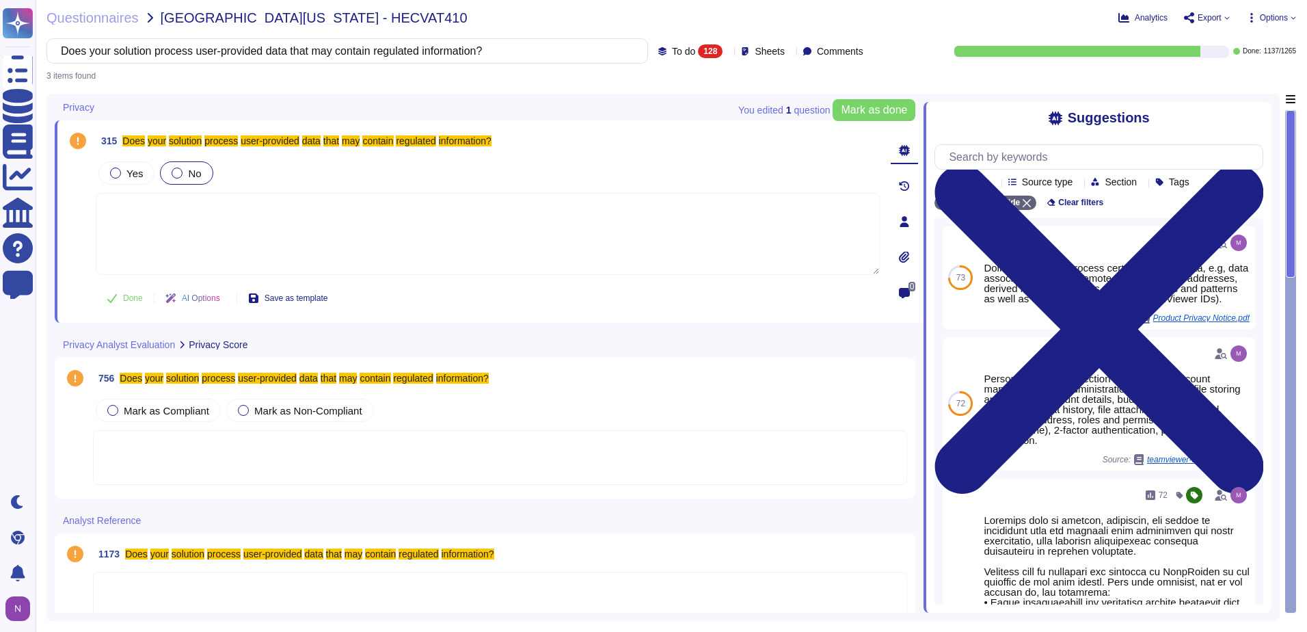
click at [223, 240] on textarea at bounding box center [488, 234] width 784 height 82
paste textarea "not unless there is regulated data in the file path or file name that is logged…"
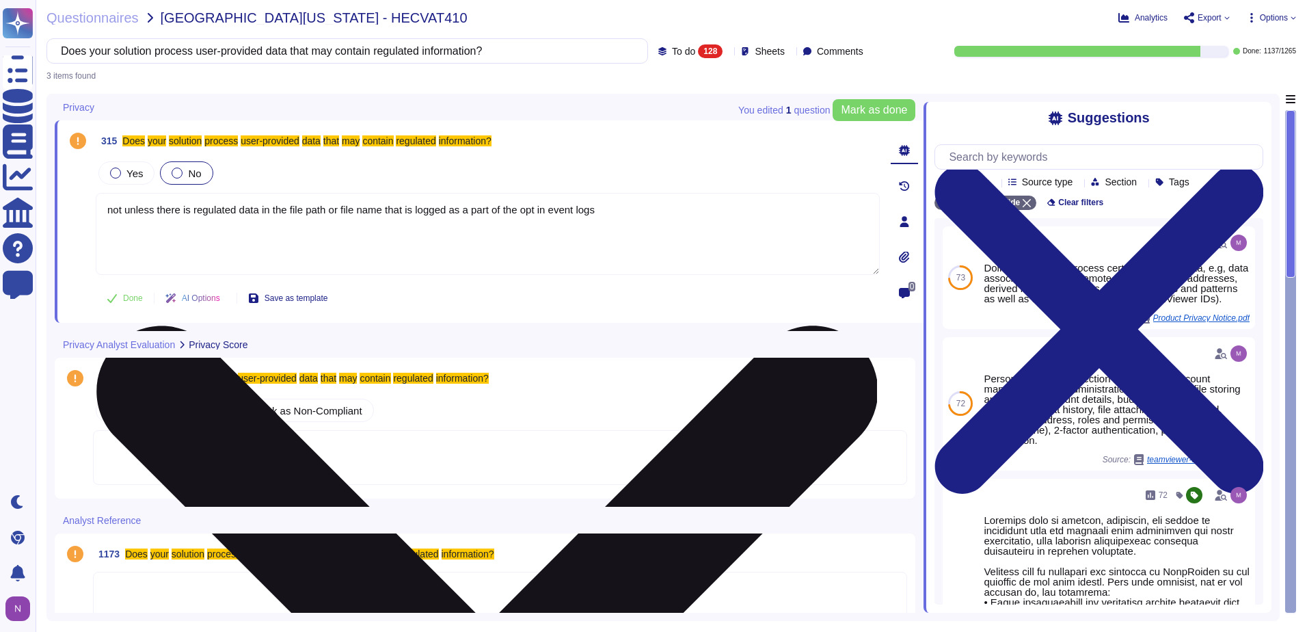
click at [111, 212] on textarea "not unless there is regulated data in the file path or file name that is logged…" at bounding box center [488, 234] width 784 height 82
click at [620, 208] on textarea "Not unless there is regulated data in the file path or file name that is logged…" at bounding box center [488, 234] width 784 height 82
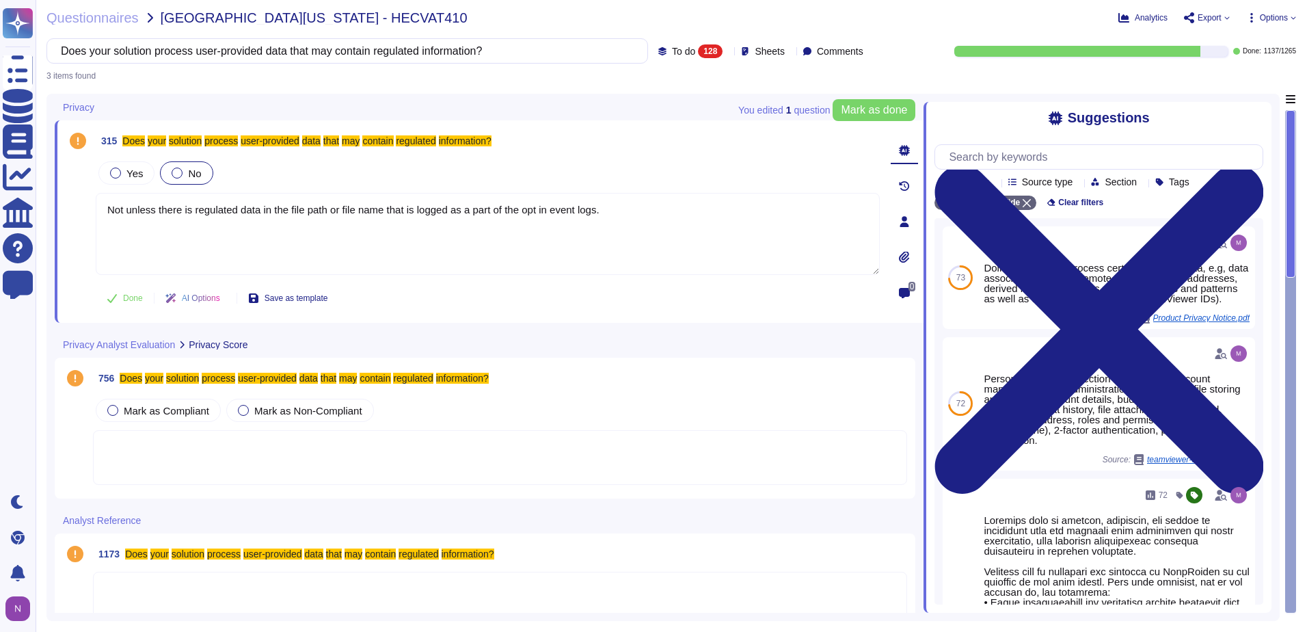
drag, startPoint x: 627, startPoint y: 215, endPoint x: 90, endPoint y: 206, distance: 537.5
click at [90, 206] on div "315 Does your solution process user-provided data that may contain regulated in…" at bounding box center [473, 222] width 814 height 186
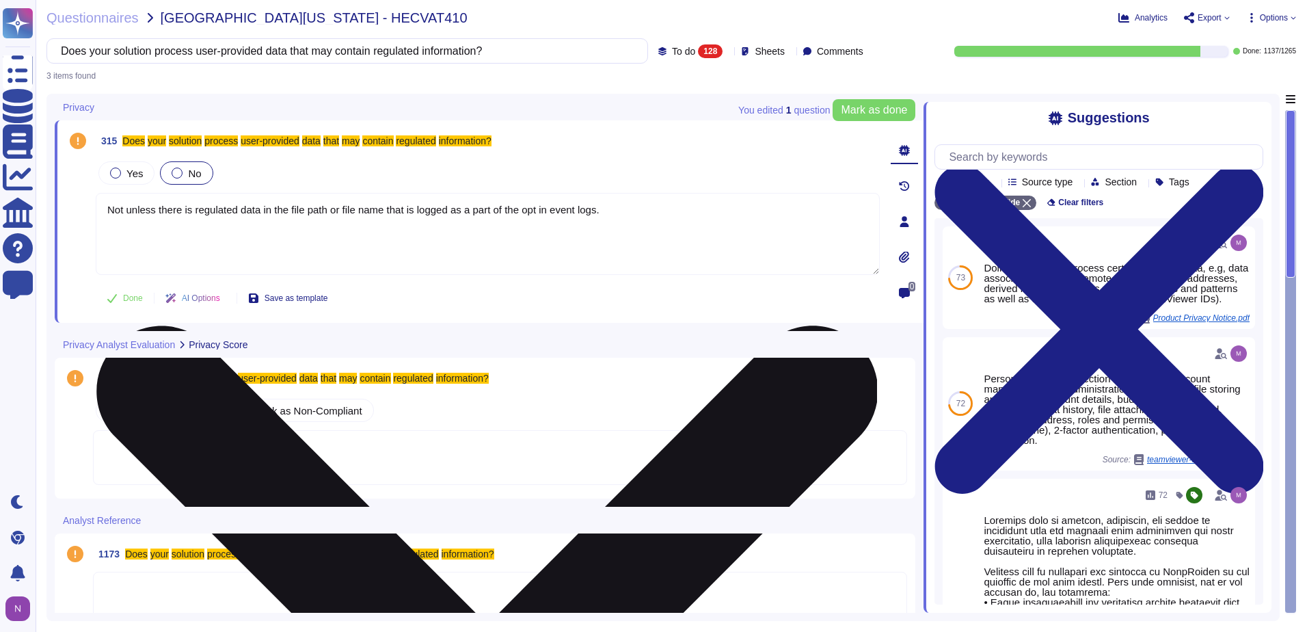
click at [124, 209] on textarea "Not unless there is regulated data in the file path or file name that is logged…" at bounding box center [488, 234] width 784 height 82
drag, startPoint x: 609, startPoint y: 212, endPoint x: 105, endPoint y: 216, distance: 503.3
click at [105, 216] on textarea "No, unless there is regulated data in the file path or file name that is logged…" at bounding box center [488, 234] width 784 height 82
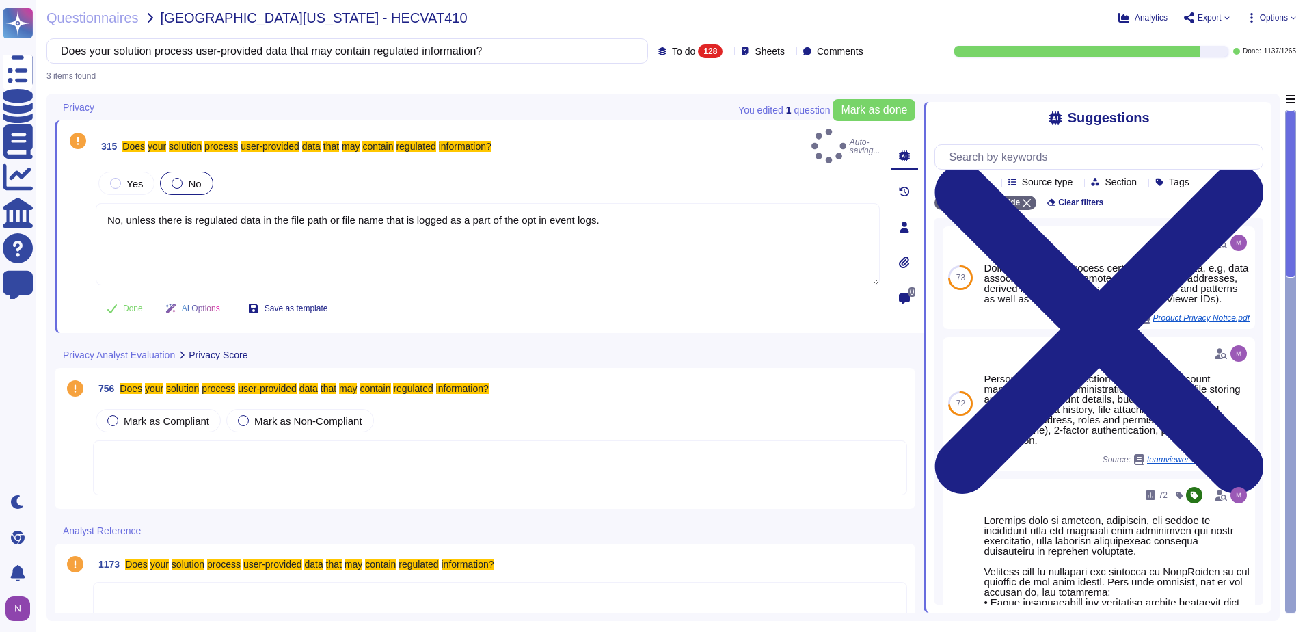
type textarea "No, unless there is regulated data in the file path or file name that is logged…"
click at [150, 444] on div at bounding box center [500, 467] width 814 height 55
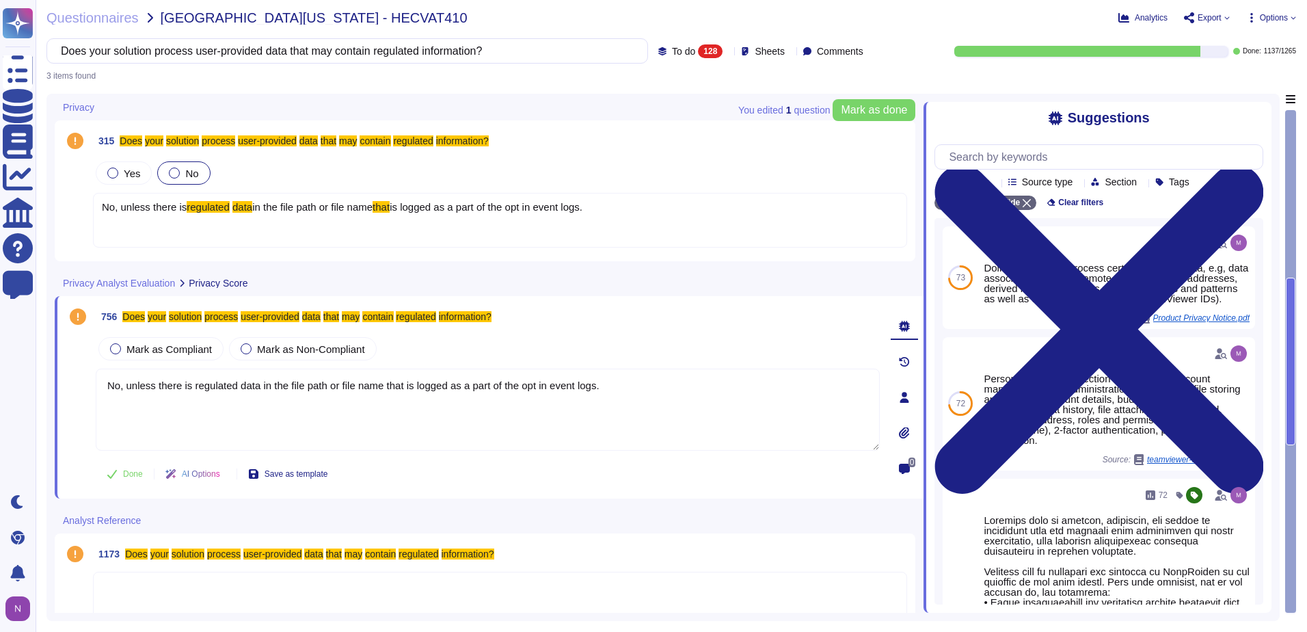
type textarea "No, unless there is regulated data in the file path or file name that is logged…"
click at [130, 228] on div "No, unless there is regulated data in the file path or file name that is logged…" at bounding box center [500, 220] width 814 height 55
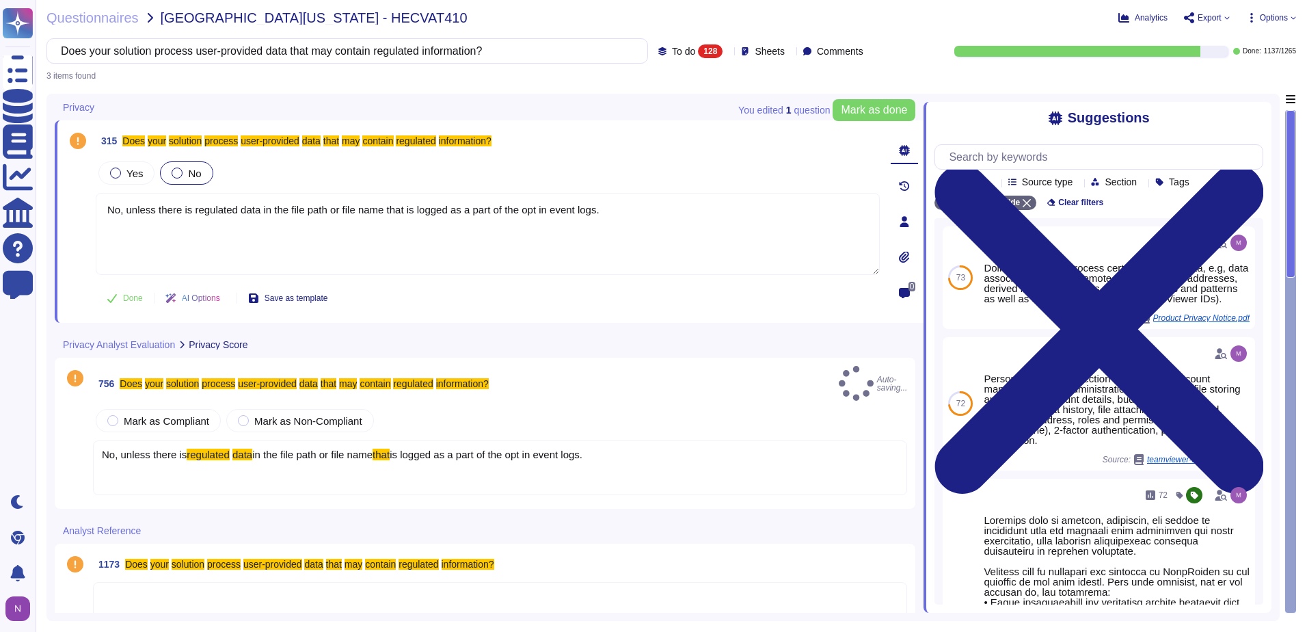
type textarea "No, unless there is regulated data in the file path or file name that is logged…"
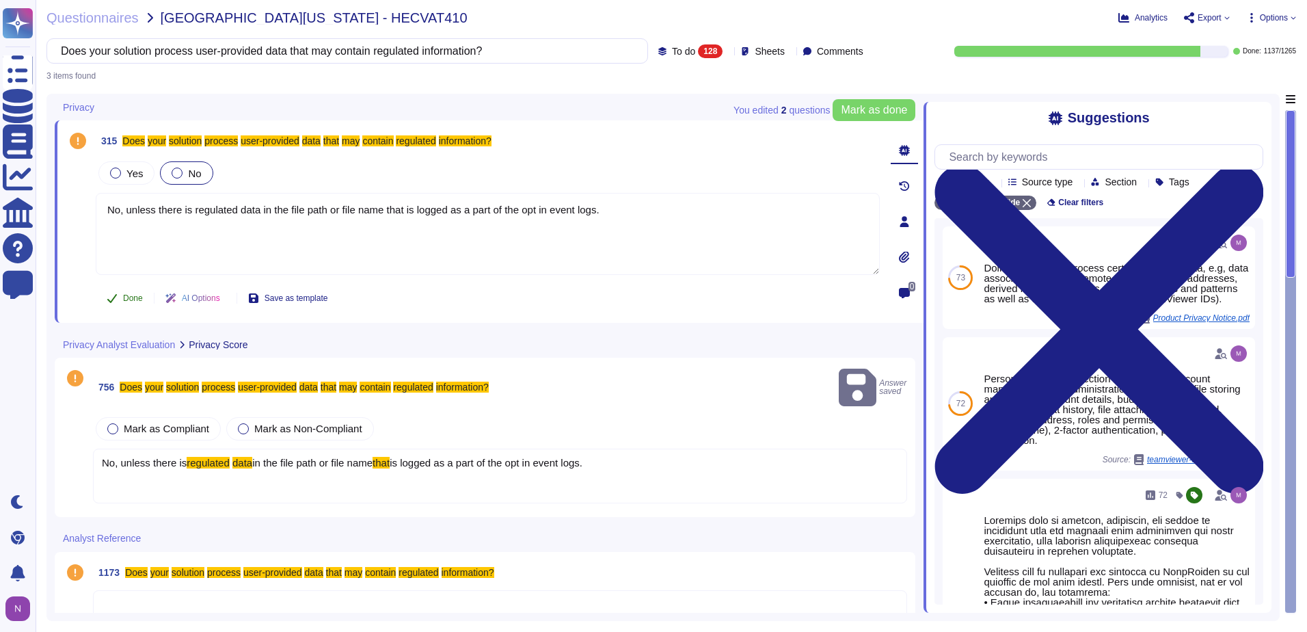
click at [130, 298] on span "Done" at bounding box center [133, 298] width 20 height 8
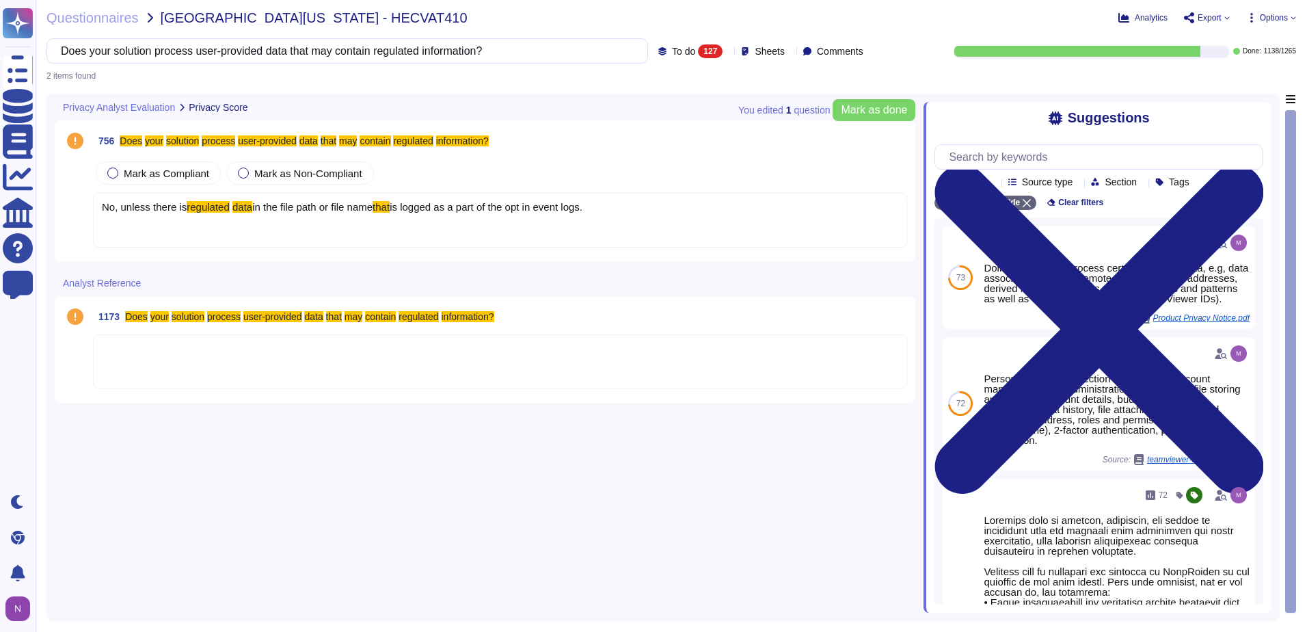
click at [148, 232] on div "No, unless there is regulated data in the file path or file name that is logged…" at bounding box center [500, 220] width 814 height 55
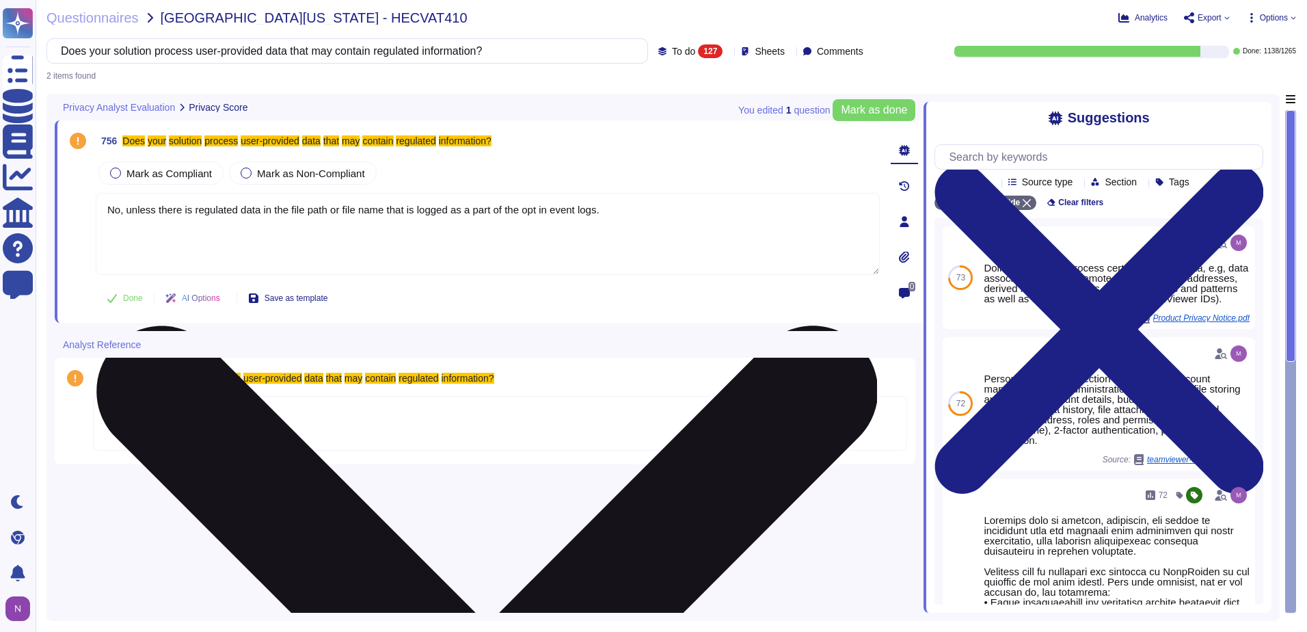
type textarea "No, unless there is regulated data in the file path or file name that is logged…"
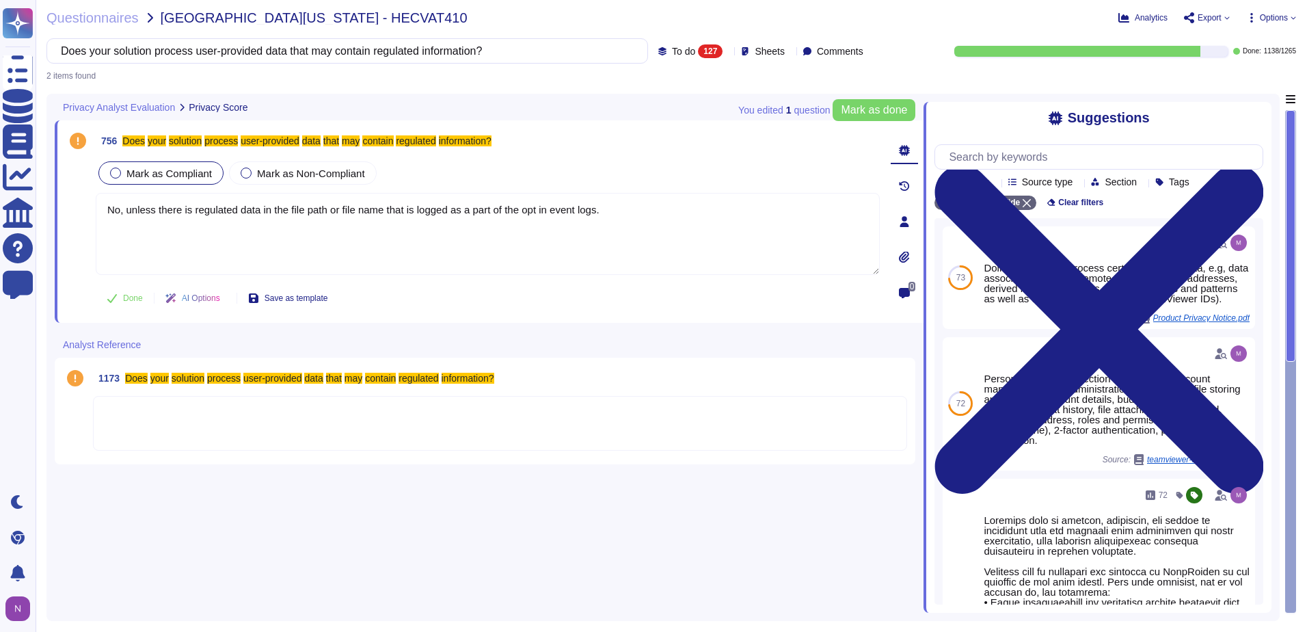
click at [118, 173] on div at bounding box center [115, 173] width 11 height 11
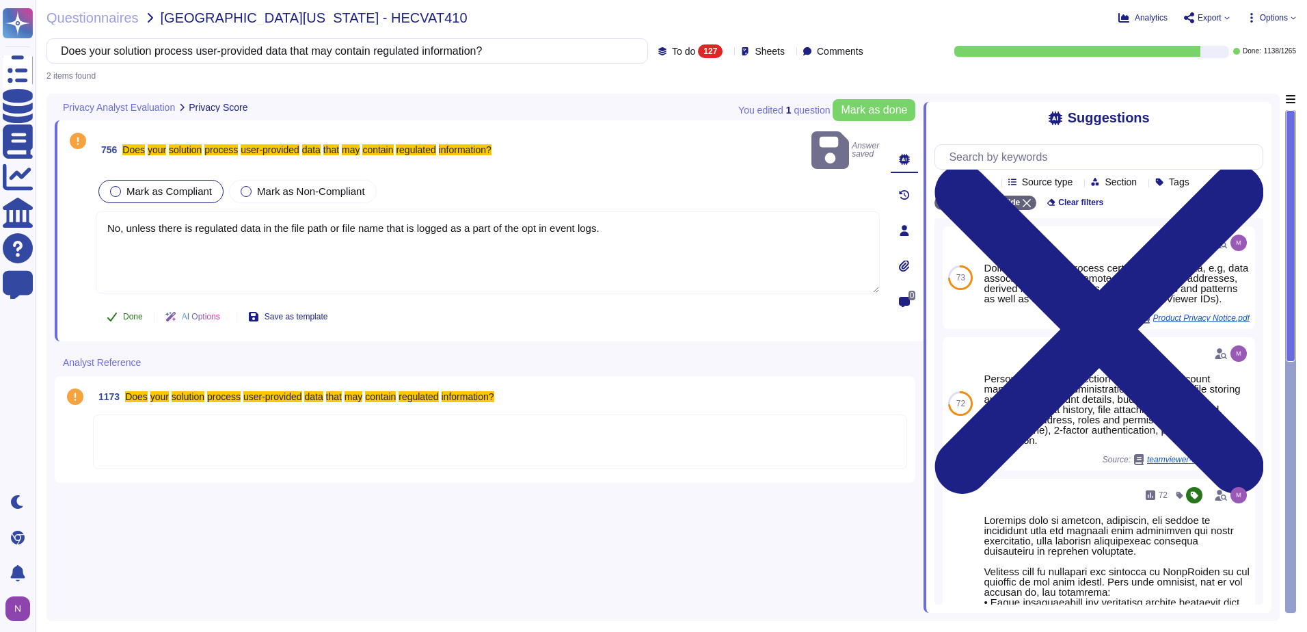
click at [126, 312] on span "Done" at bounding box center [133, 316] width 20 height 8
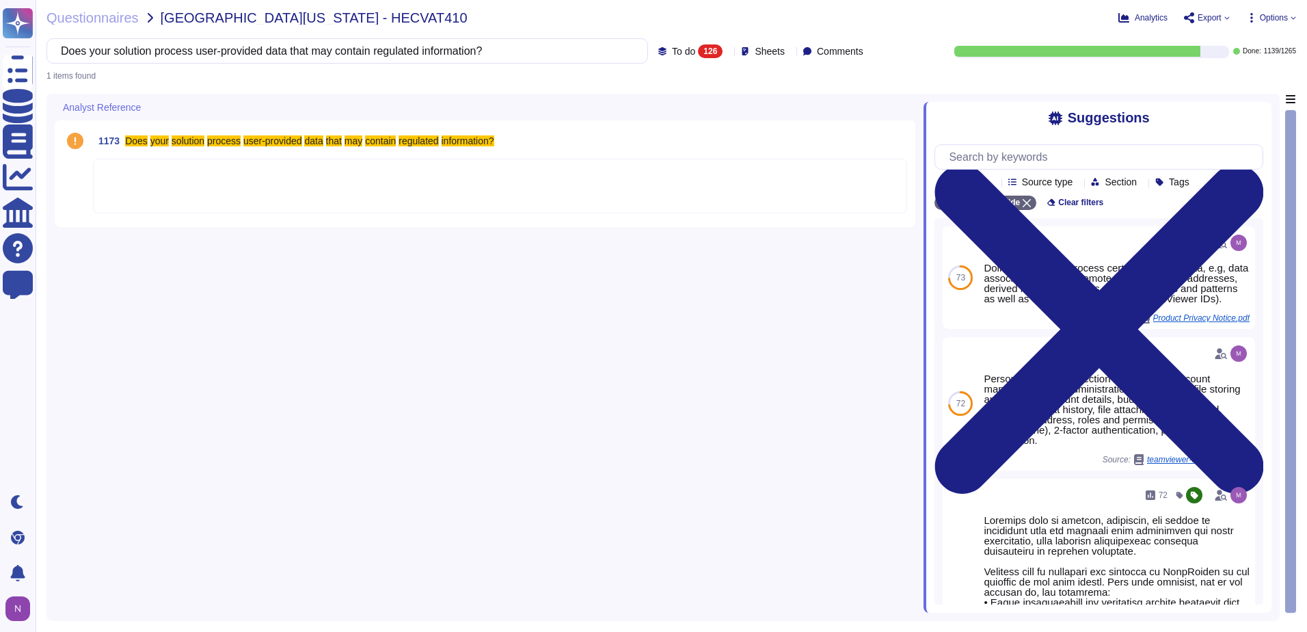
click at [179, 184] on div at bounding box center [500, 186] width 814 height 55
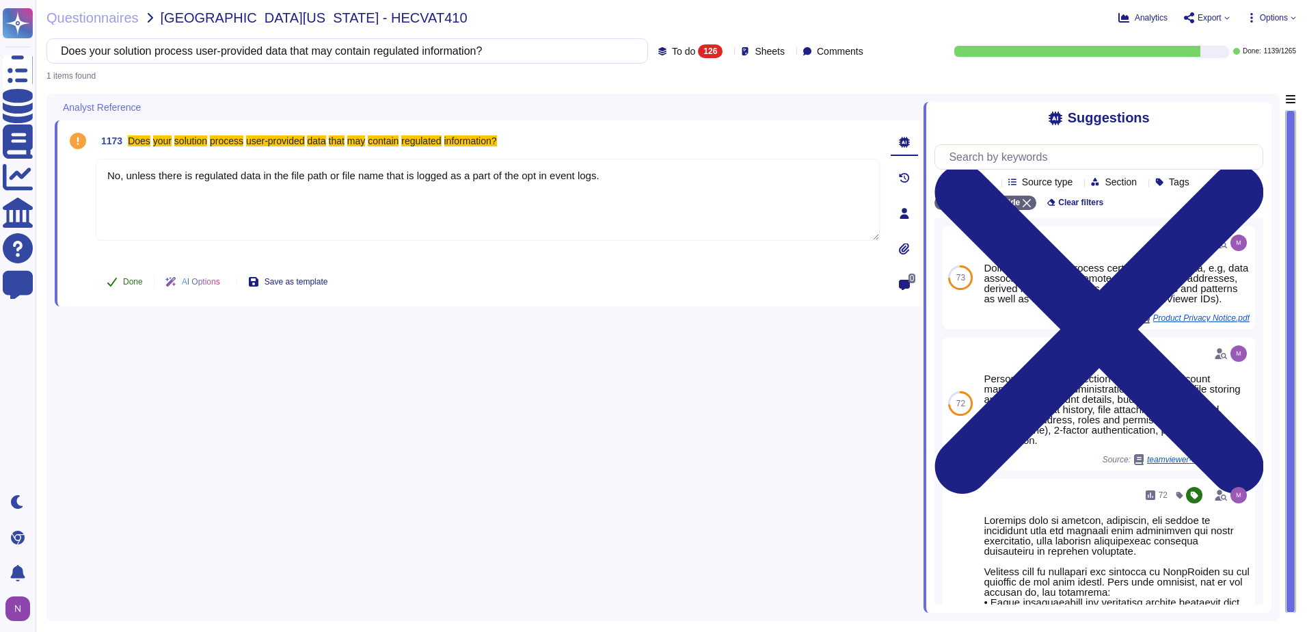
type textarea "No, unless there is regulated data in the file path or file name that is logged…"
click at [133, 280] on span "Done" at bounding box center [133, 282] width 20 height 8
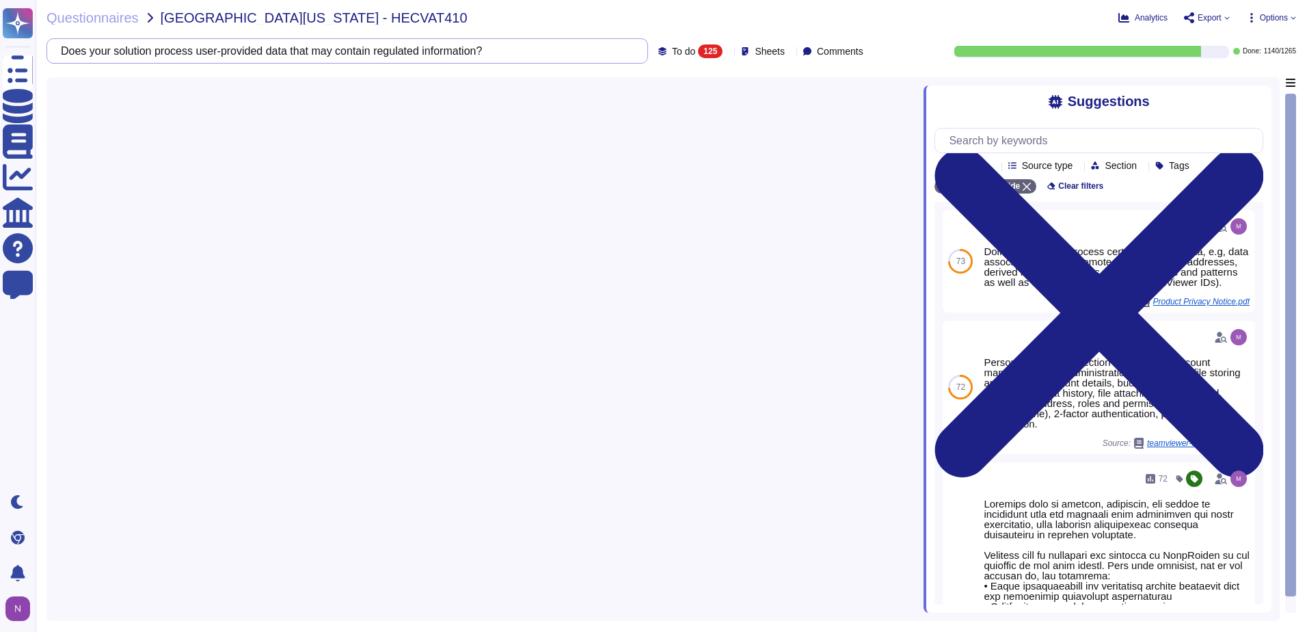
drag, startPoint x: 556, startPoint y: 53, endPoint x: -3, endPoint y: 55, distance: 558.7
click at [0, 55] on html "Questionnaires Knowledge Base Documents Analytics CAIQ / SIG Help Center Feedba…" at bounding box center [653, 316] width 1307 height 632
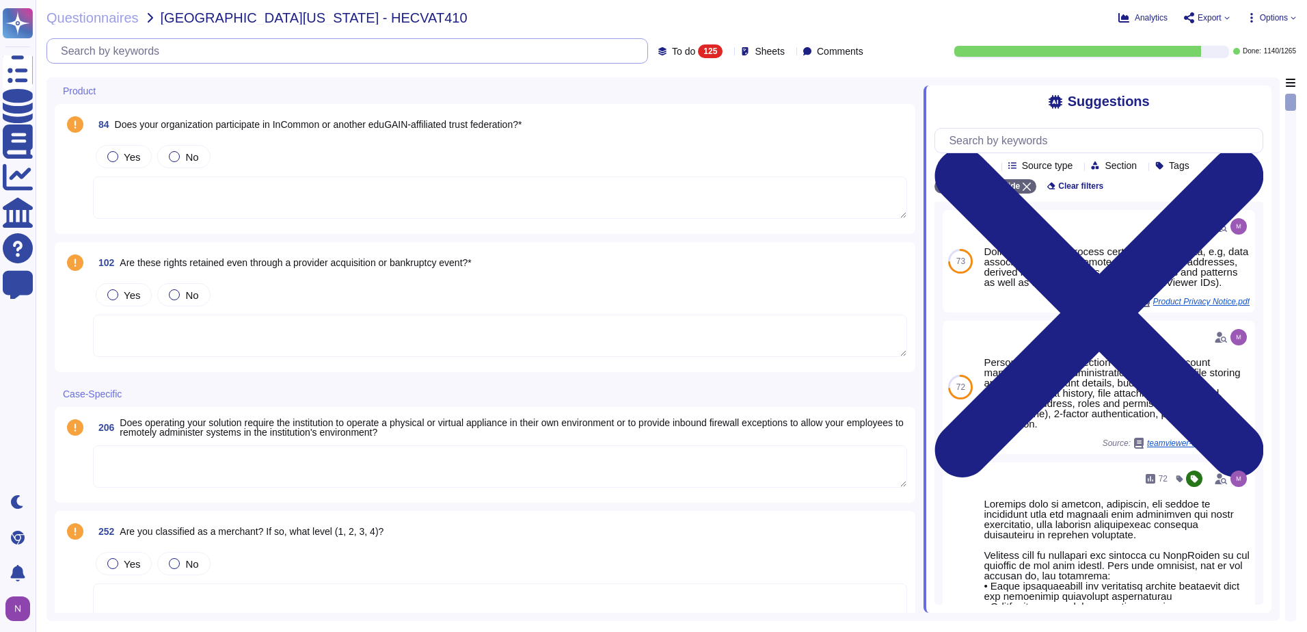
click at [174, 53] on input "text" at bounding box center [351, 51] width 594 height 24
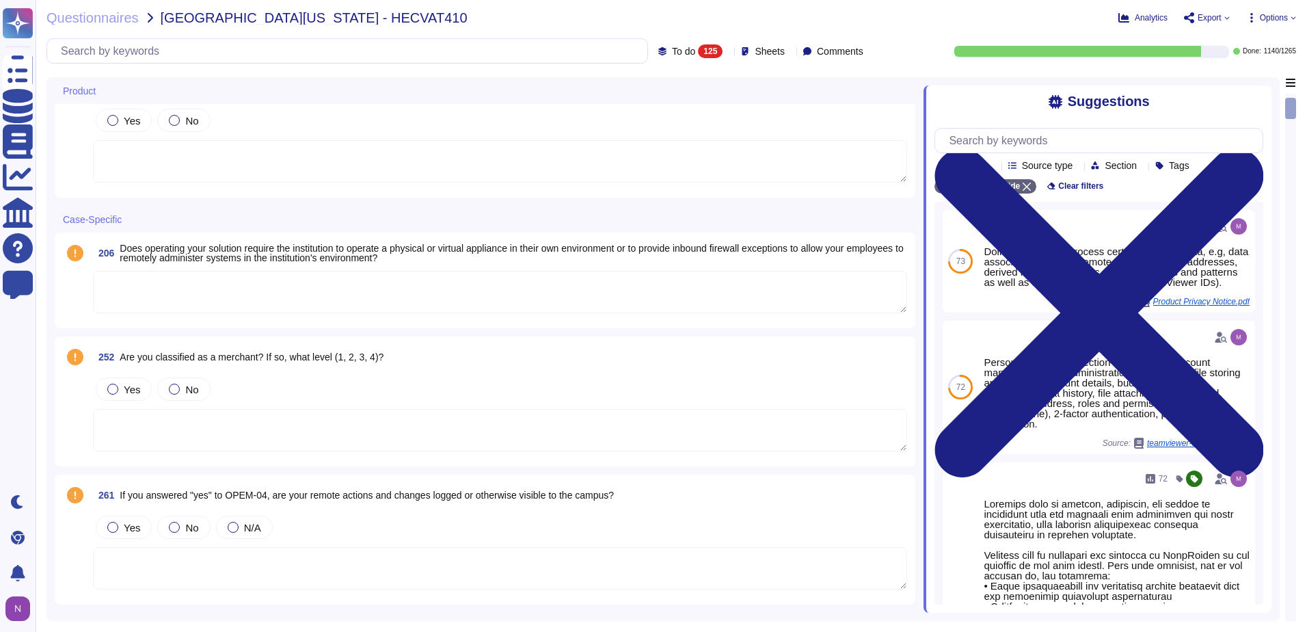
scroll to position [205, 0]
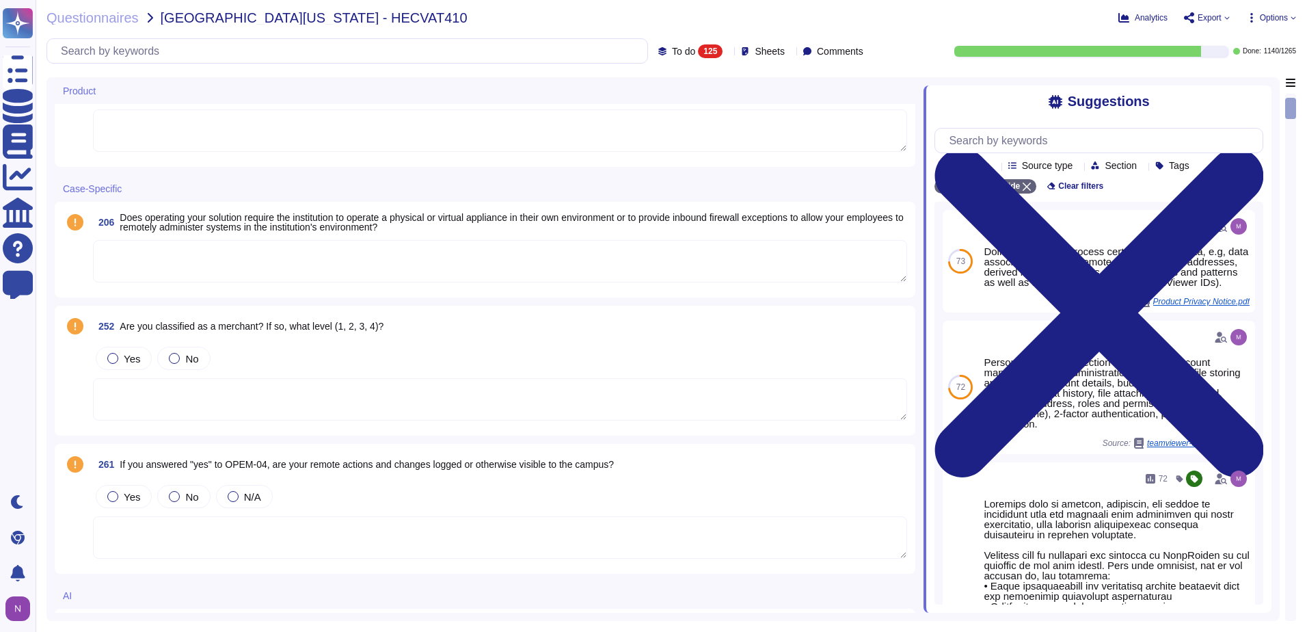
click at [278, 267] on textarea at bounding box center [500, 261] width 814 height 42
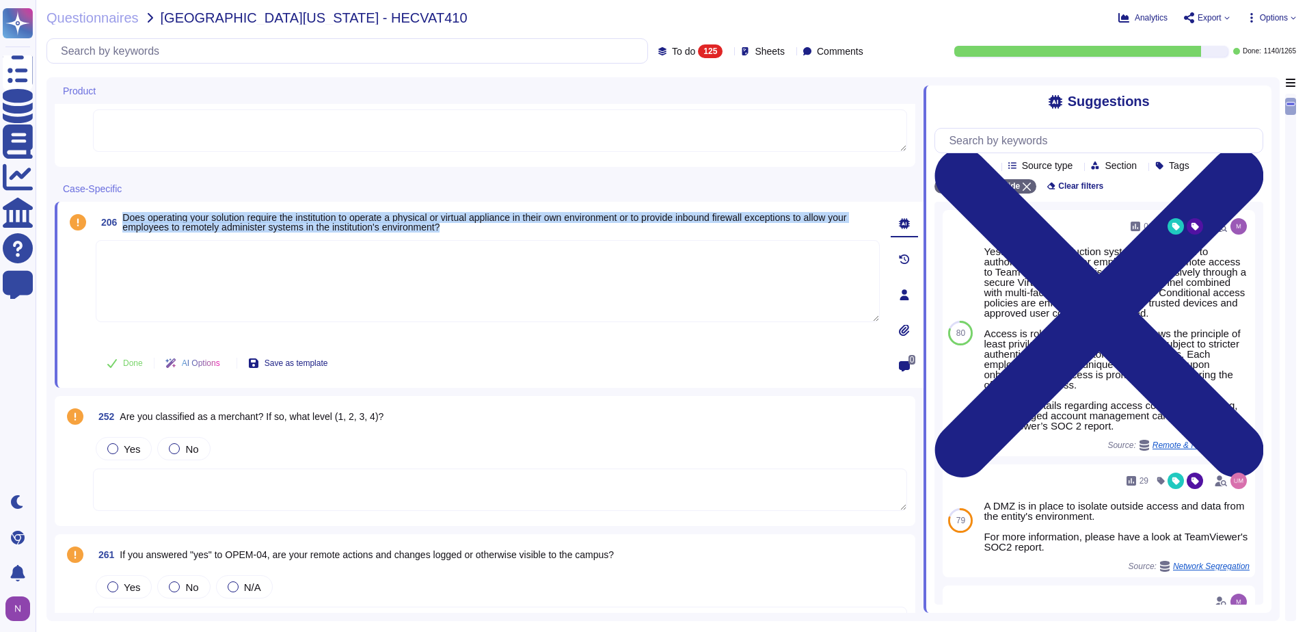
drag, startPoint x: 475, startPoint y: 228, endPoint x: 119, endPoint y: 219, distance: 355.7
click at [119, 219] on span "206 Does operating your solution require the institution to operate a physical …" at bounding box center [488, 222] width 784 height 25
copy span "Does operating your solution require the institution to operate a physical or v…"
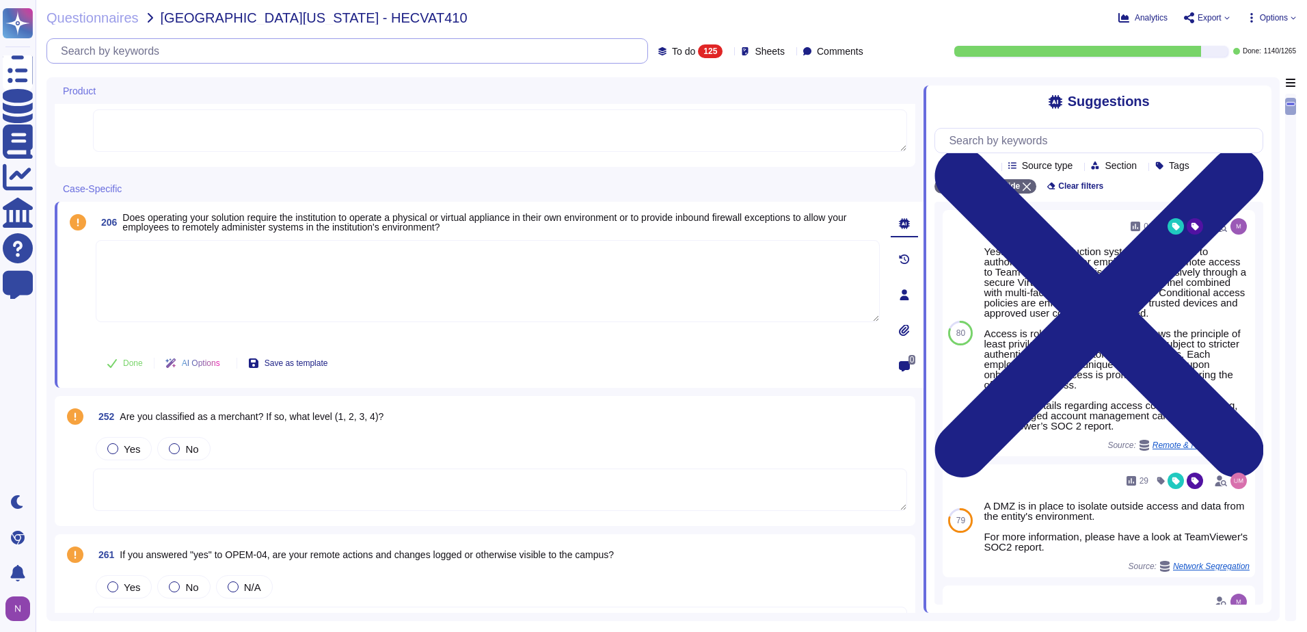
click at [160, 59] on input "text" at bounding box center [351, 51] width 594 height 24
paste input "Does operating your solution require the institution to operate a physical or v…"
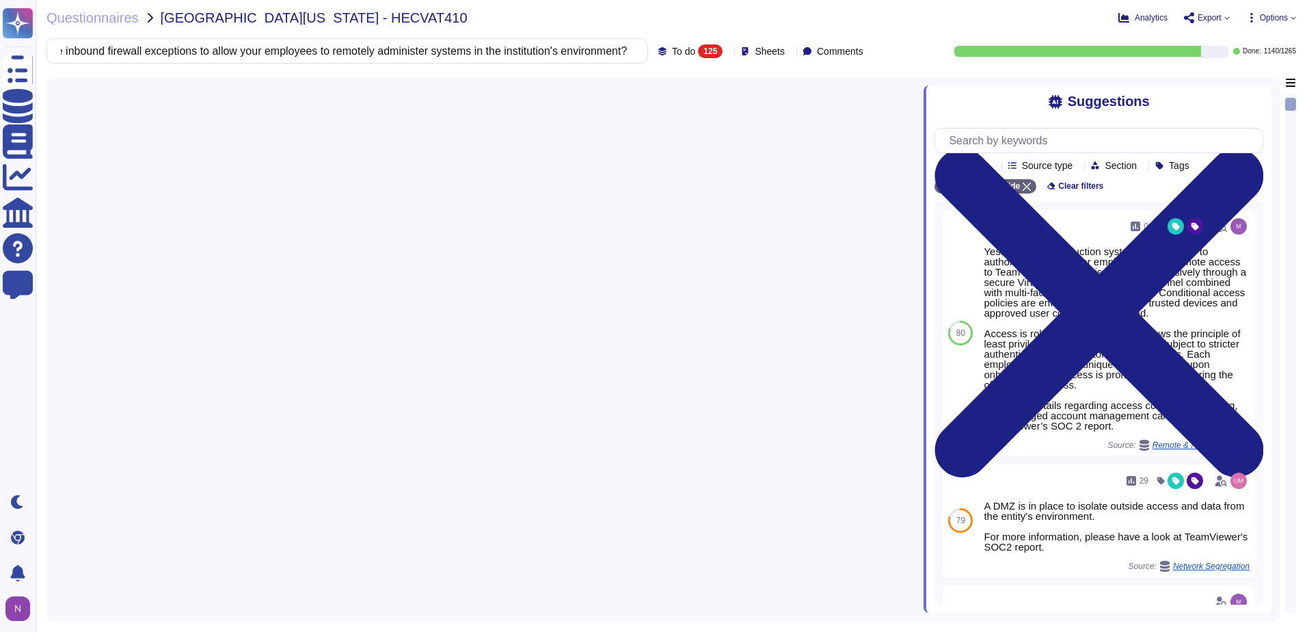
type input "Does operating your solution require the institution to operate a physical or v…"
click at [612, 52] on div "Does operating your solution require the institution to operate a physical or v…" at bounding box center [347, 50] width 602 height 25
click at [294, 55] on input "Does operating your solution require the institution to operate a physical or v…" at bounding box center [344, 51] width 580 height 24
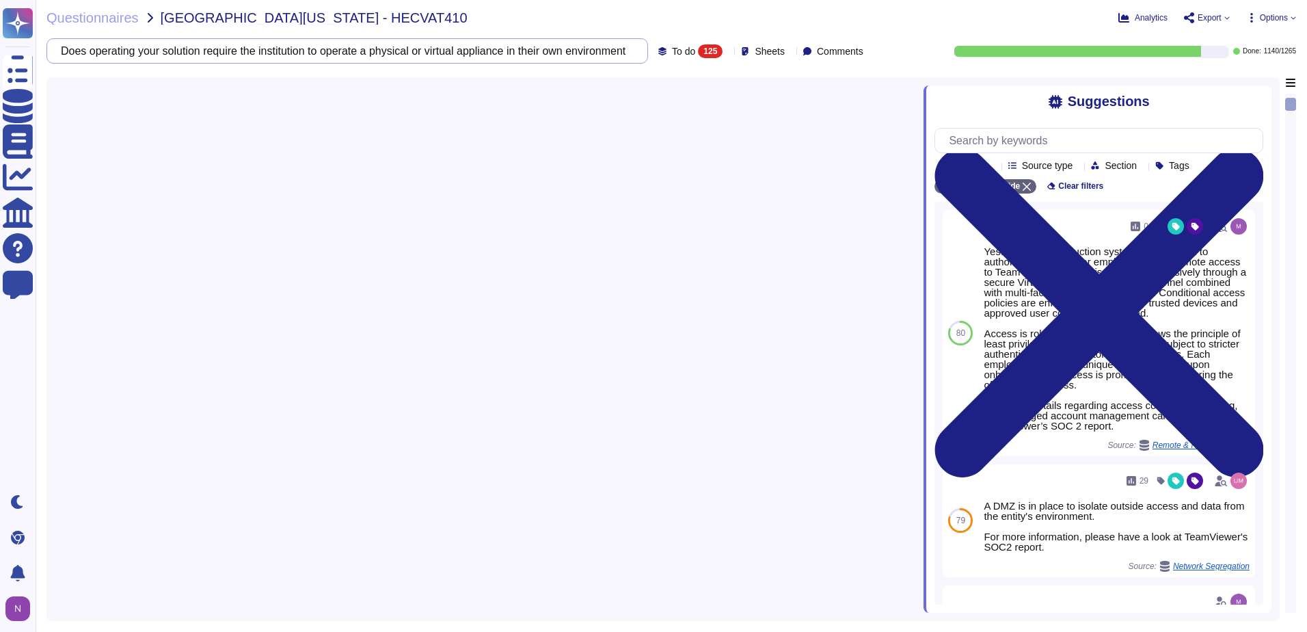
click at [294, 55] on input "Does operating your solution require the institution to operate a physical or v…" at bounding box center [344, 51] width 580 height 24
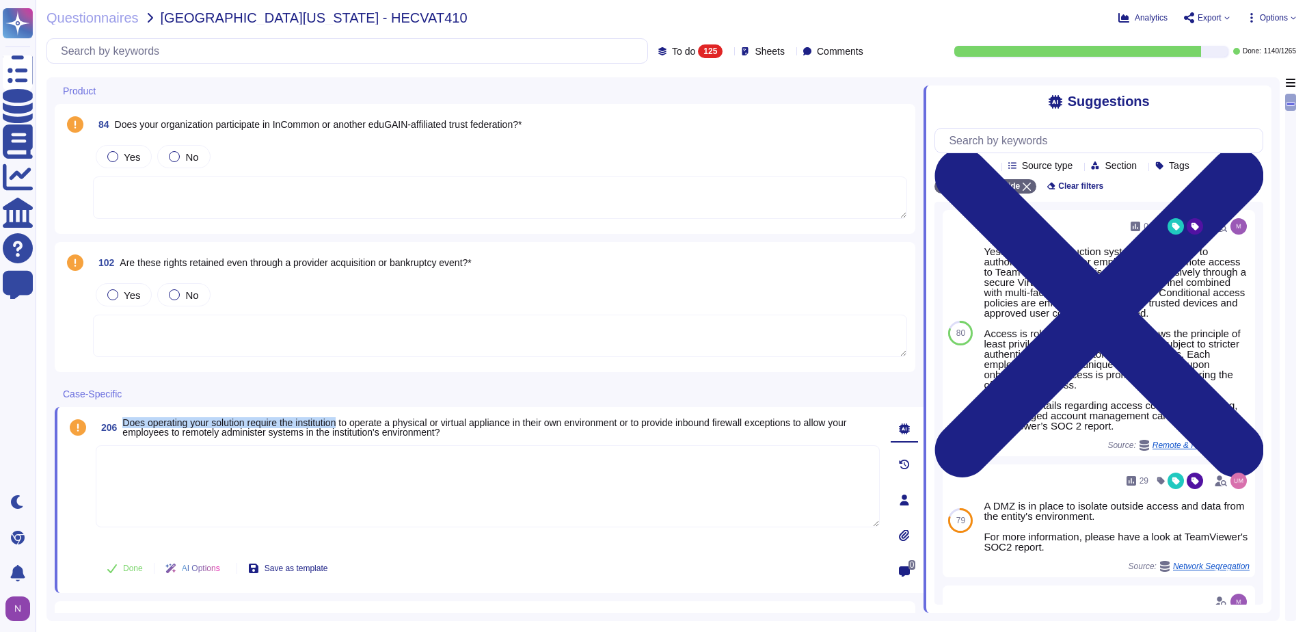
drag, startPoint x: 123, startPoint y: 420, endPoint x: 346, endPoint y: 425, distance: 223.0
click at [346, 425] on span "Does operating your solution require the institution to operate a physical or v…" at bounding box center [484, 427] width 724 height 21
copy span "Does operating your solution require the institution"
click at [178, 56] on input "text" at bounding box center [351, 51] width 594 height 24
paste input "Does operating your solution require the institution"
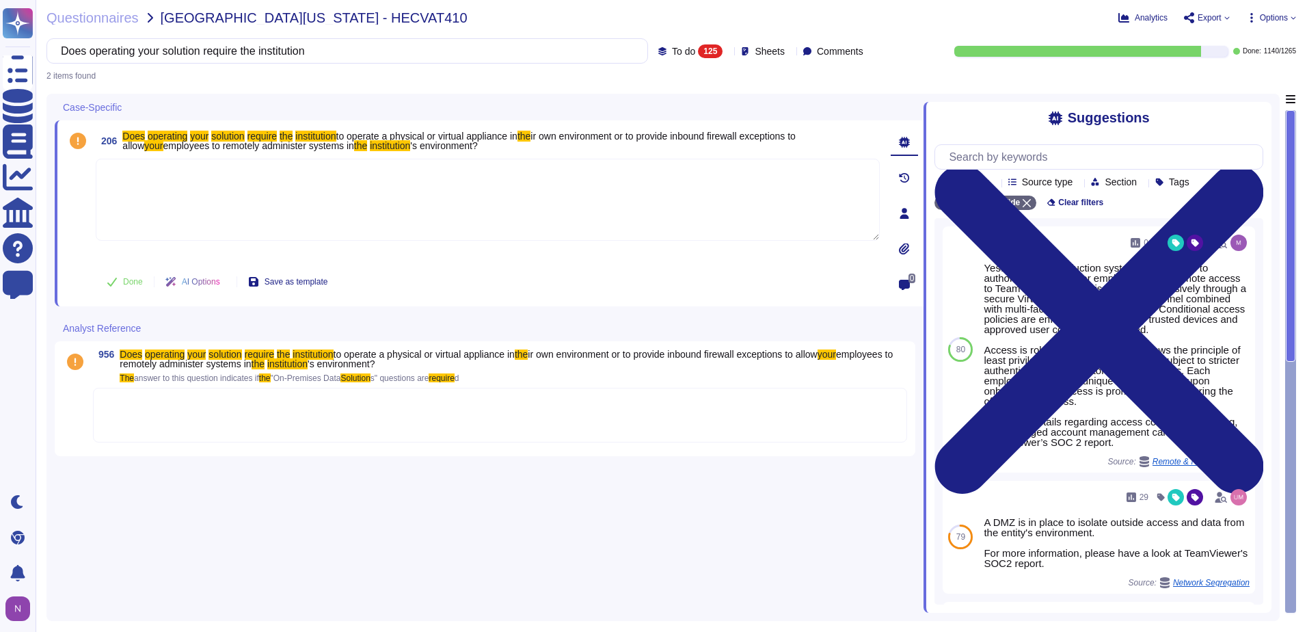
type input "Does operating your solution require the institution"
click at [222, 181] on textarea at bounding box center [488, 200] width 784 height 82
type textarea "No"
click at [170, 406] on div at bounding box center [500, 415] width 814 height 55
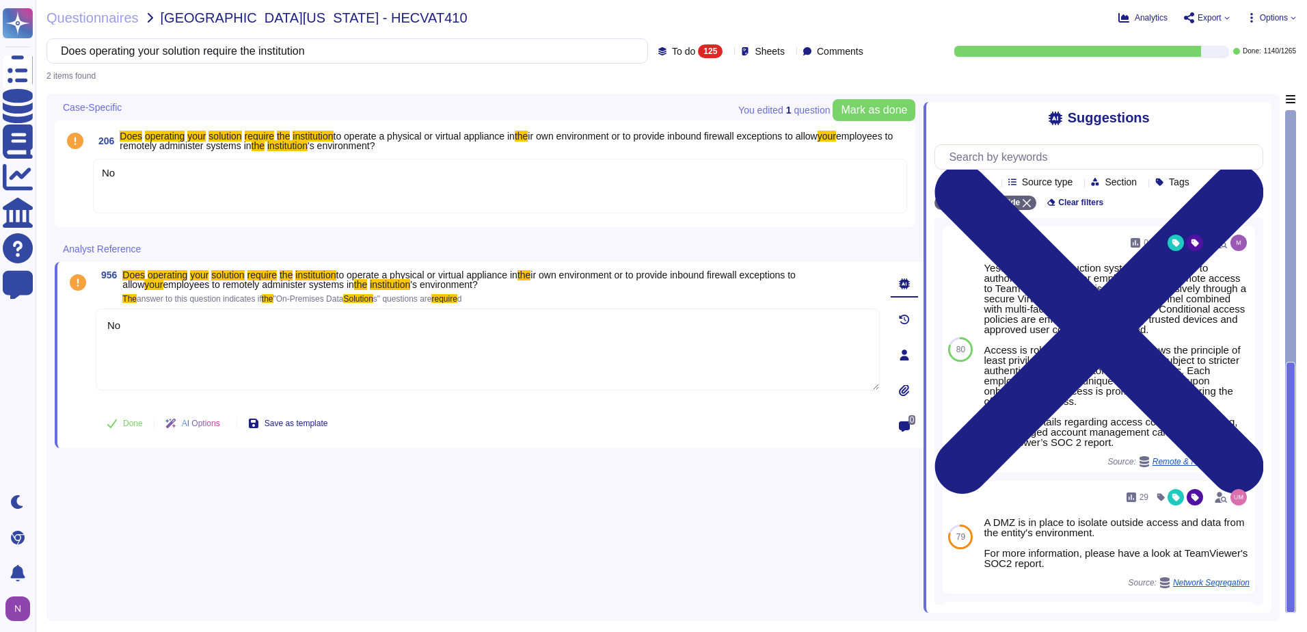
type textarea "No"
click at [124, 189] on div "No" at bounding box center [500, 186] width 814 height 55
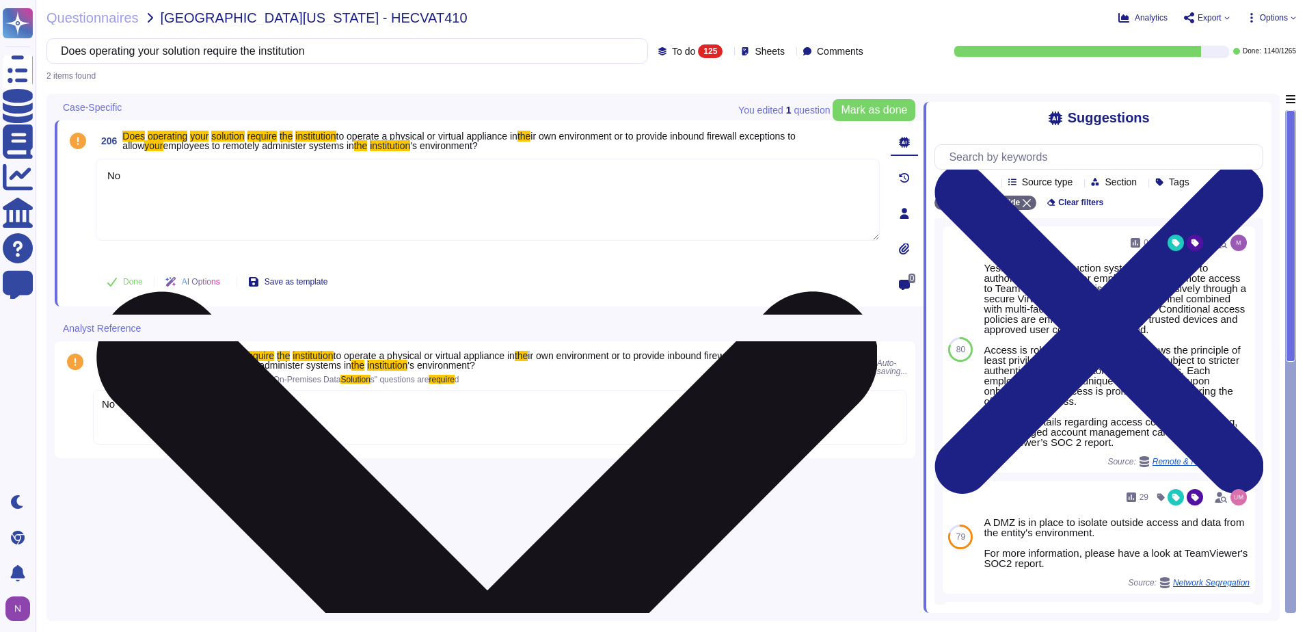
type textarea "No"
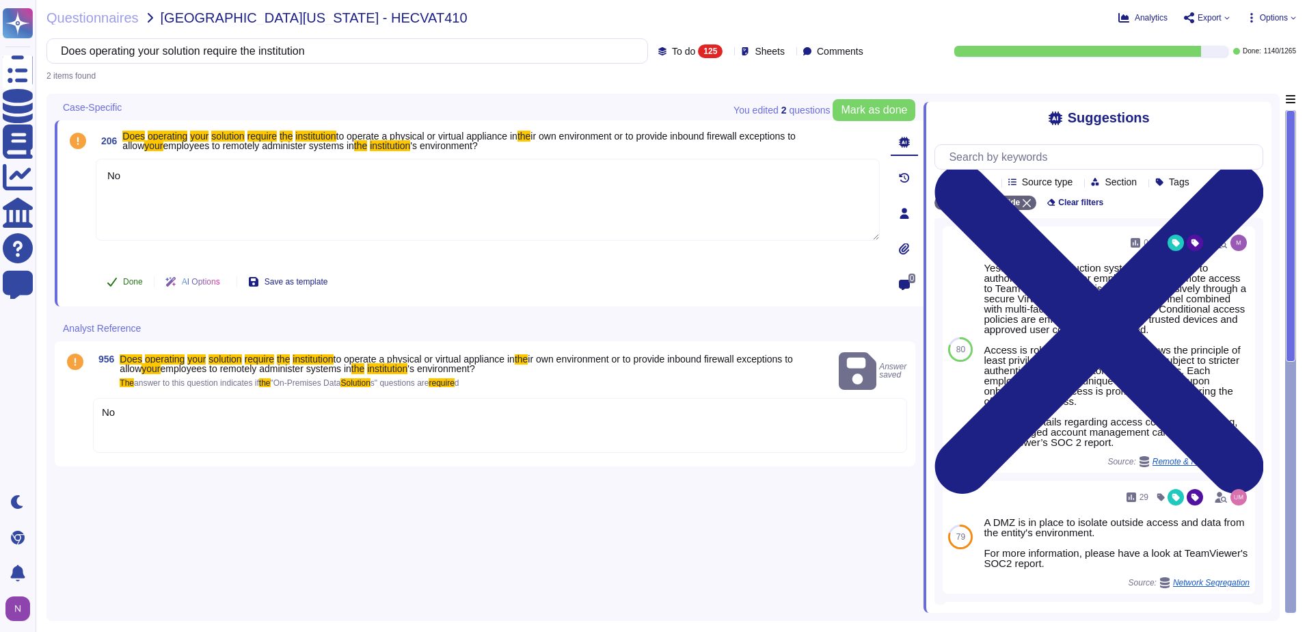
click at [127, 282] on span "Done" at bounding box center [133, 282] width 20 height 8
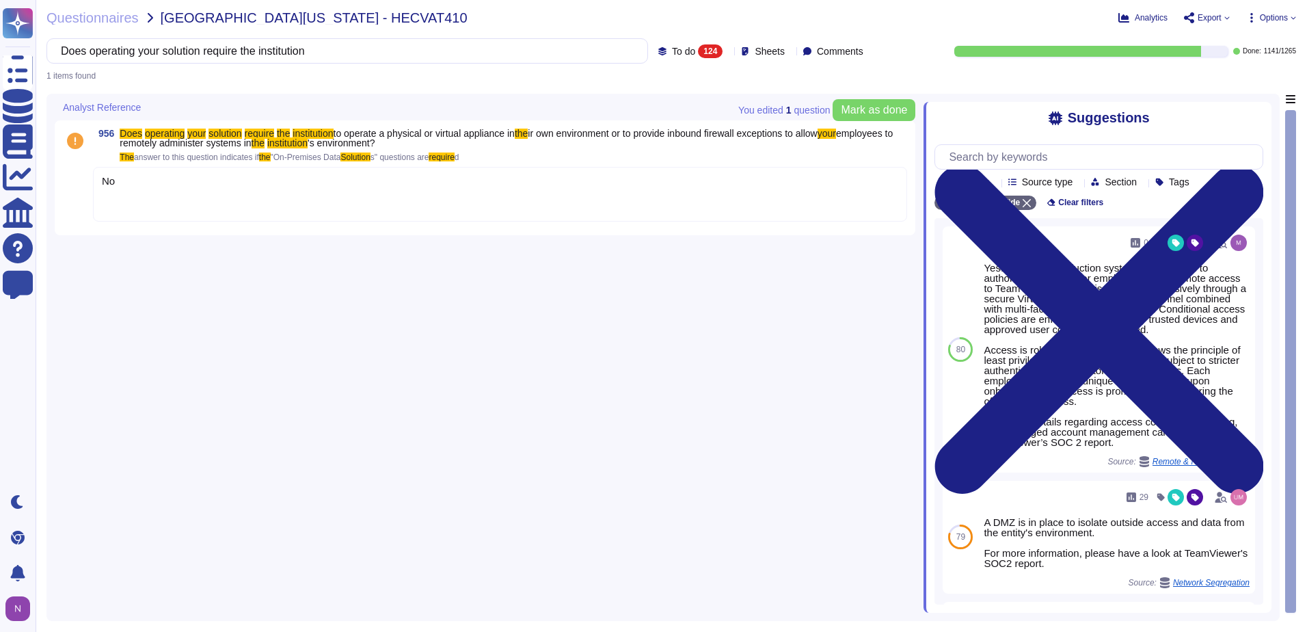
click at [129, 202] on div "No" at bounding box center [500, 194] width 814 height 55
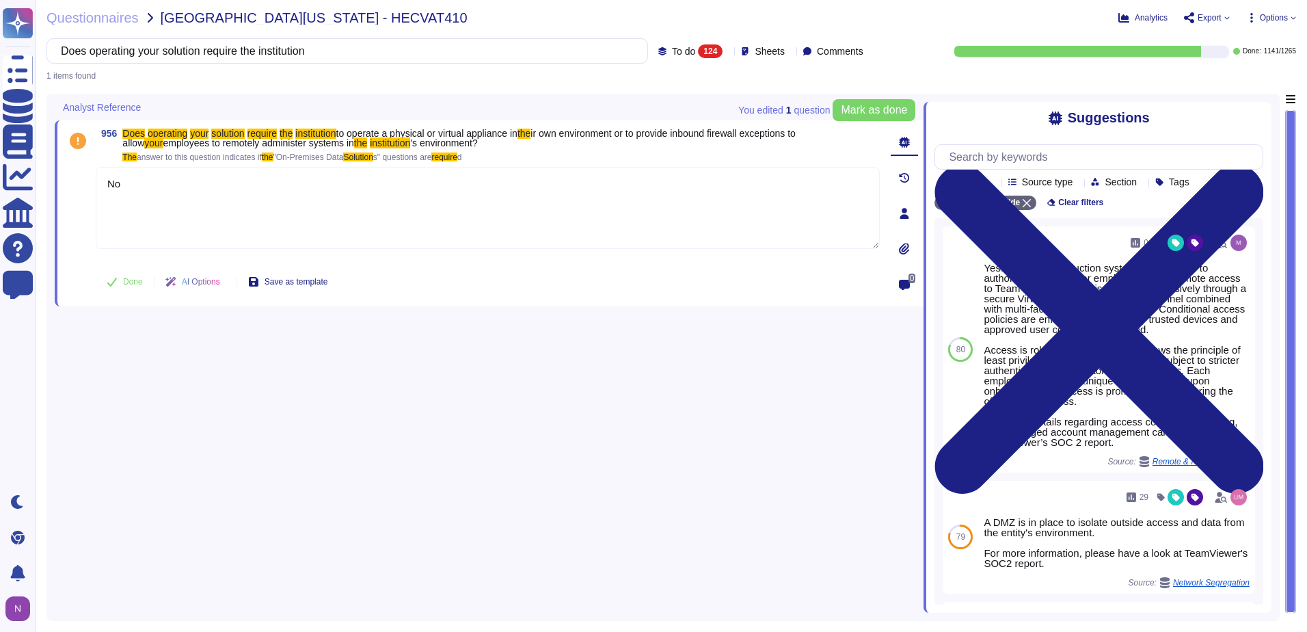
type textarea "No"
click at [125, 282] on span "Done" at bounding box center [133, 282] width 20 height 8
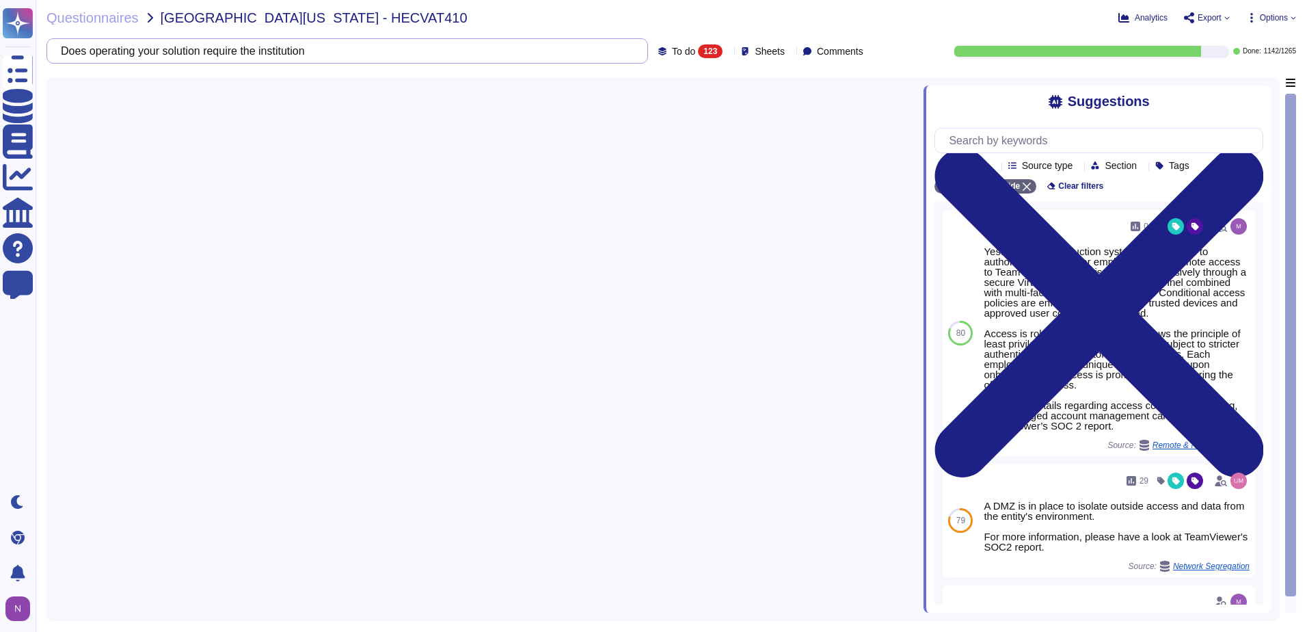
click at [322, 44] on input "Does operating your solution require the institution" at bounding box center [344, 51] width 580 height 24
click at [340, 49] on input "Does operating your solution require the institution" at bounding box center [344, 51] width 580 height 24
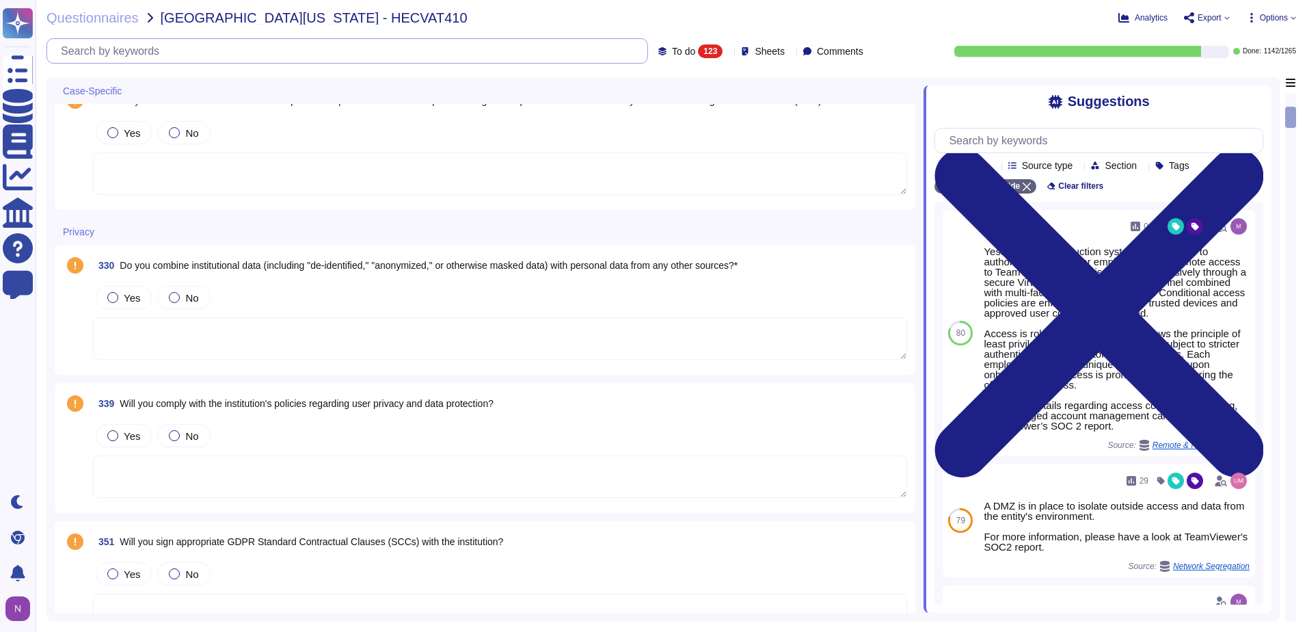
scroll to position [615, 0]
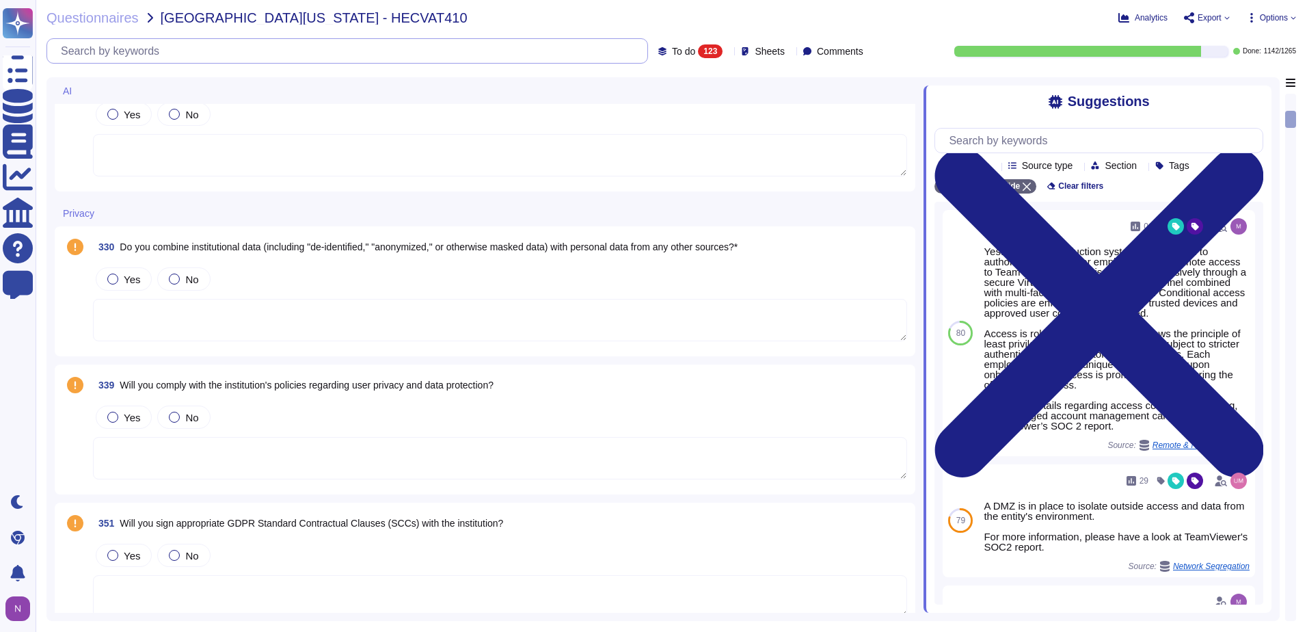
click at [202, 48] on input "text" at bounding box center [351, 51] width 594 height 24
paste input "Do you have documented technical and procedural processes to address potential …"
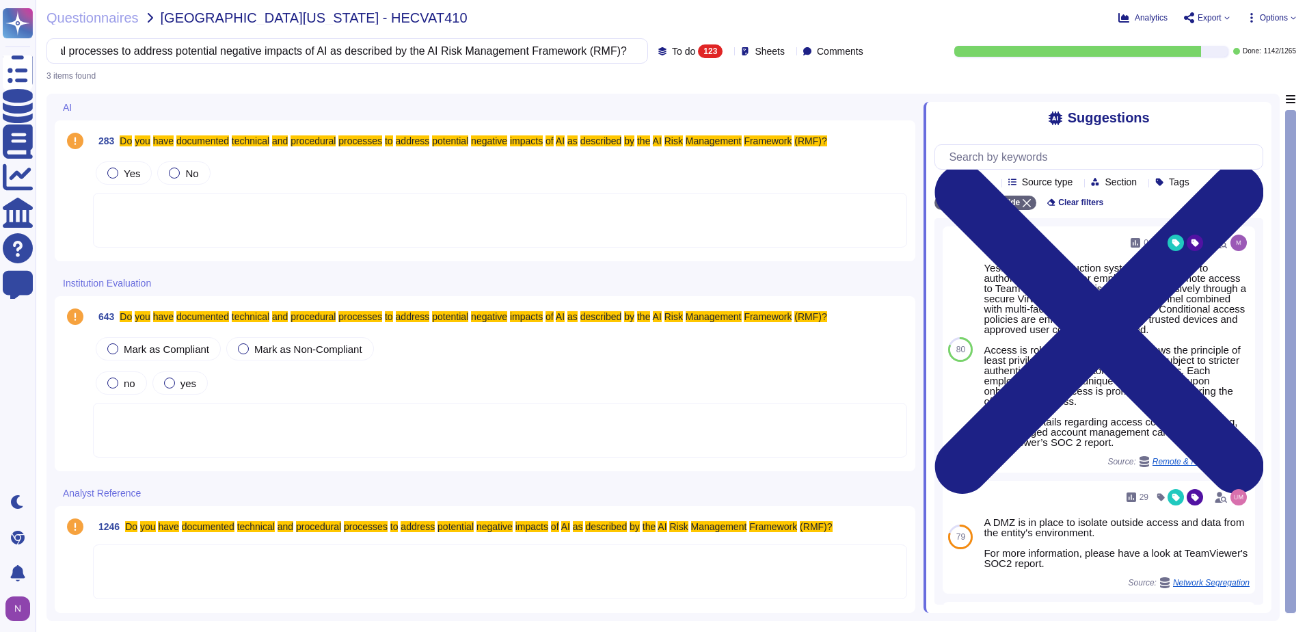
type input "Do you have documented technical and procedural processes to address potential …"
